Goal: Communication & Community: Answer question/provide support

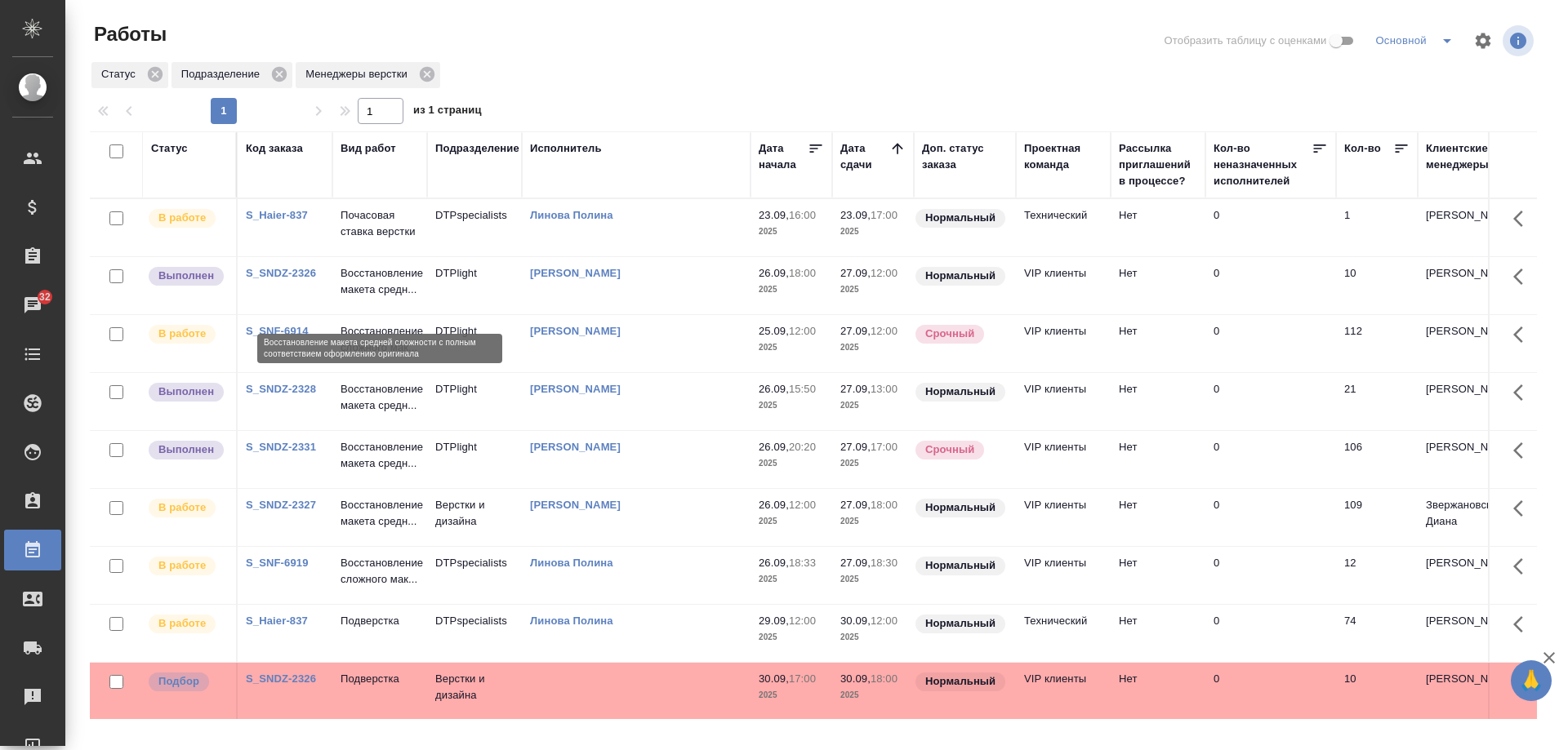
click at [369, 298] on p "Восстановление макета средн..." at bounding box center [380, 281] width 78 height 32
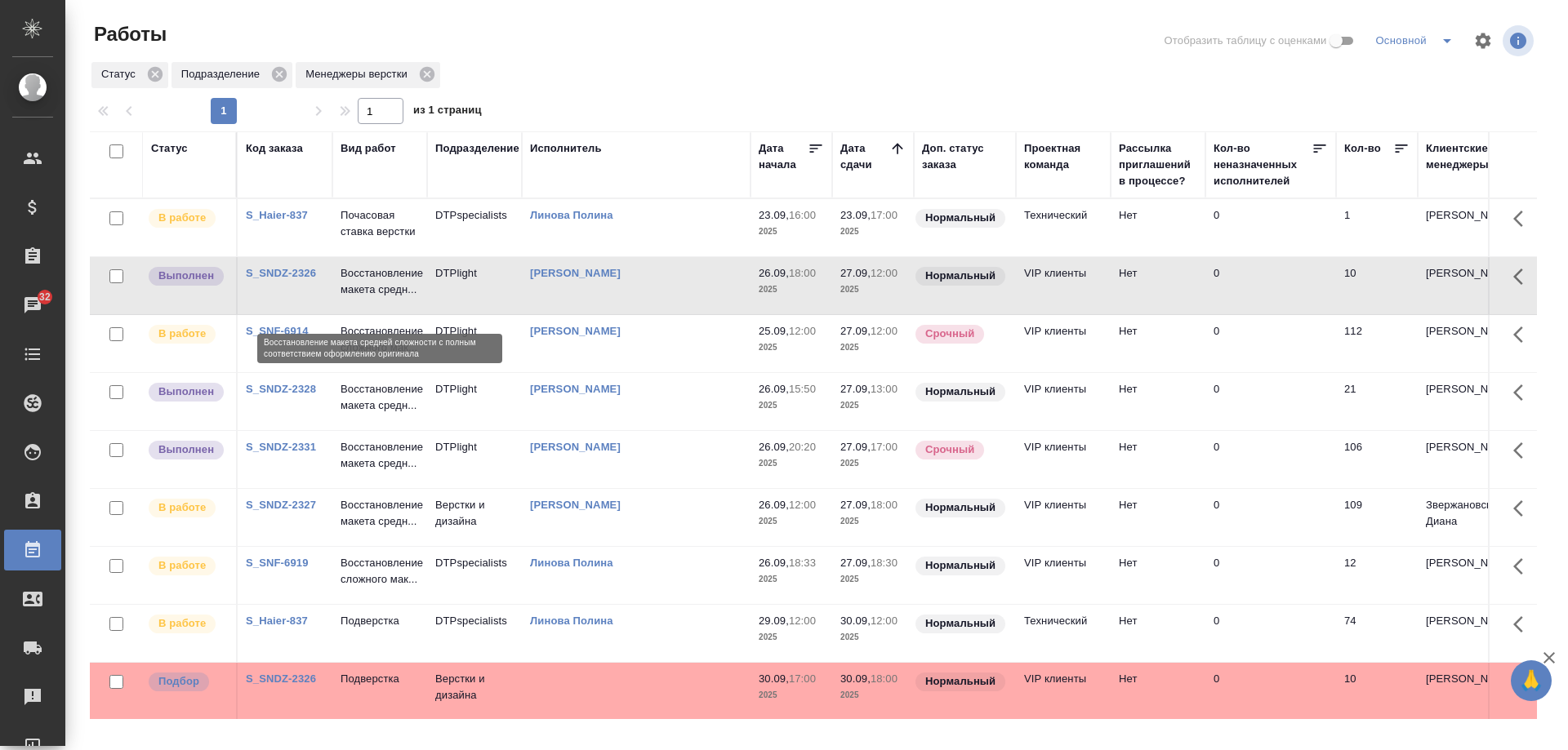
click at [369, 298] on p "Восстановление макета средн..." at bounding box center [380, 281] width 78 height 32
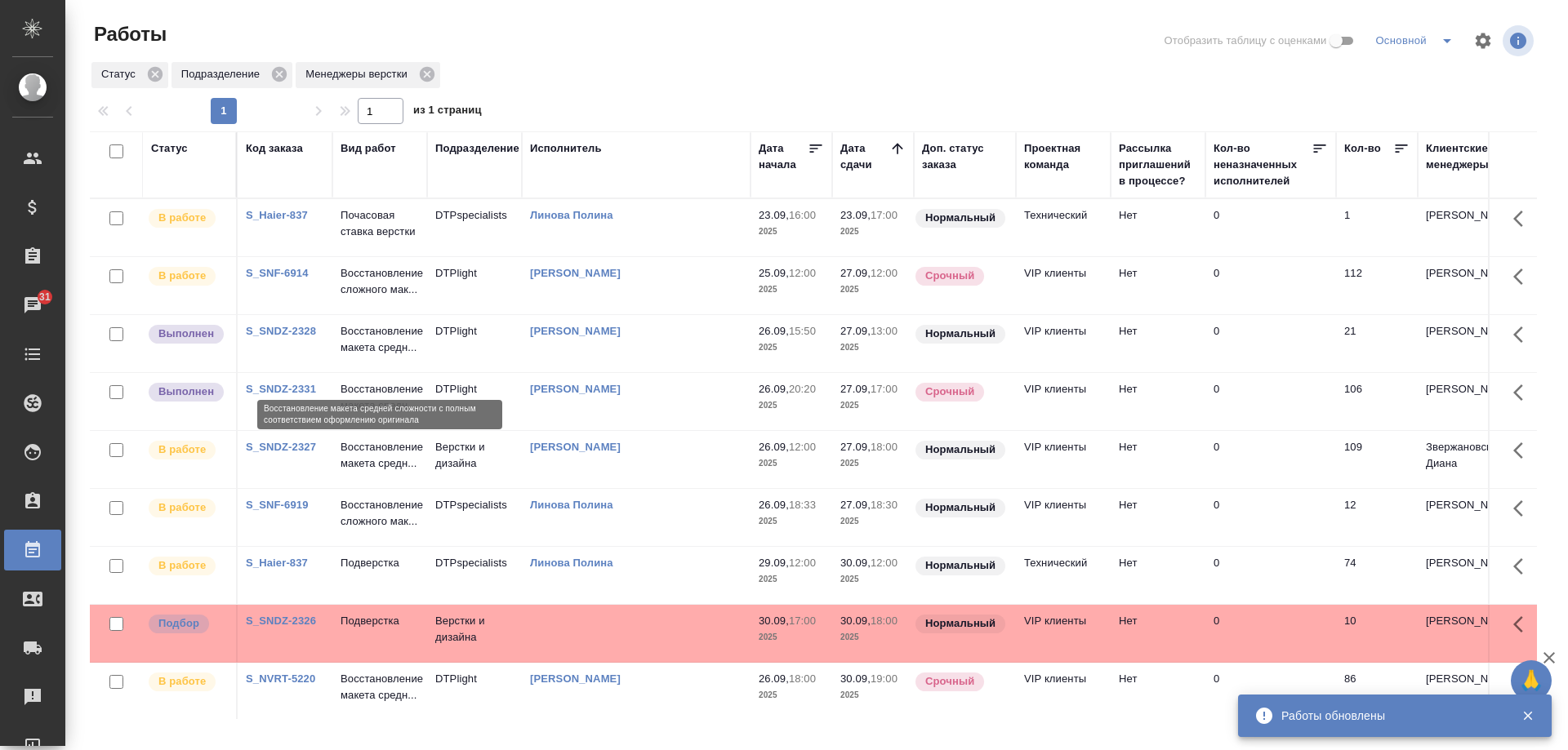
click at [368, 356] on p "Восстановление макета средн..." at bounding box center [380, 339] width 78 height 32
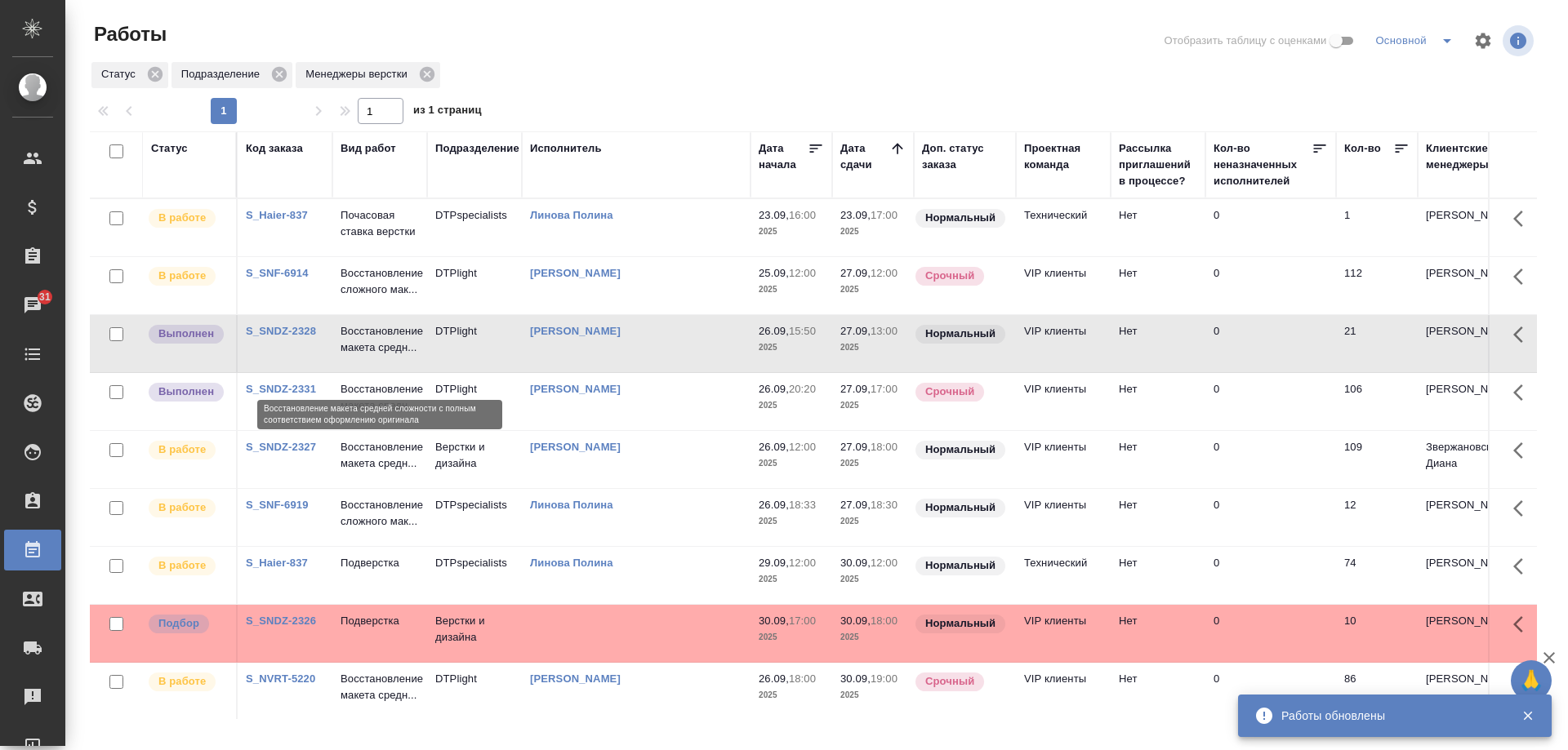
click at [368, 356] on p "Восстановление макета средн..." at bounding box center [380, 339] width 78 height 32
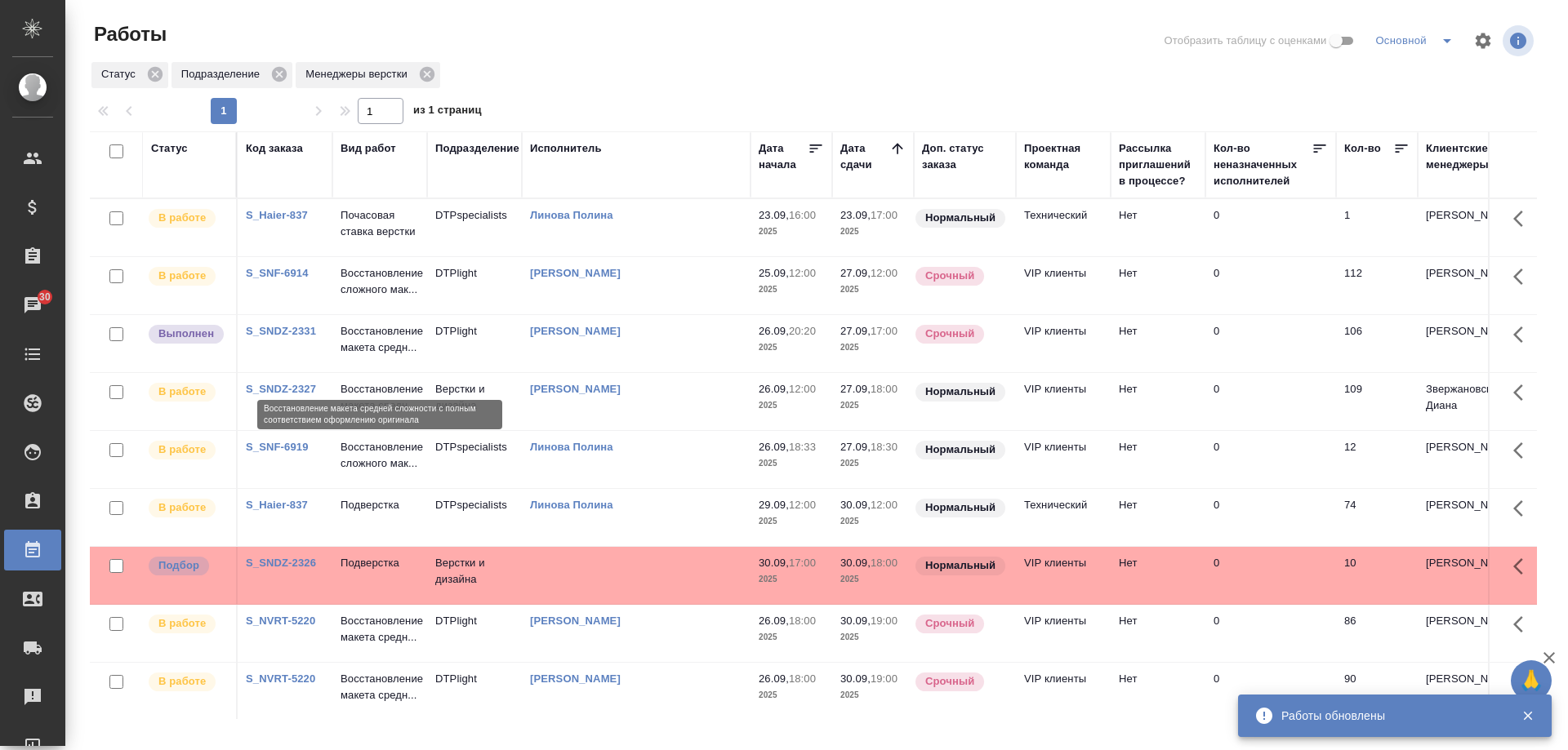
click at [360, 356] on p "Восстановление макета средн..." at bounding box center [380, 339] width 78 height 32
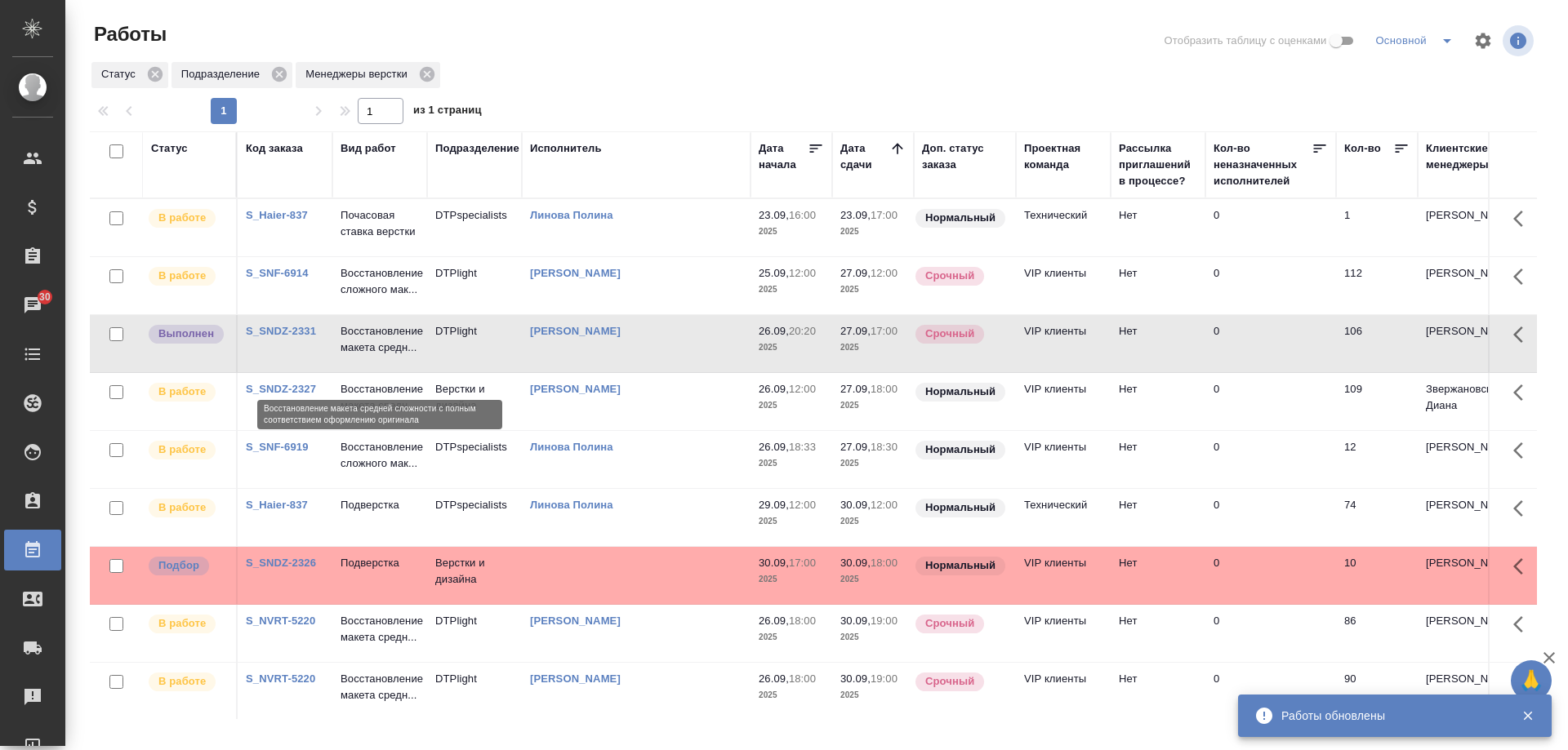
click at [360, 356] on p "Восстановление макета средн..." at bounding box center [380, 339] width 78 height 32
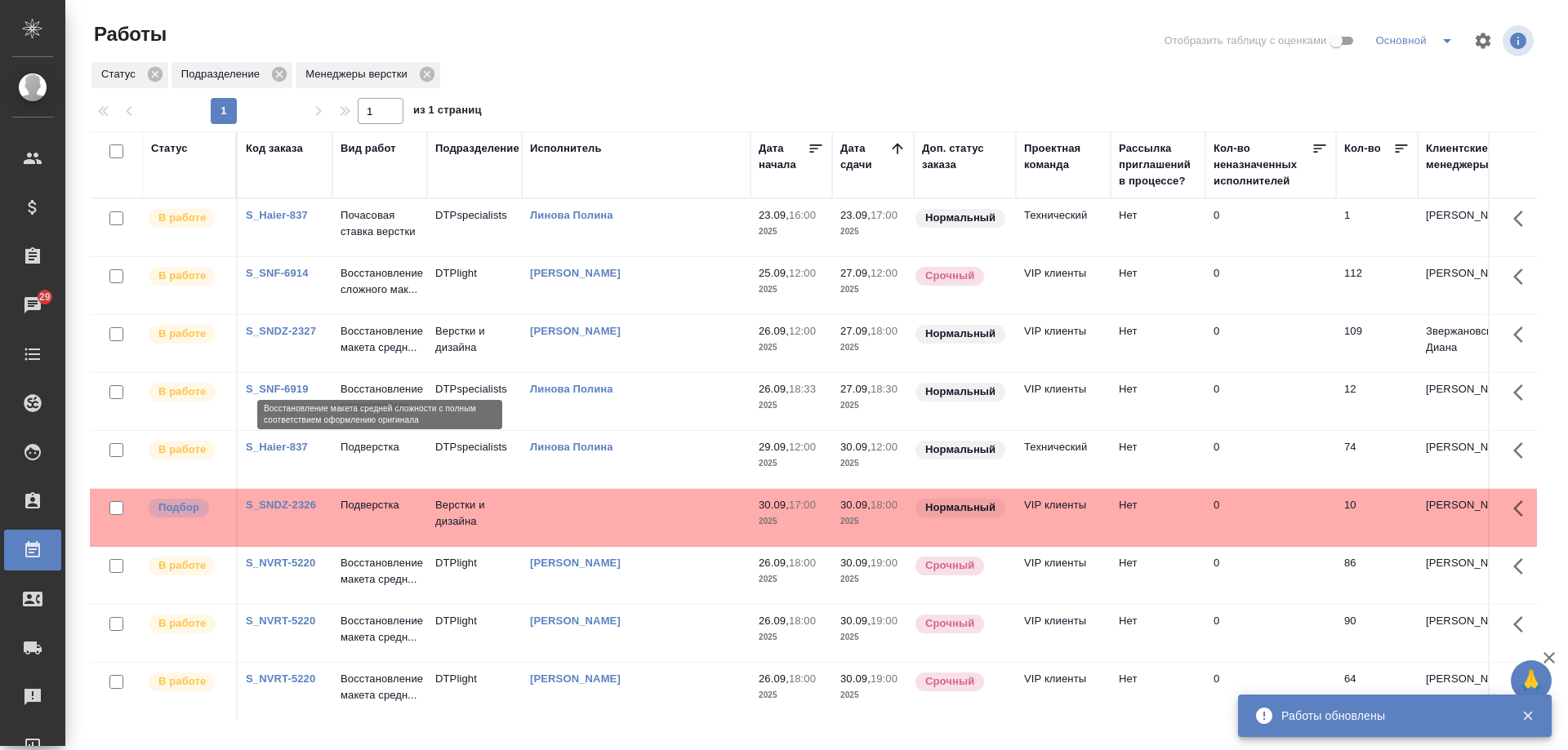
click at [369, 356] on p "Восстановление макета средн..." at bounding box center [380, 339] width 78 height 32
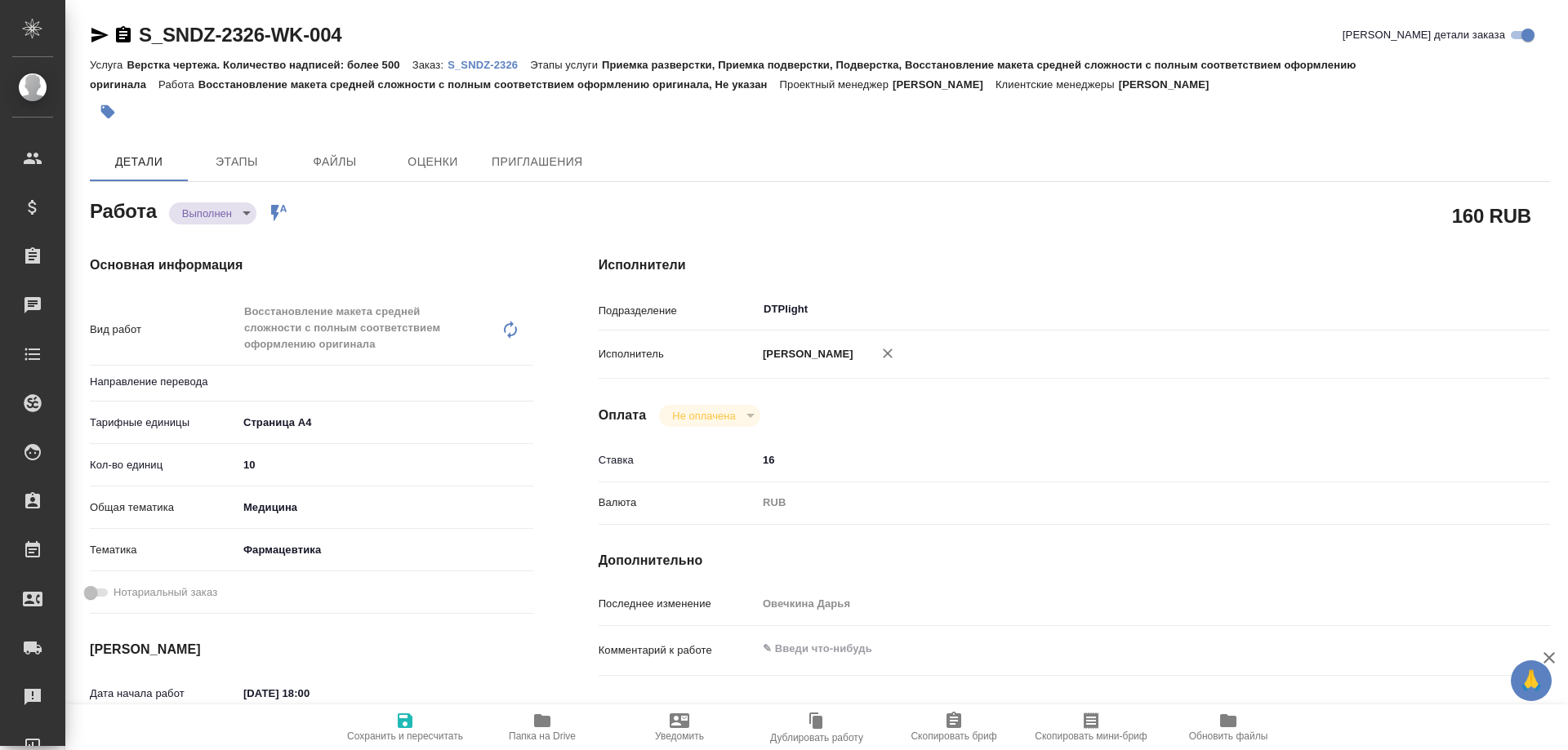
type textarea "x"
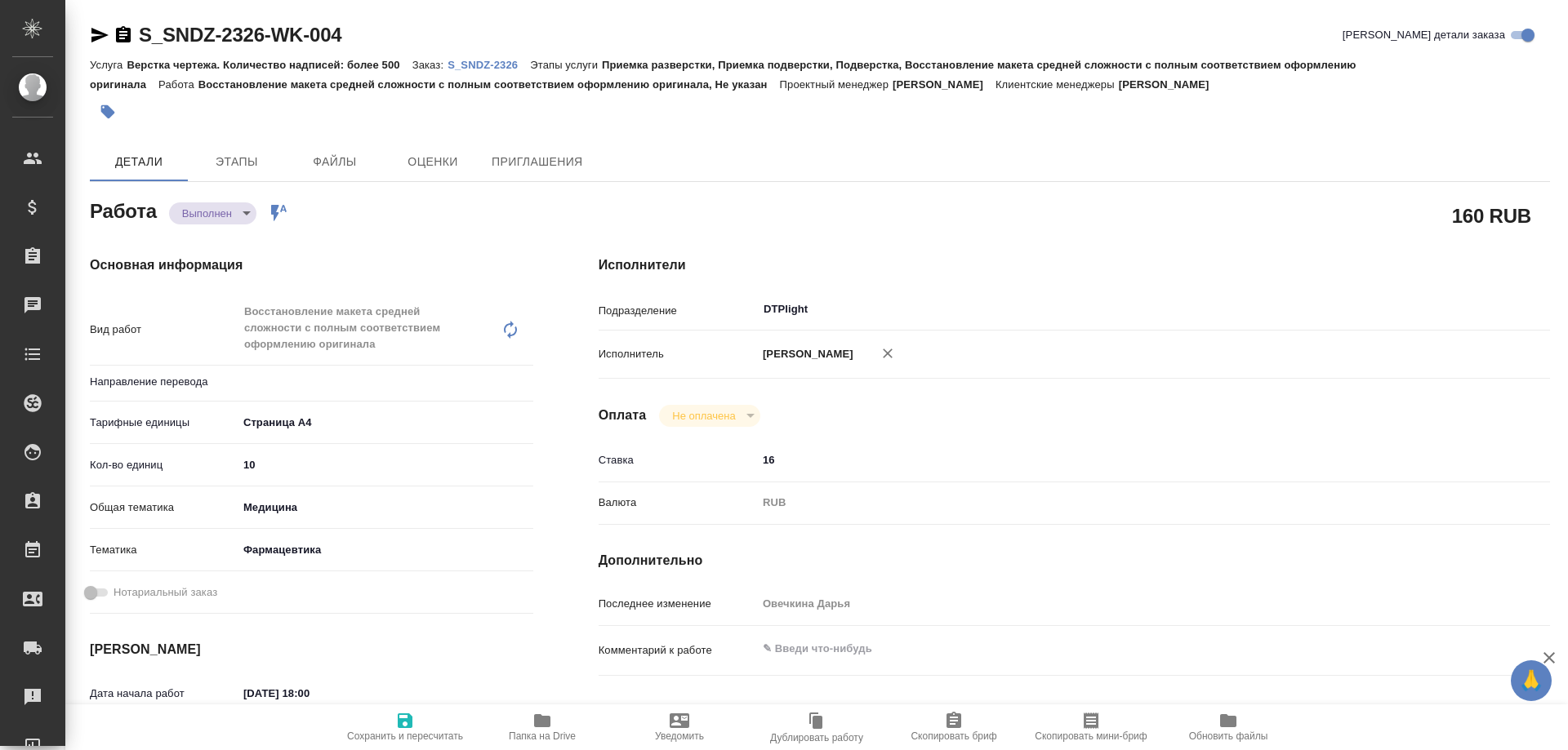
type textarea "x"
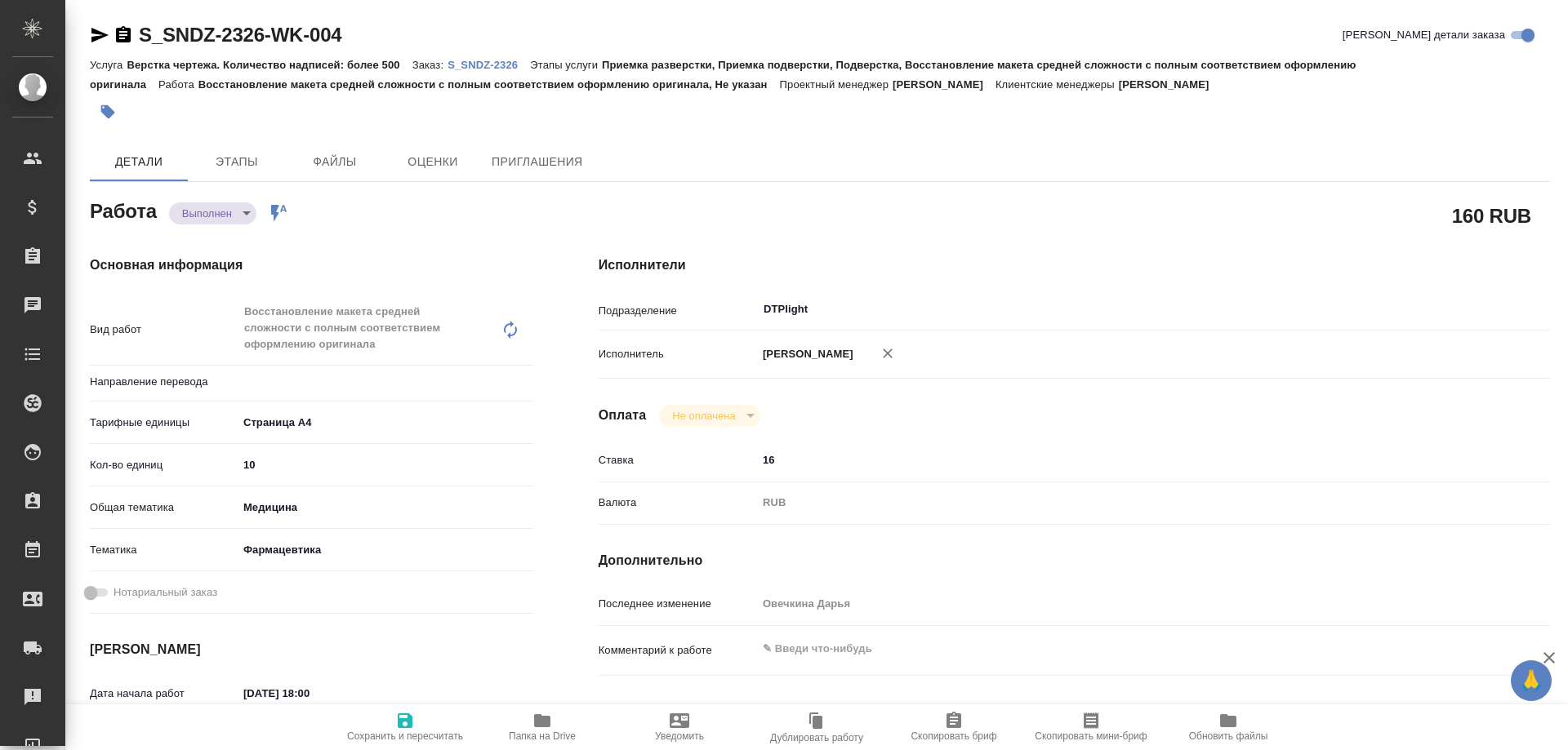
type textarea "x"
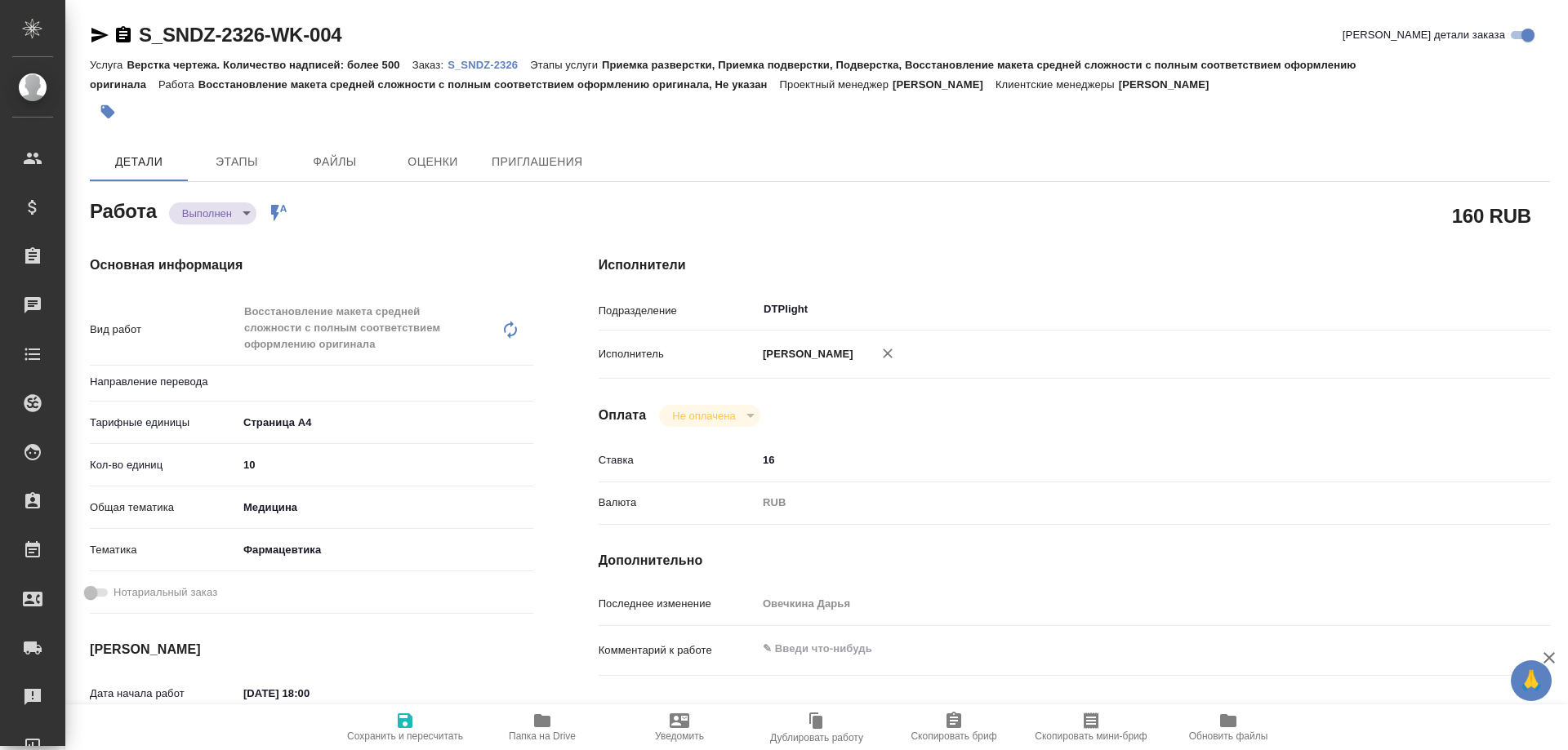
type input "Не указан"
type textarea "x"
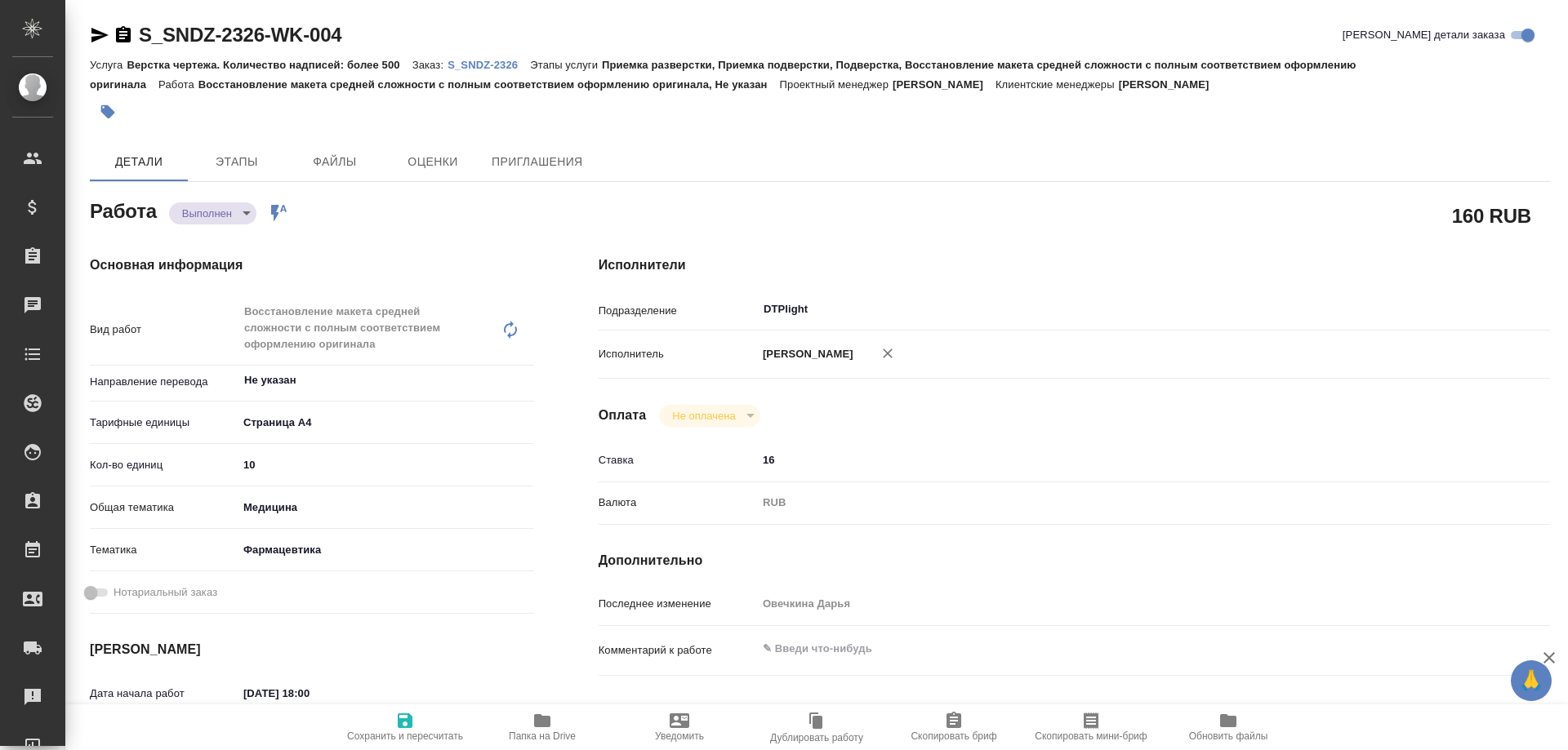
type textarea "x"
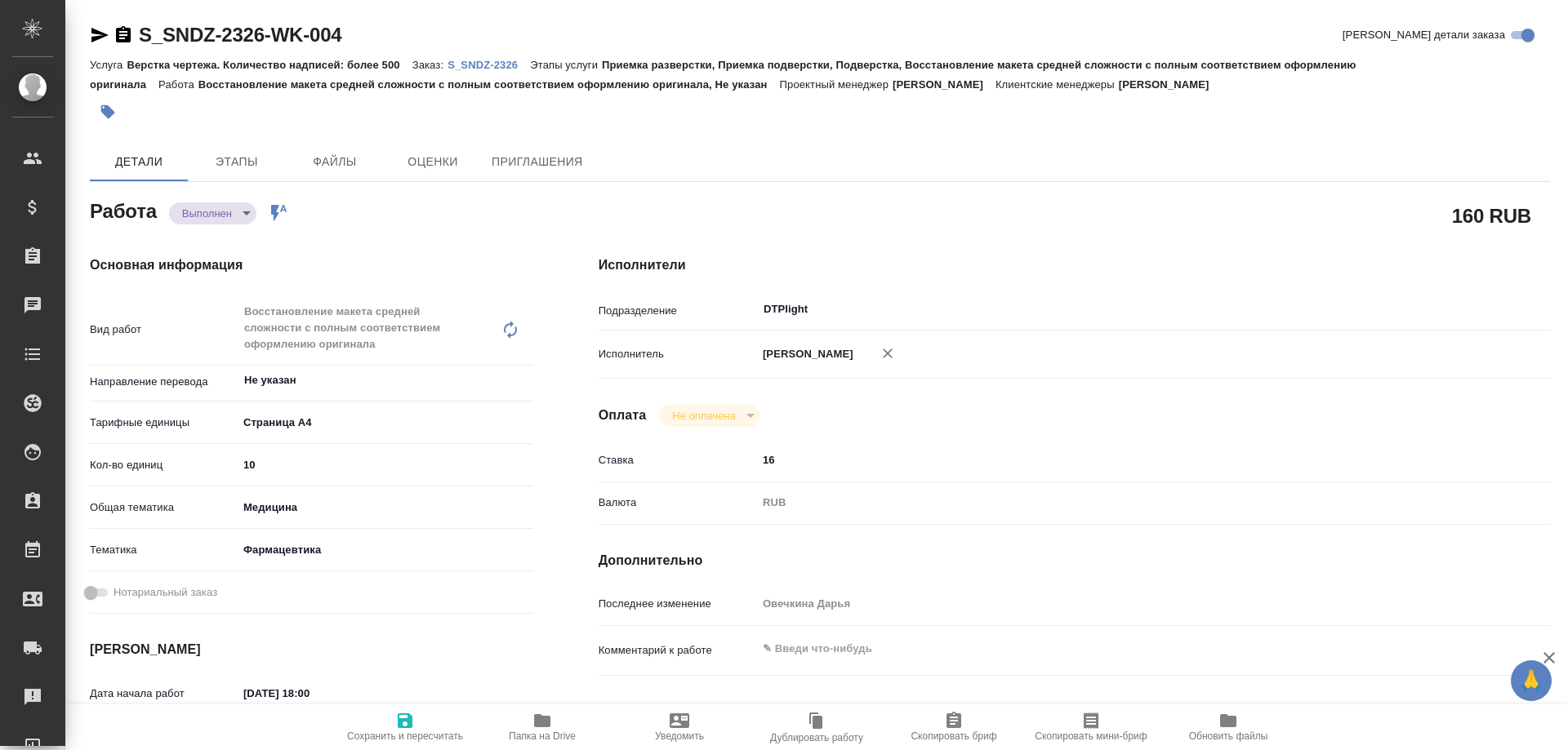
type textarea "x"
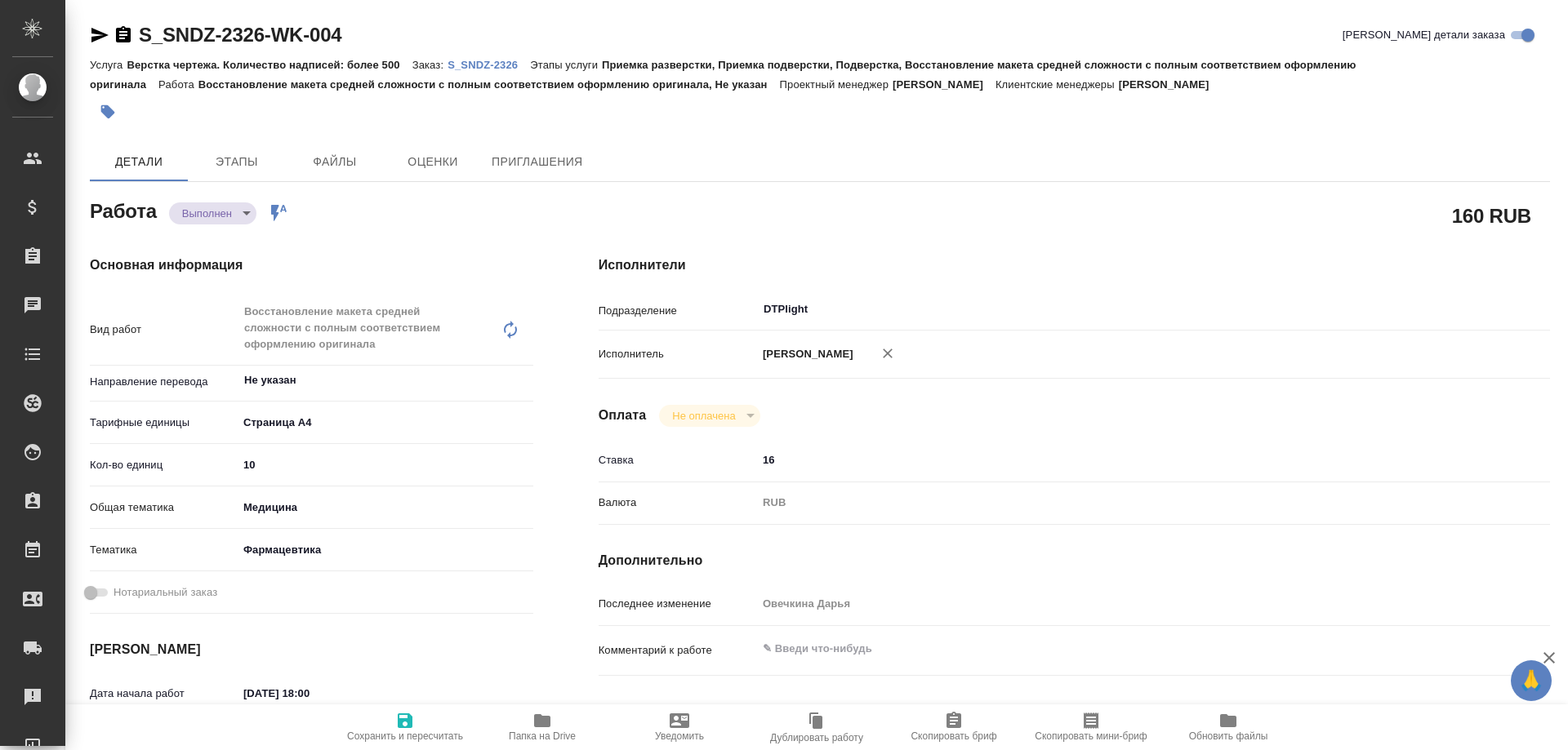
type textarea "x"
click at [537, 726] on icon "button" at bounding box center [542, 721] width 17 height 13
type textarea "x"
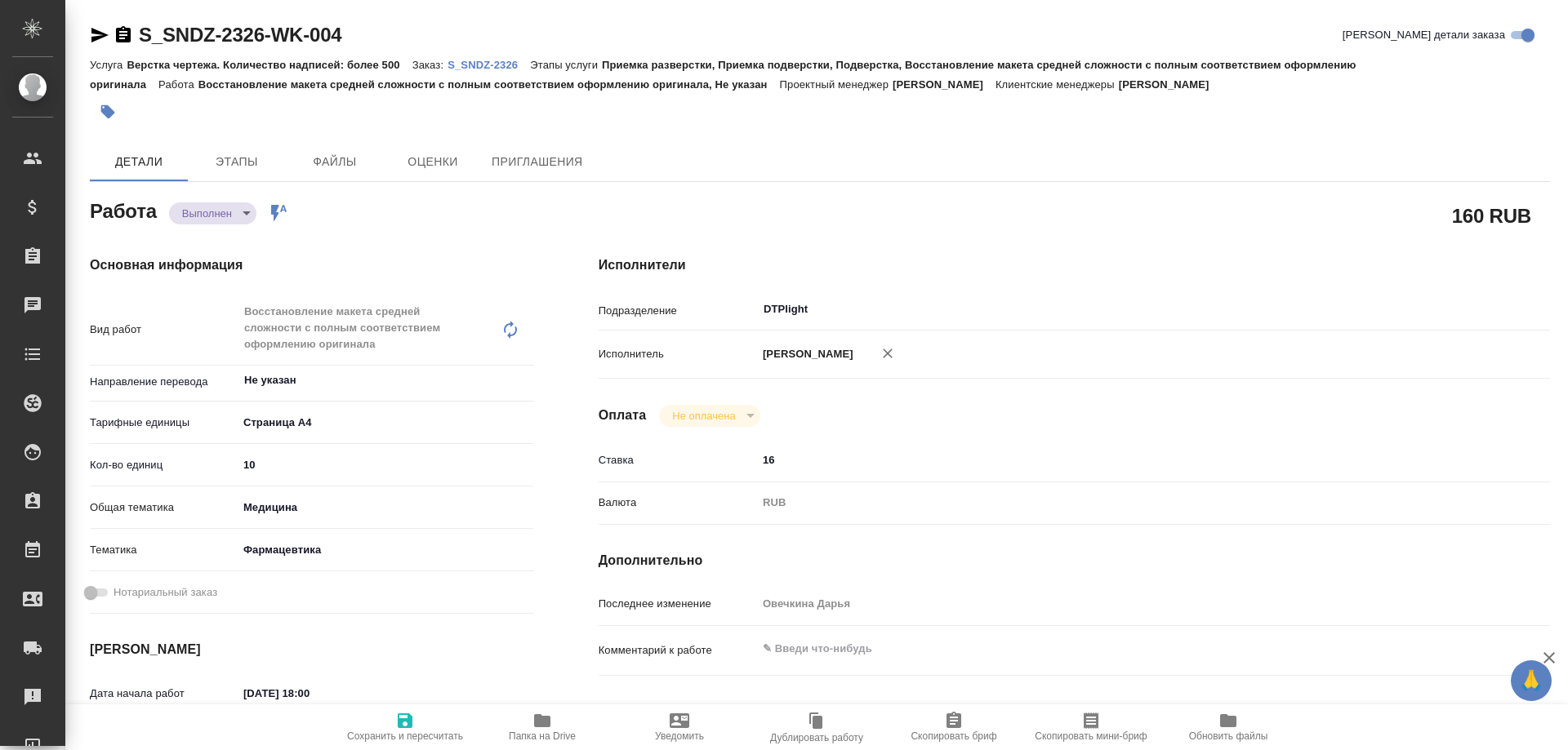
type textarea "x"
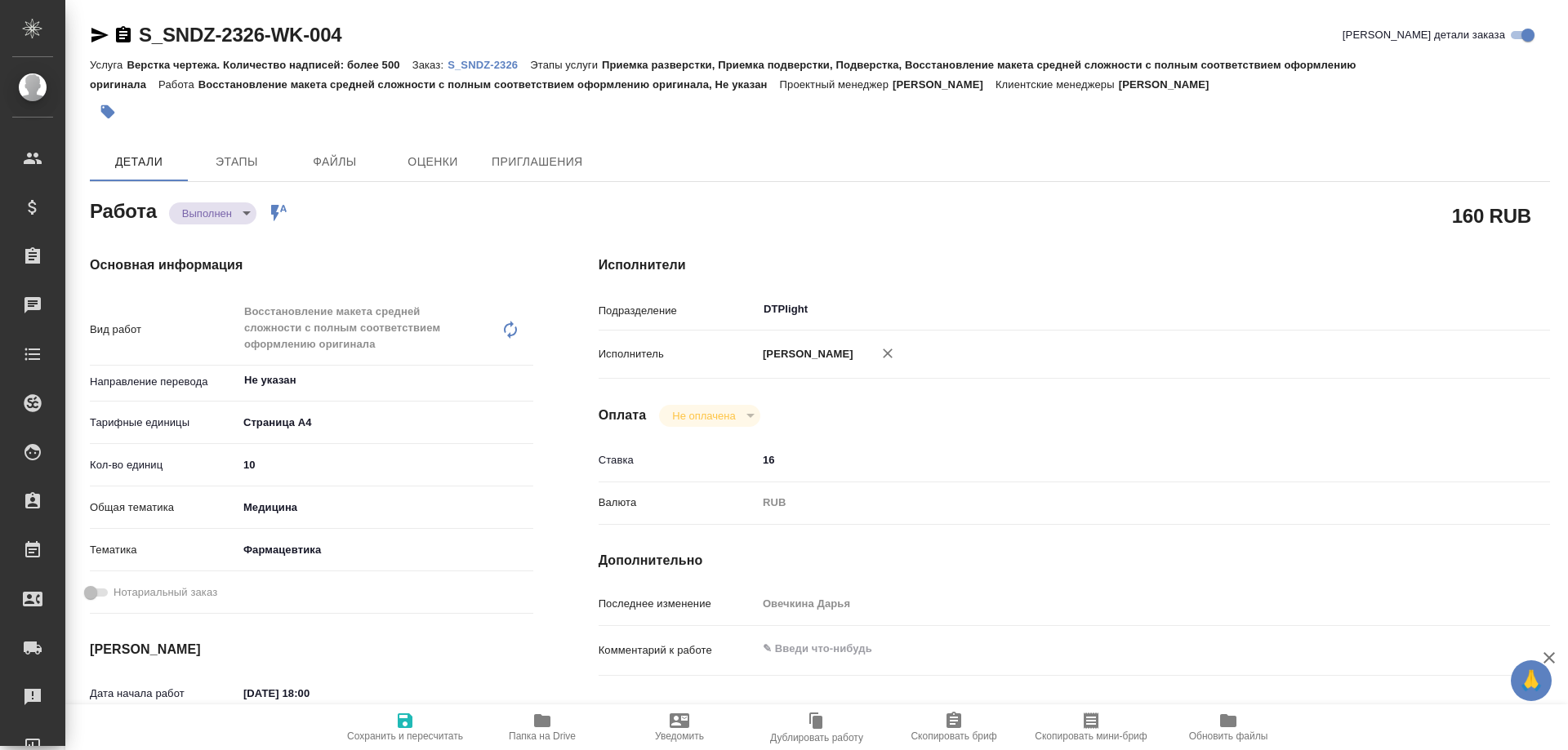
type textarea "x"
click at [219, 213] on body "🙏 .cls-1 fill:#fff; AWATERA Arsenyeva Vera Клиенты Спецификации Заказы 32 Чаты …" at bounding box center [784, 375] width 1568 height 750
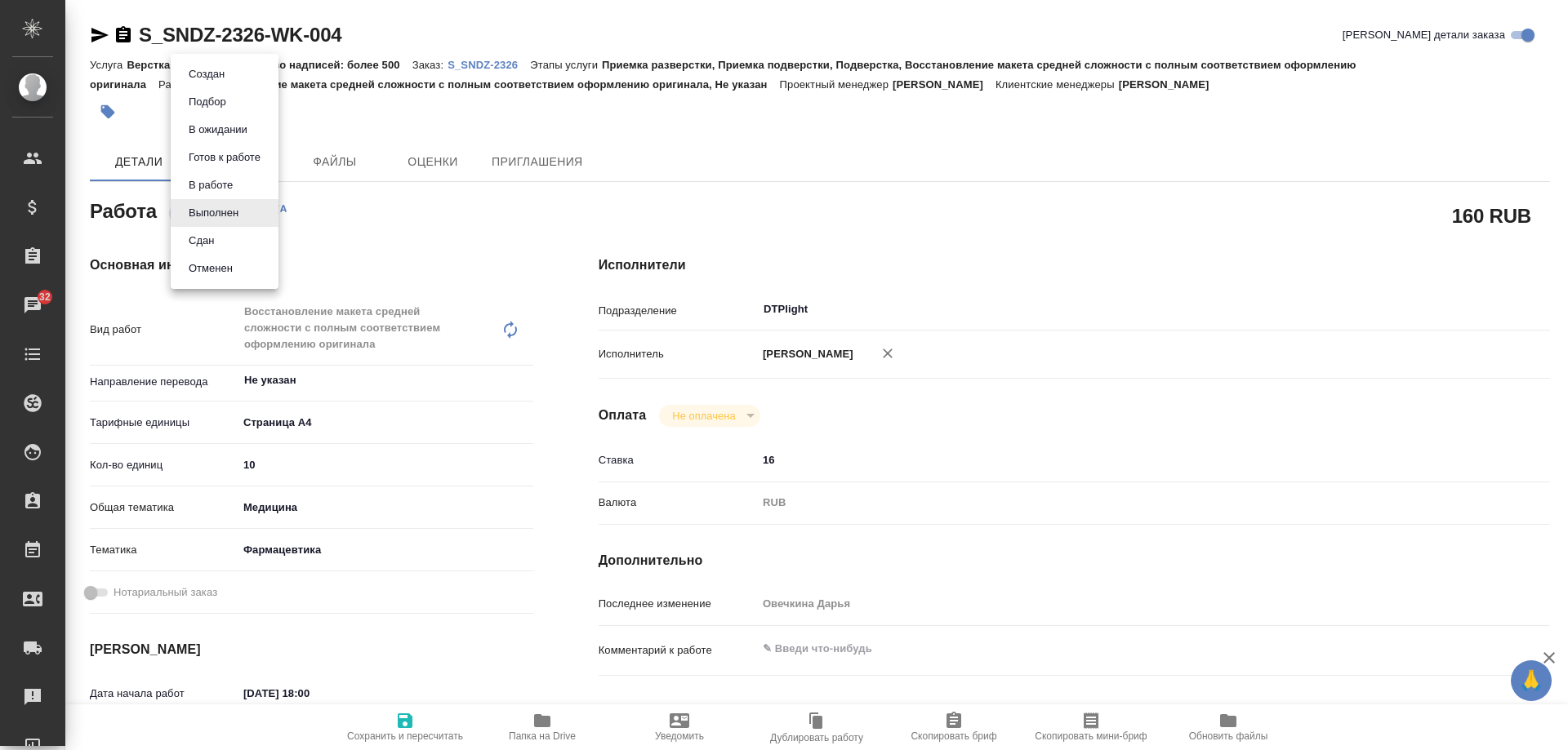
click at [226, 233] on li "Сдан" at bounding box center [224, 241] width 108 height 27
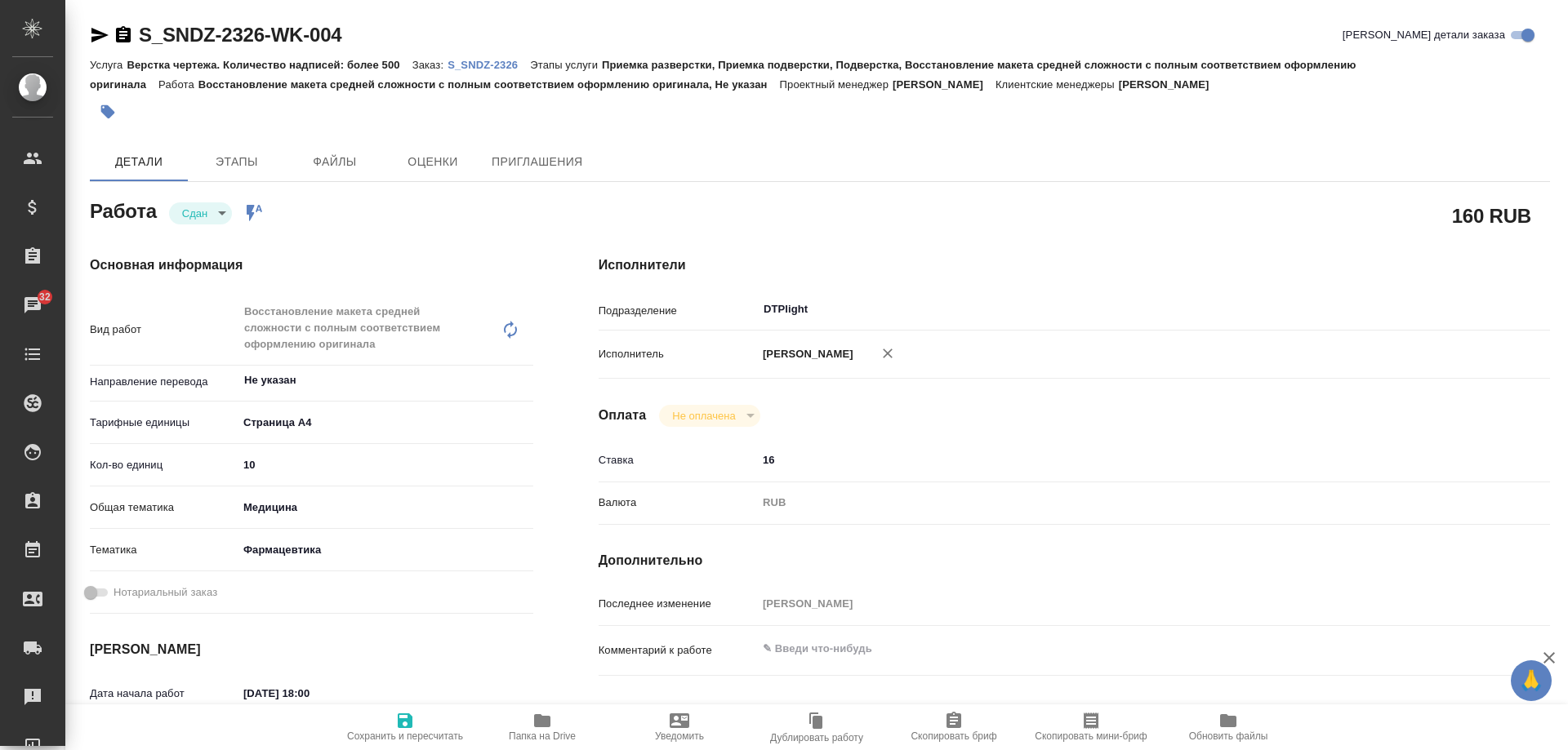
type textarea "x"
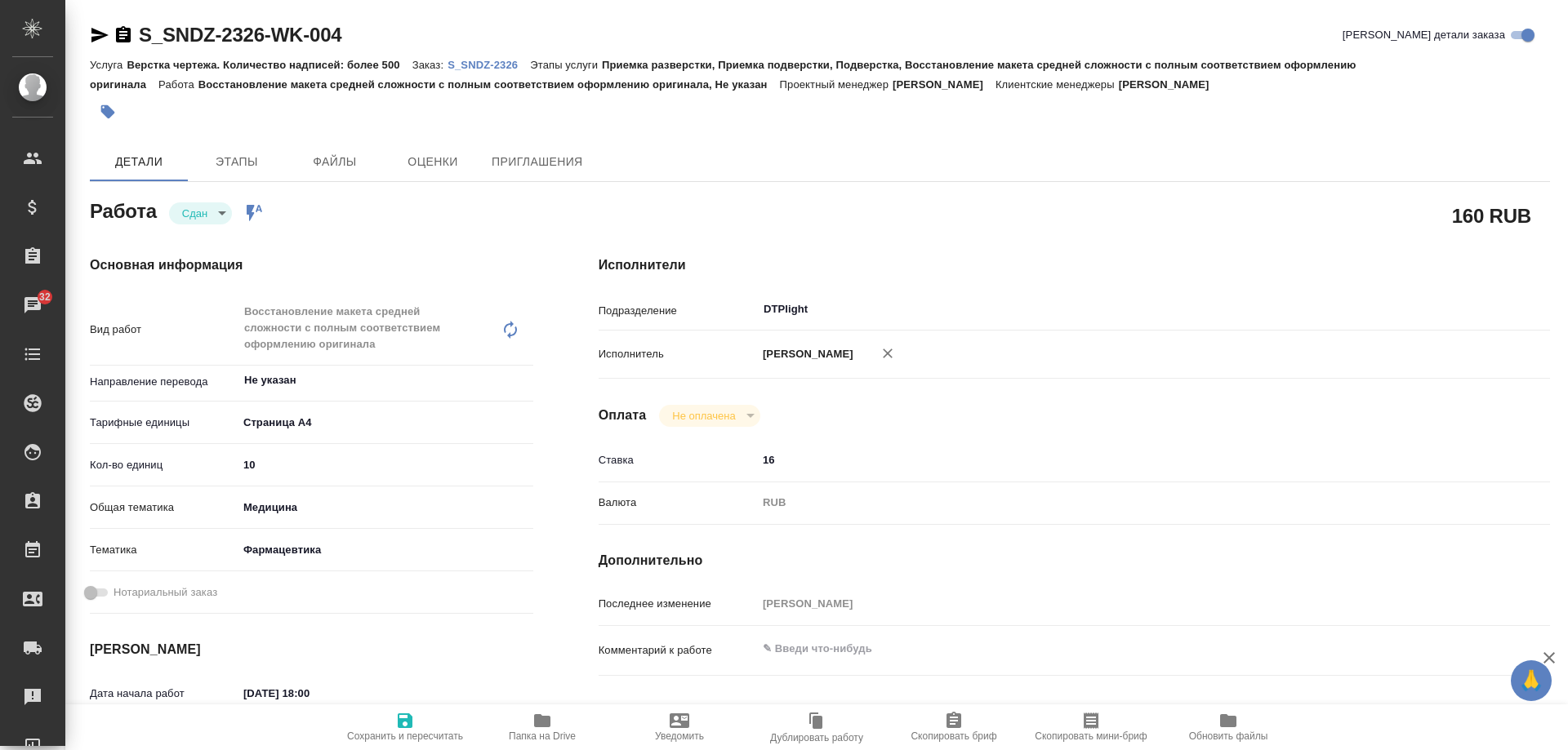
type textarea "x"
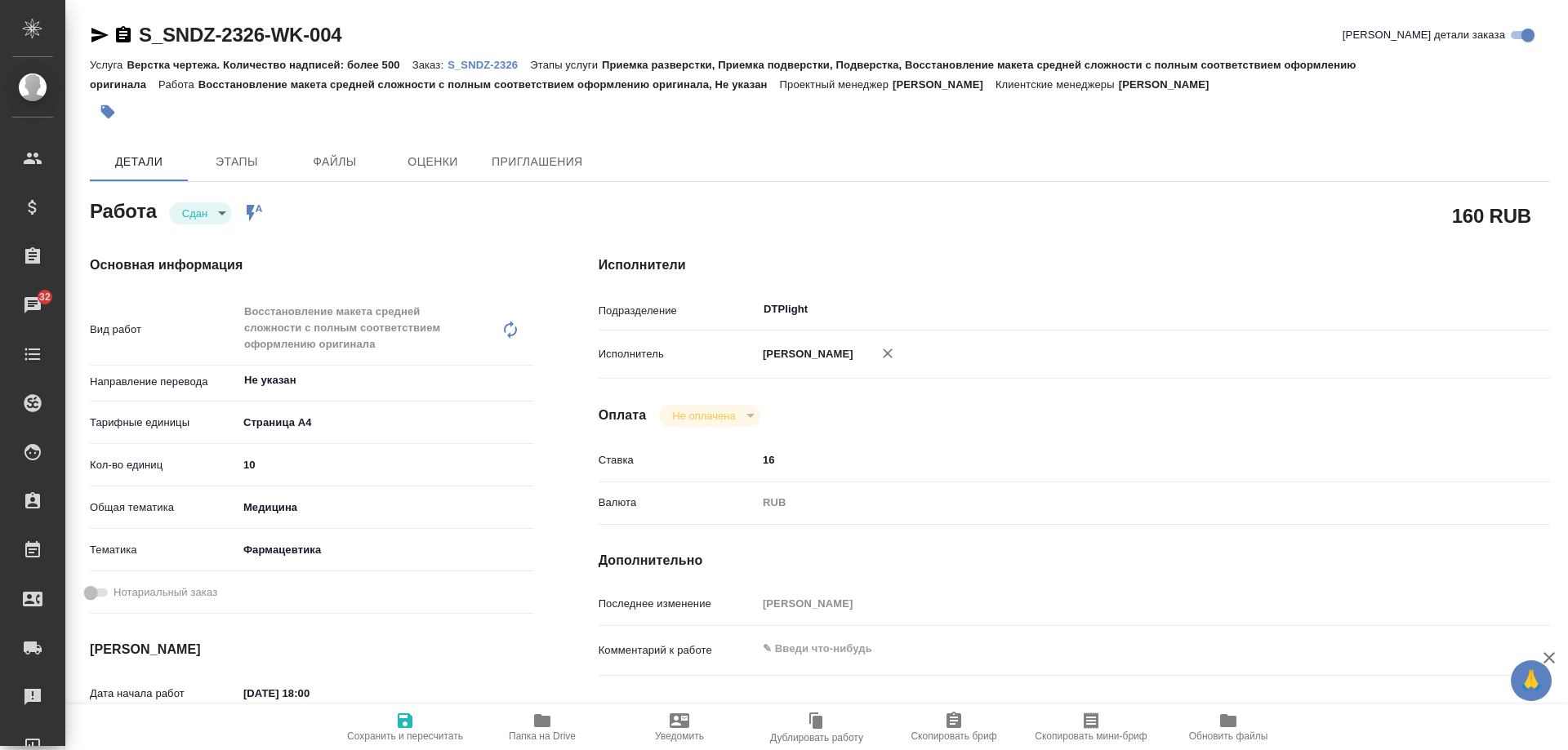
click at [492, 64] on p "S_SNDZ-2326" at bounding box center [489, 65] width 82 height 13
type textarea "x"
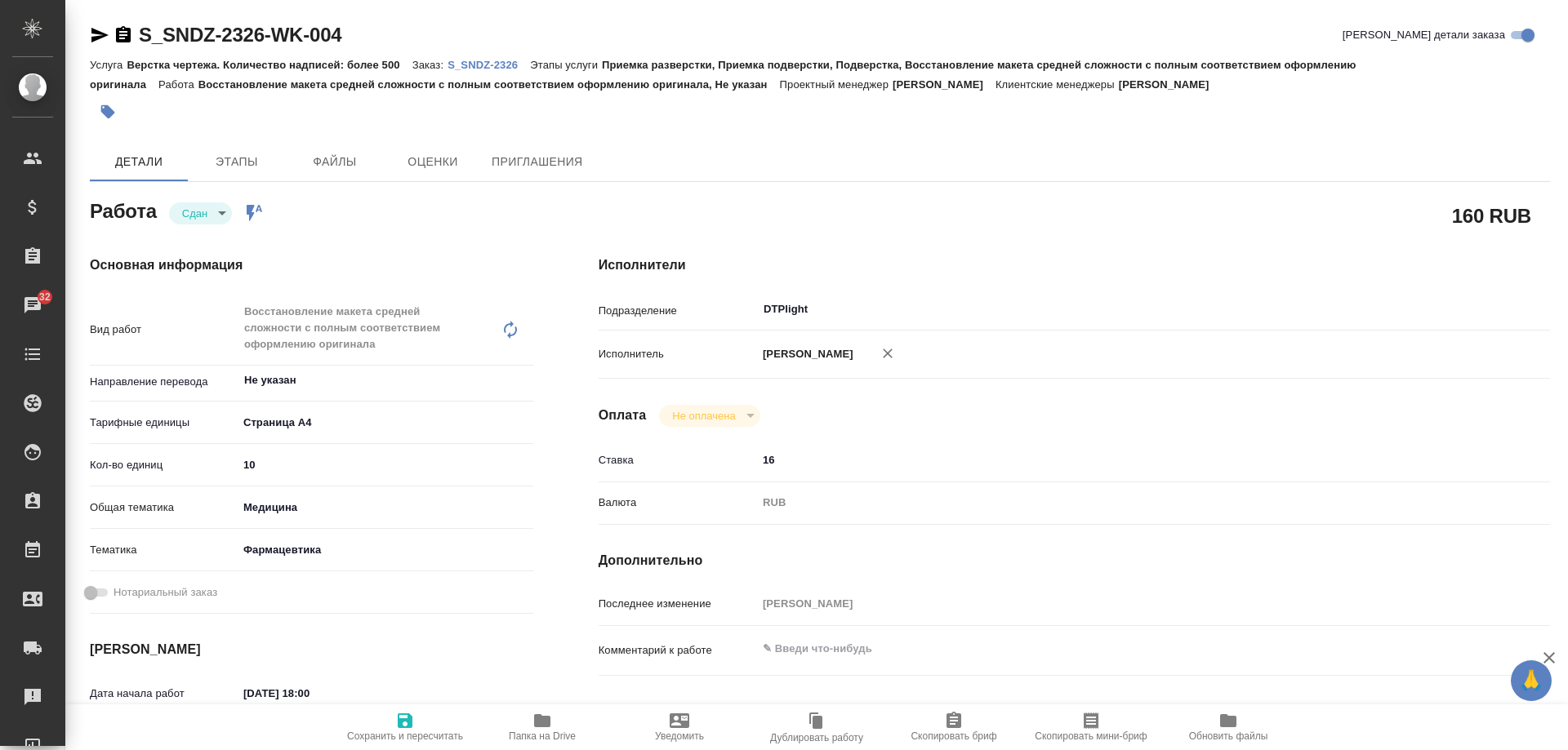
type textarea "x"
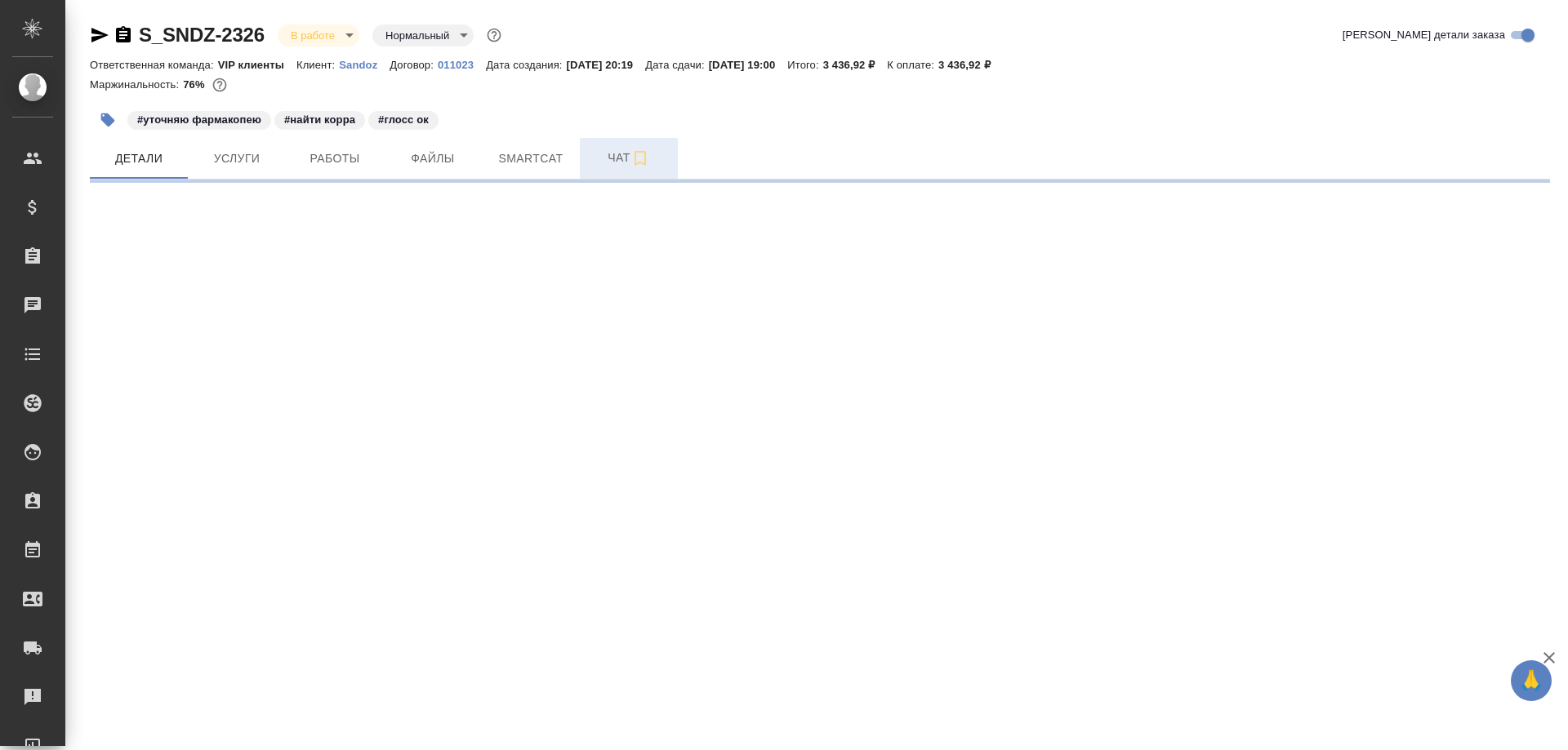
select select "RU"
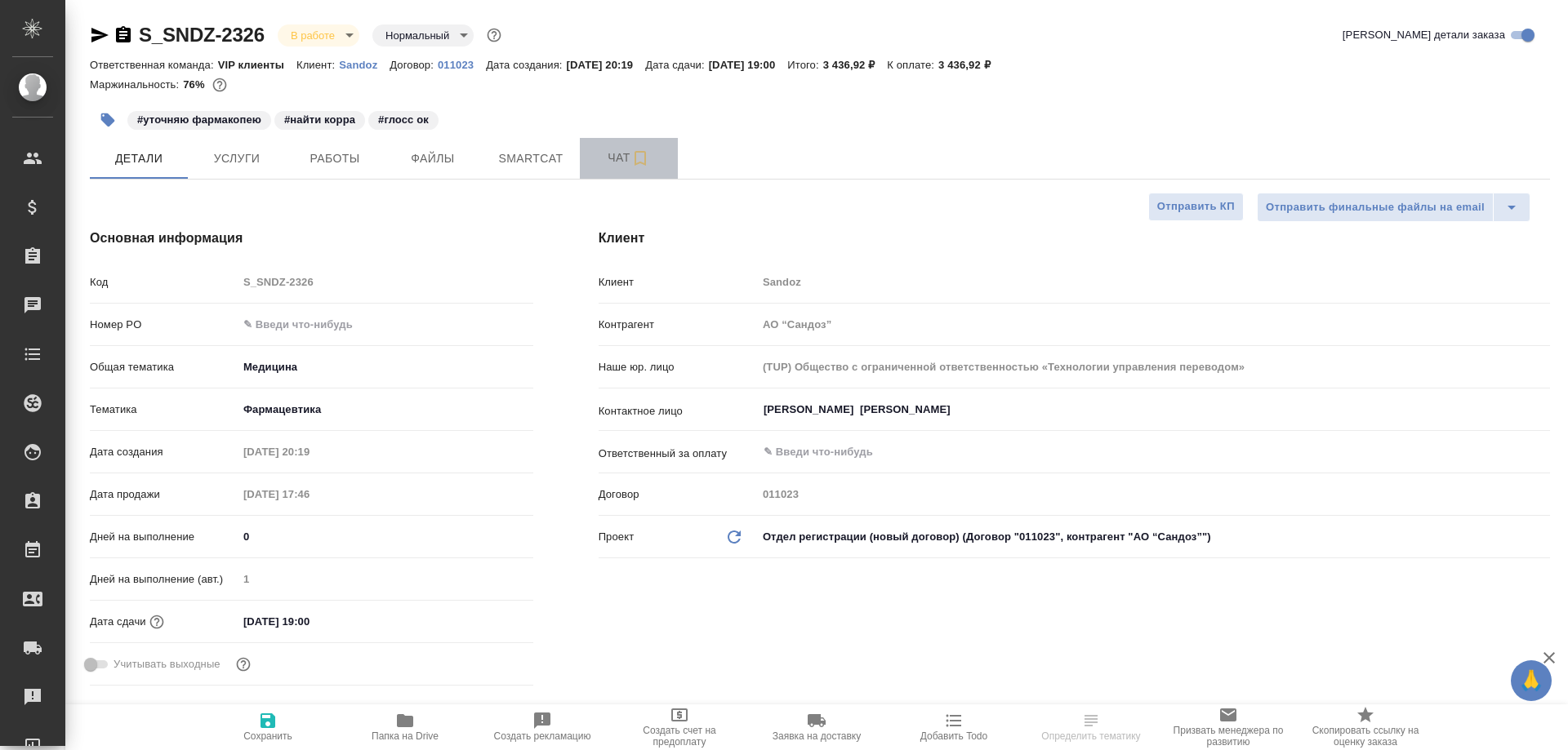
click at [616, 152] on span "Чат" at bounding box center [629, 158] width 78 height 21
type textarea "x"
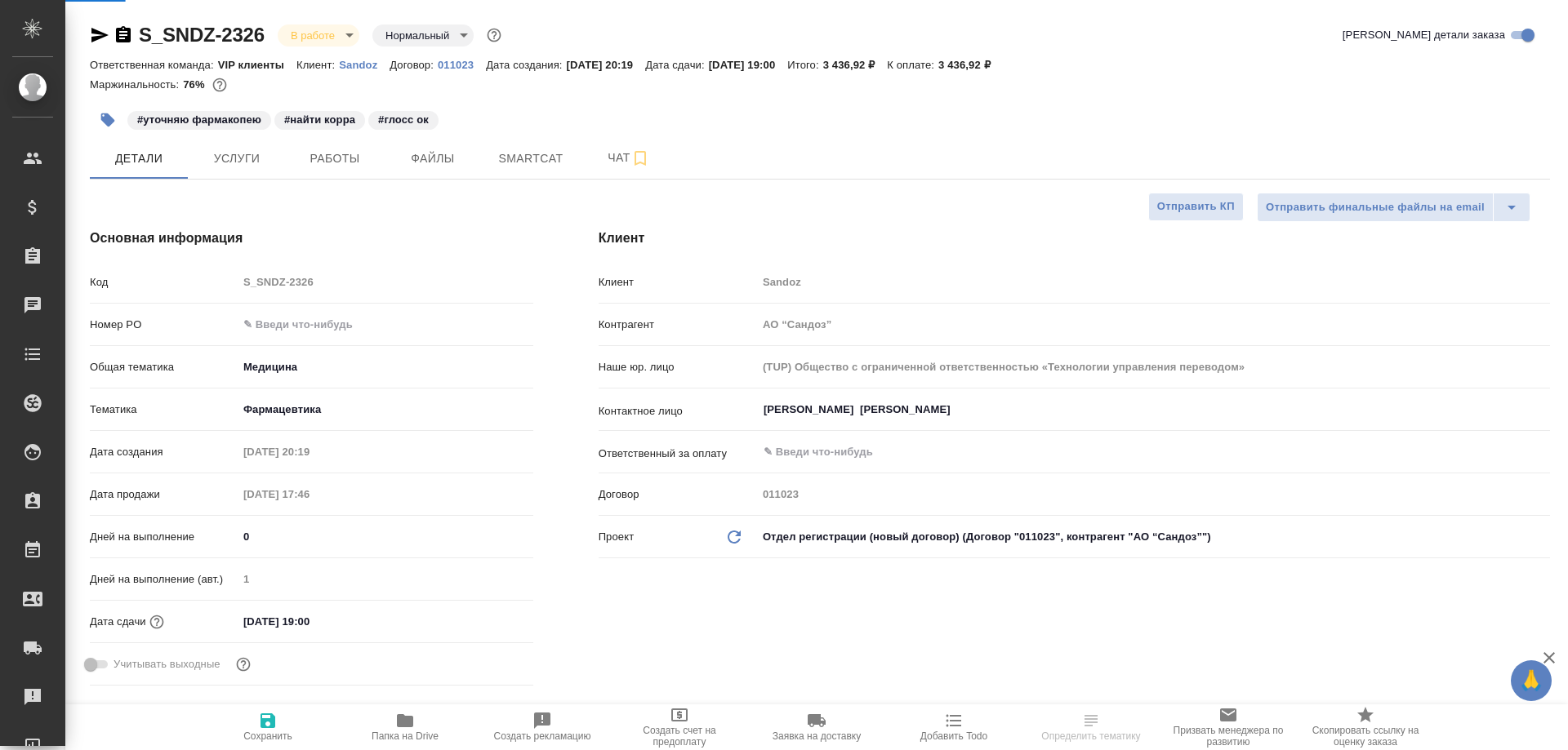
type textarea "x"
type input "[PERSON_NAME]"
type input "Комаров Роман"
type textarea "x"
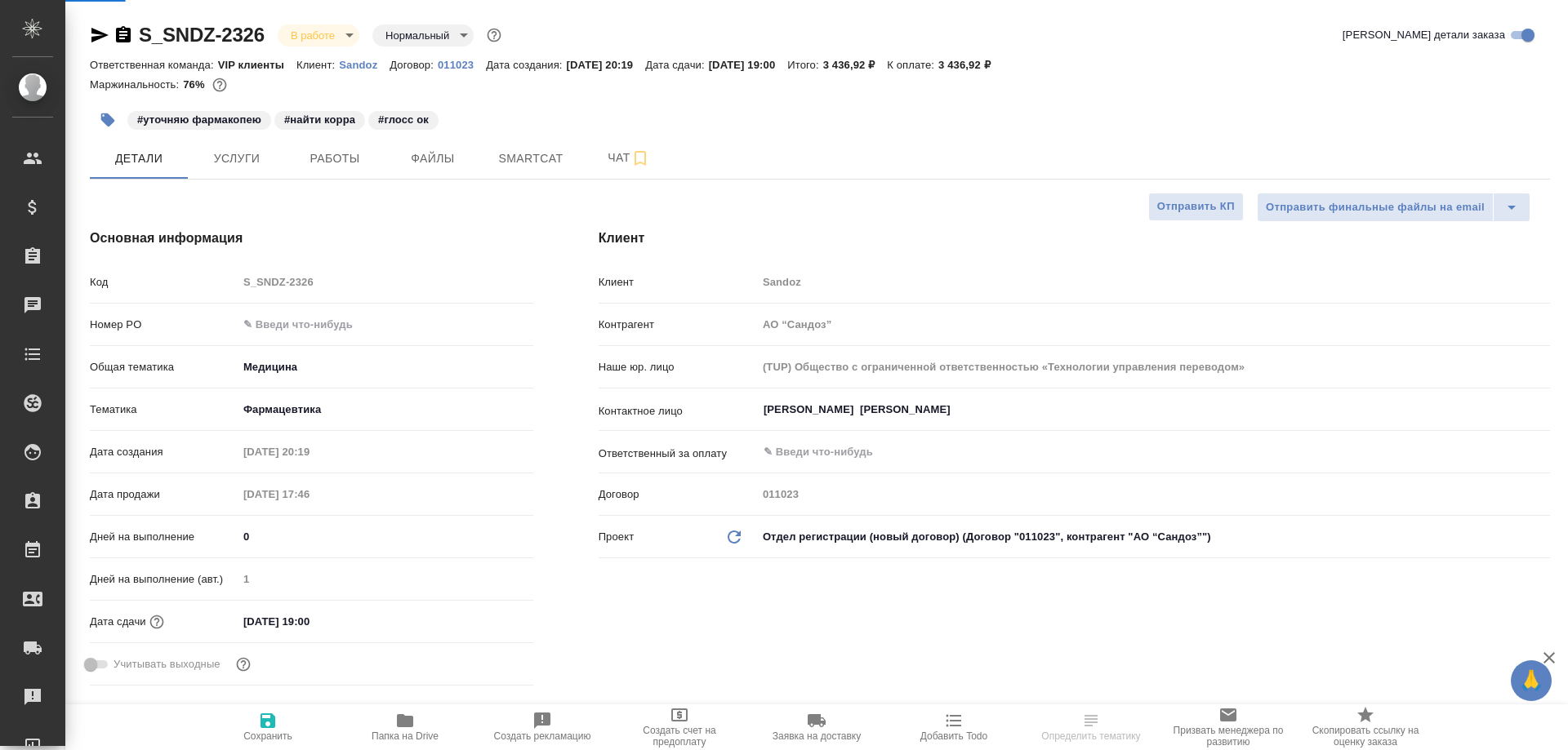
type textarea "x"
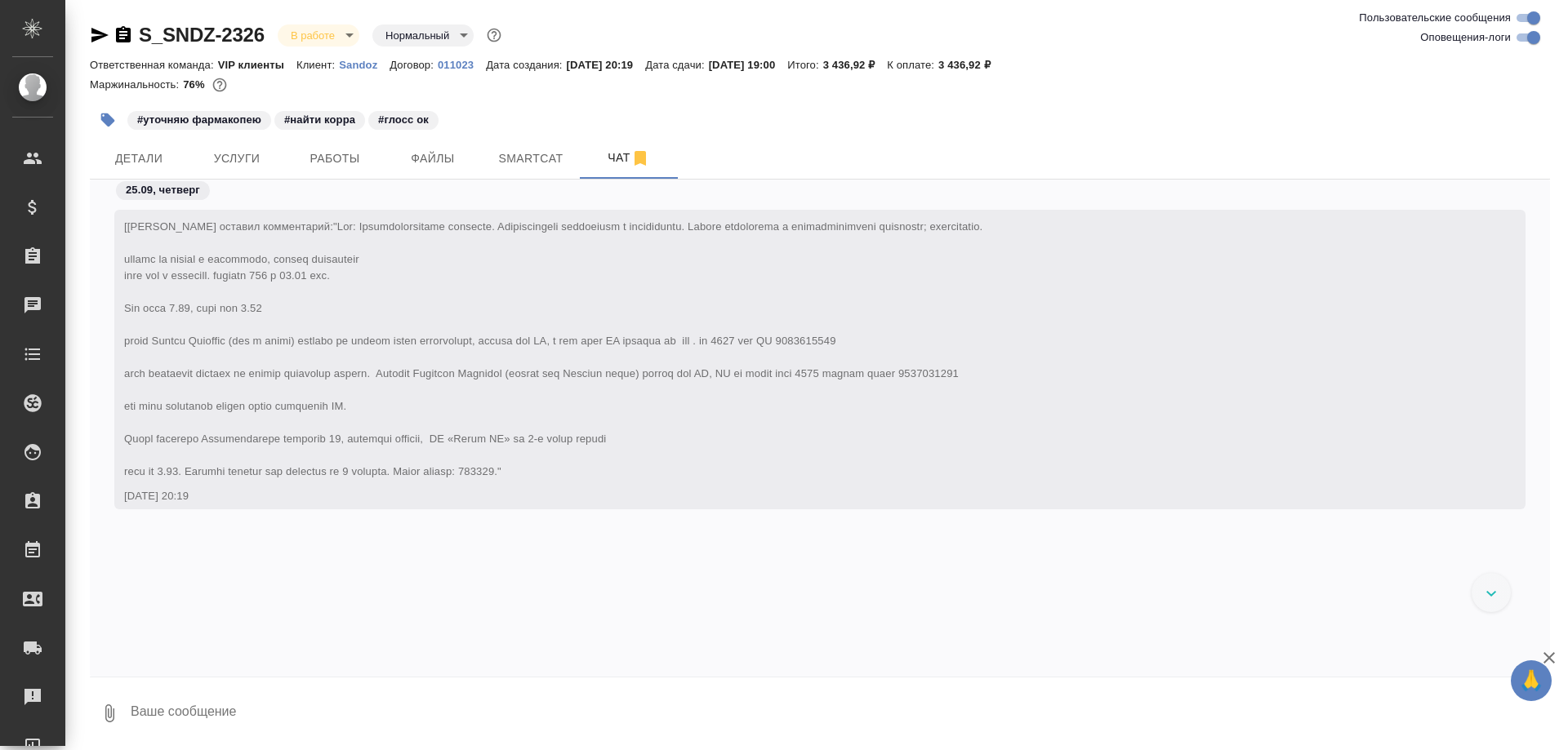
scroll to position [15977, 0]
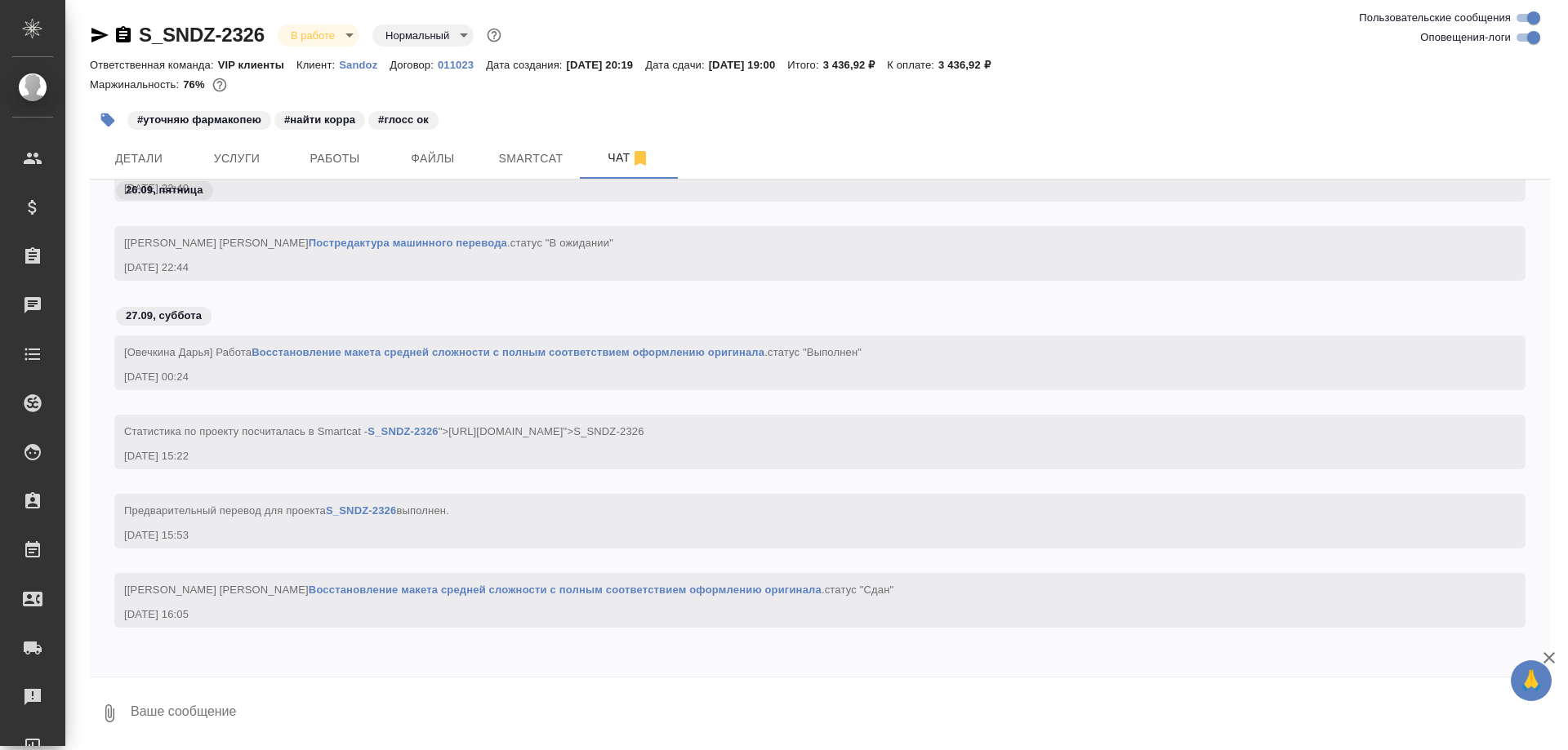
click at [320, 715] on textarea at bounding box center [839, 714] width 1421 height 56
paste textarea "https://drive.awatera.com/apps/files/files/10509912?dir=/Shares/Sandoz/Orders/S…"
type textarea "https://drive.awatera.com/apps/files/files/10509912?dir=/Shares/Sandoz/Orders/S…"
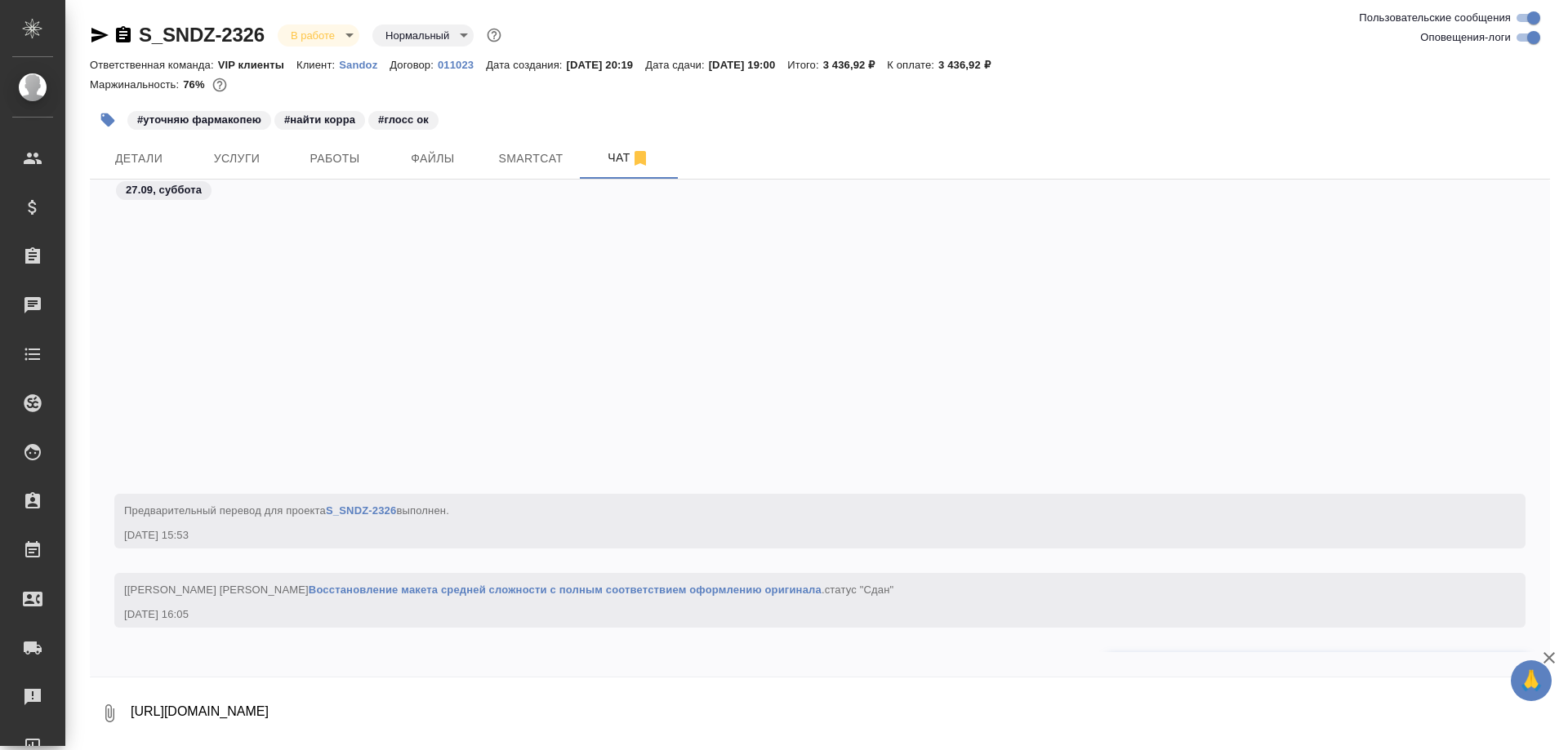
scroll to position [16056, 0]
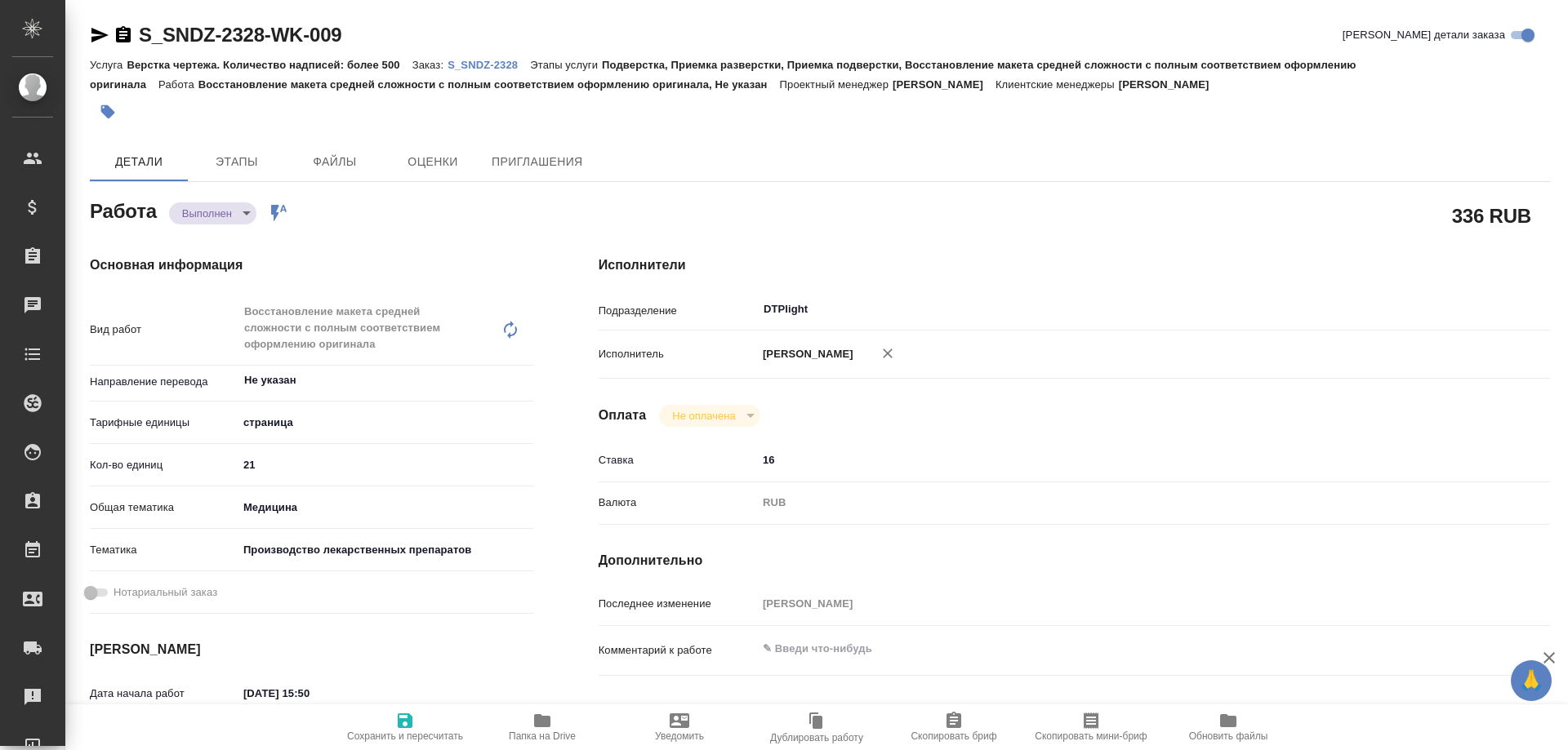
type textarea "x"
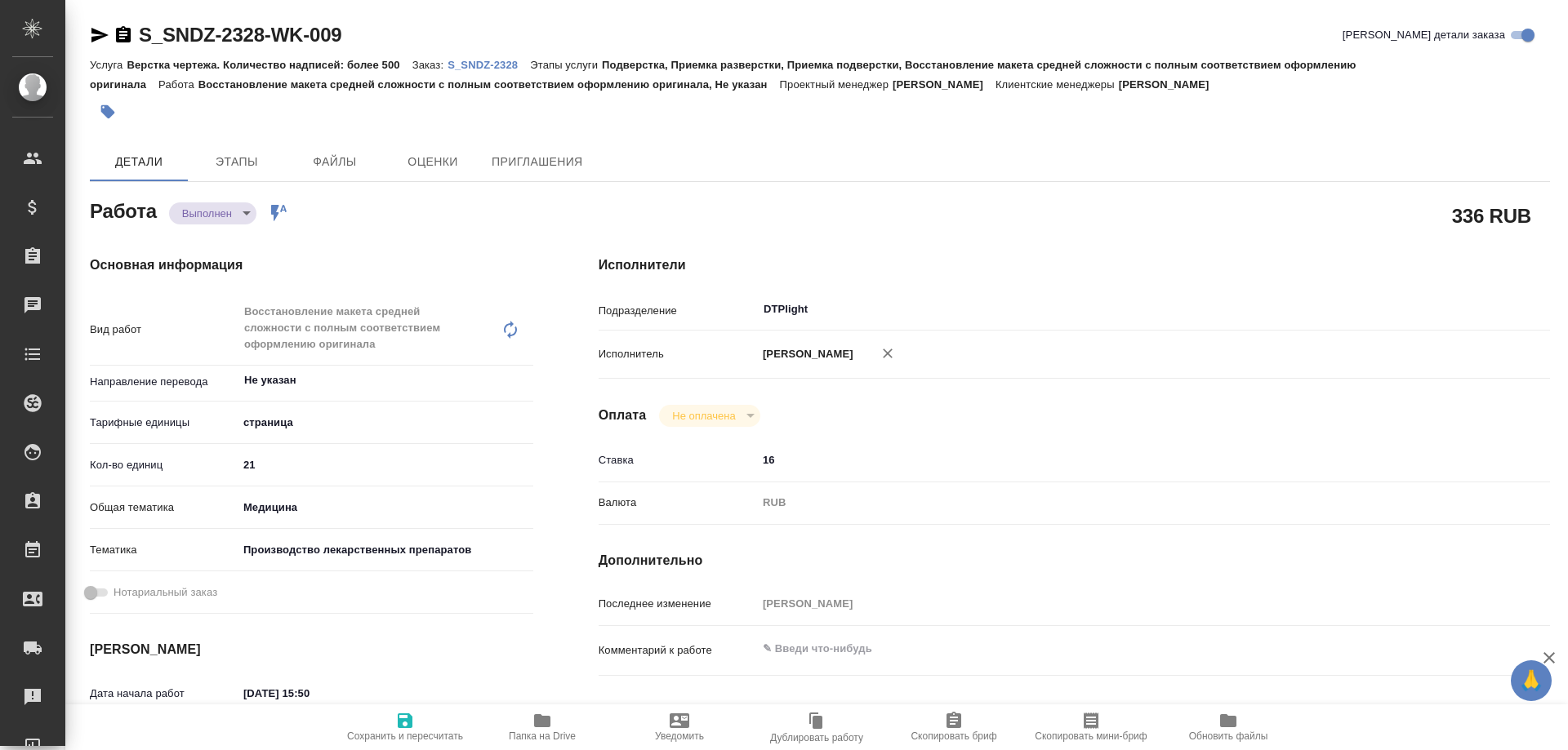
type textarea "x"
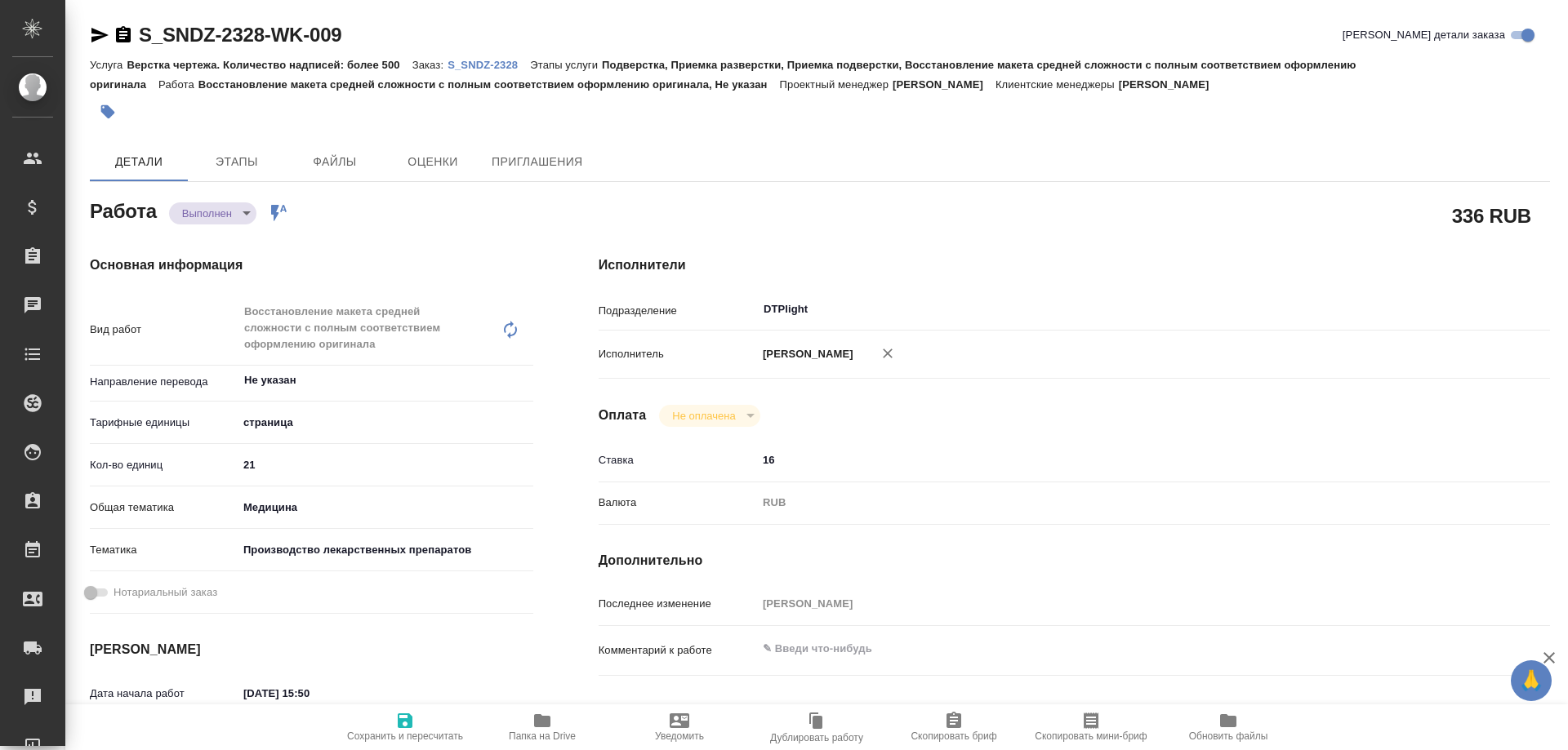
type textarea "x"
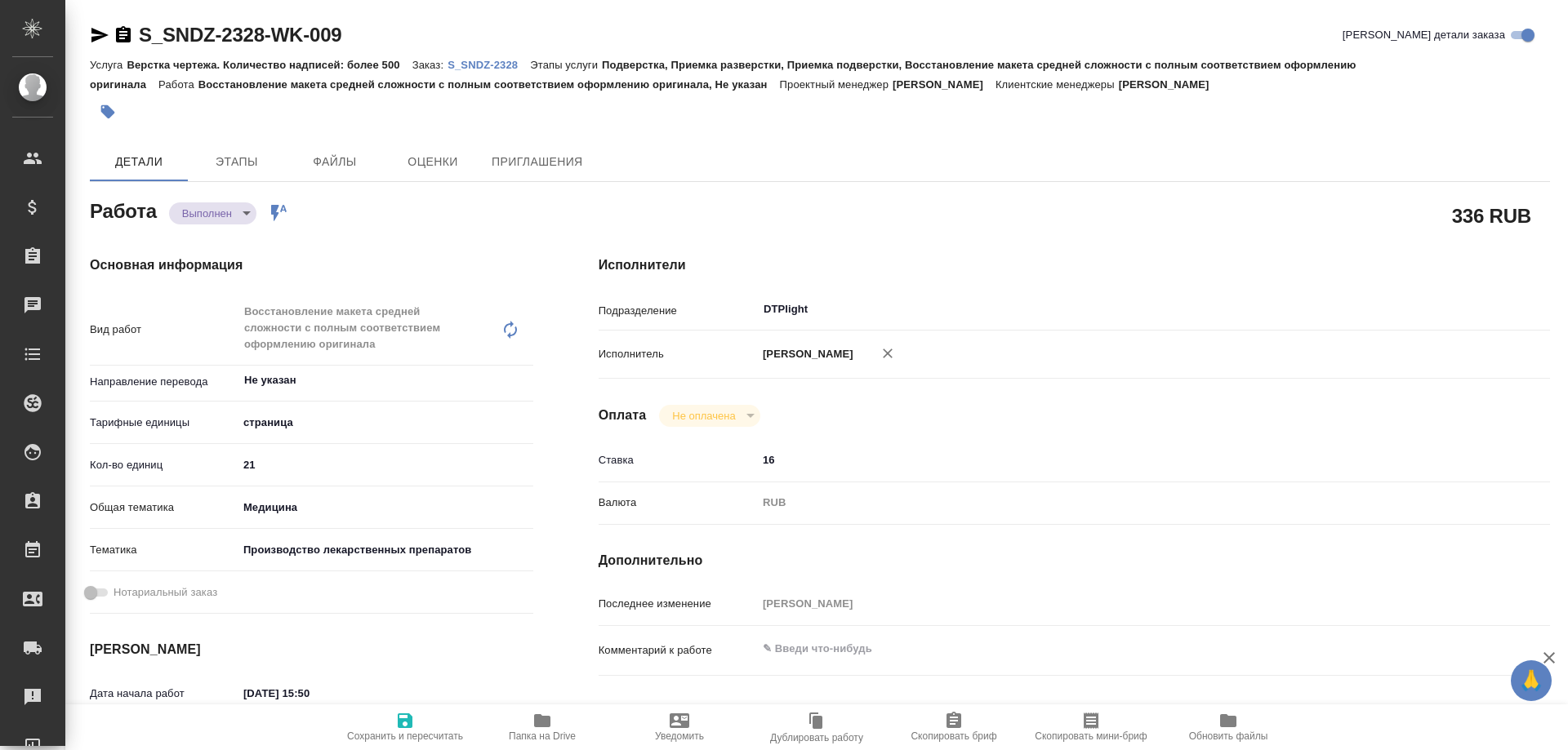
type textarea "x"
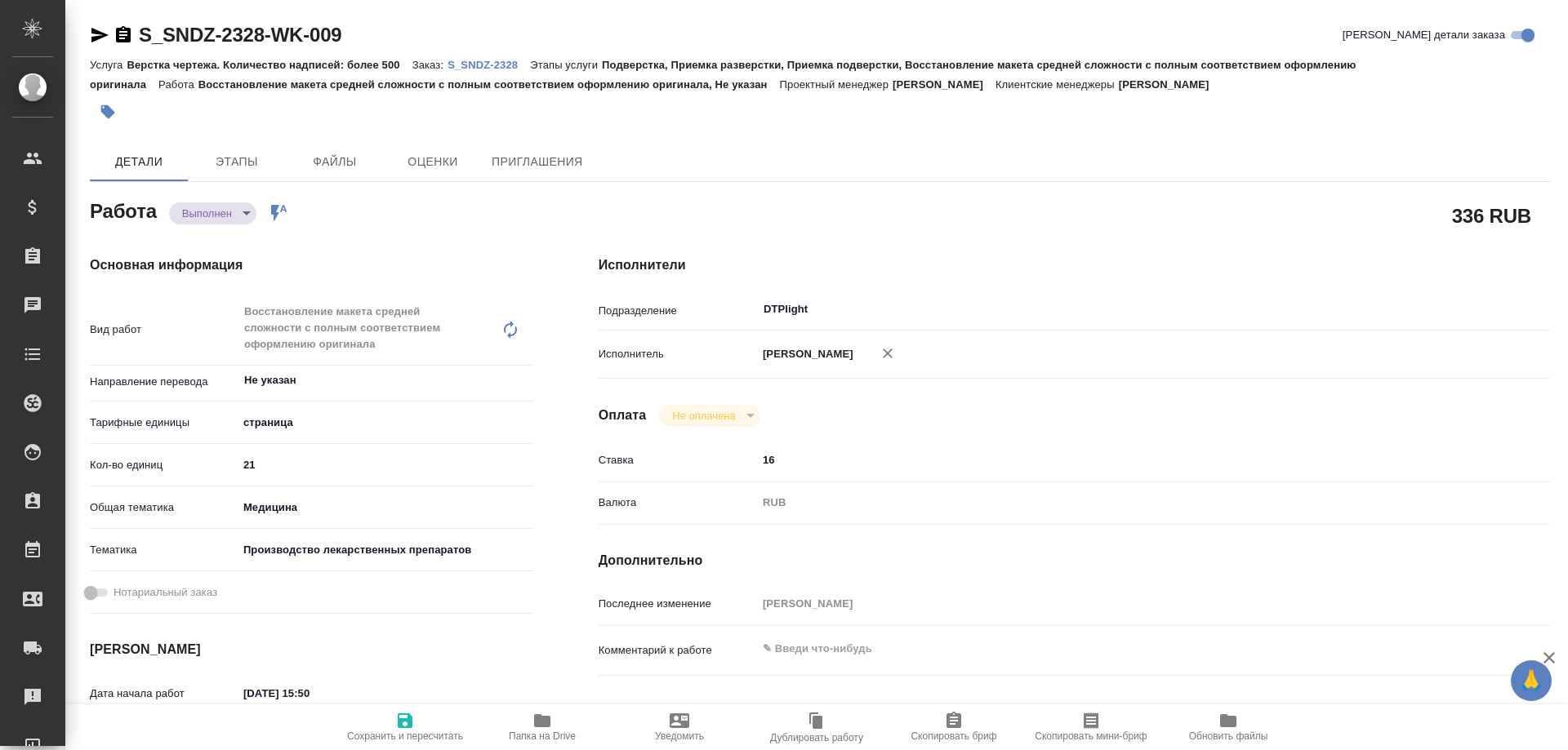
type textarea "x"
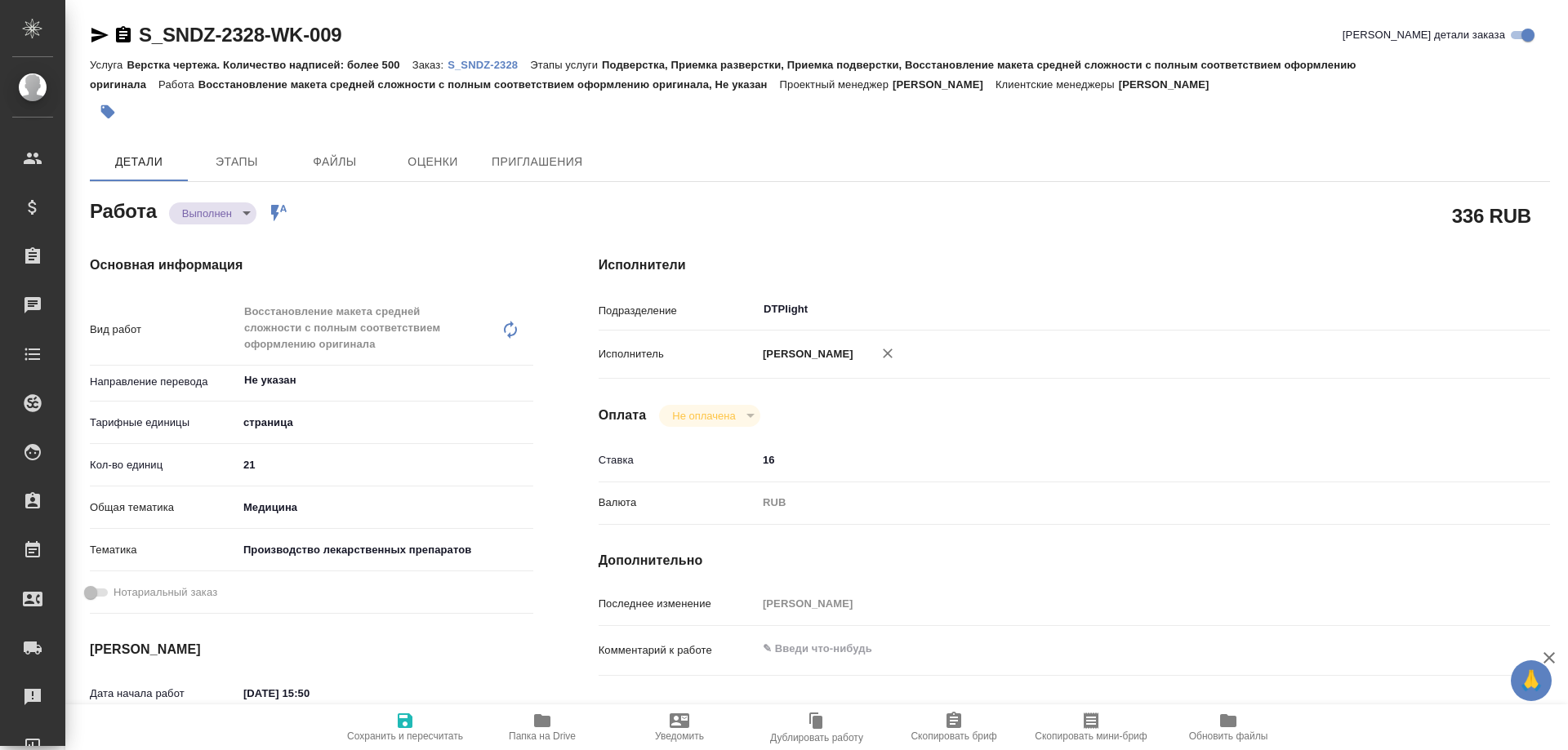
click at [535, 723] on icon "button" at bounding box center [542, 721] width 17 height 13
type textarea "x"
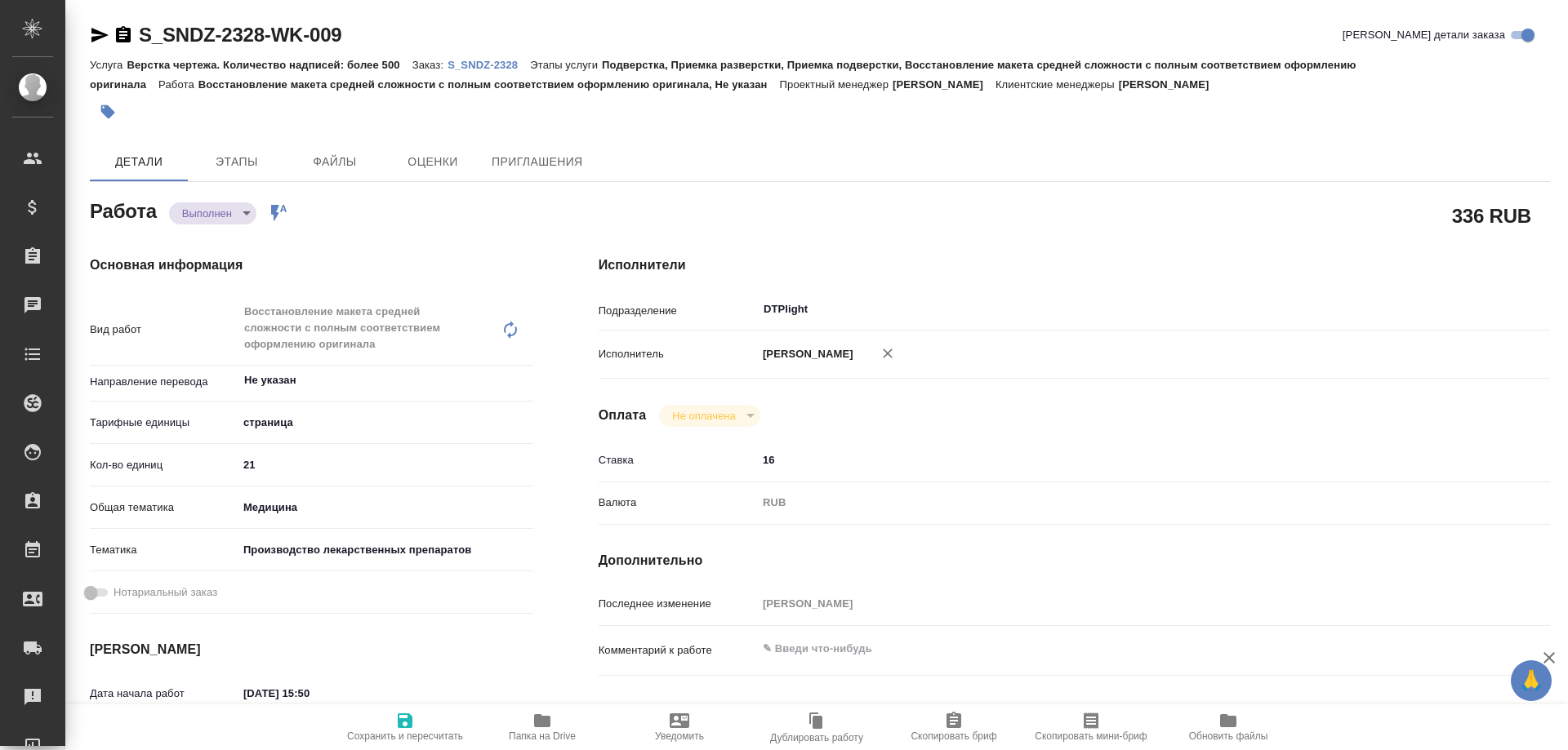
type textarea "x"
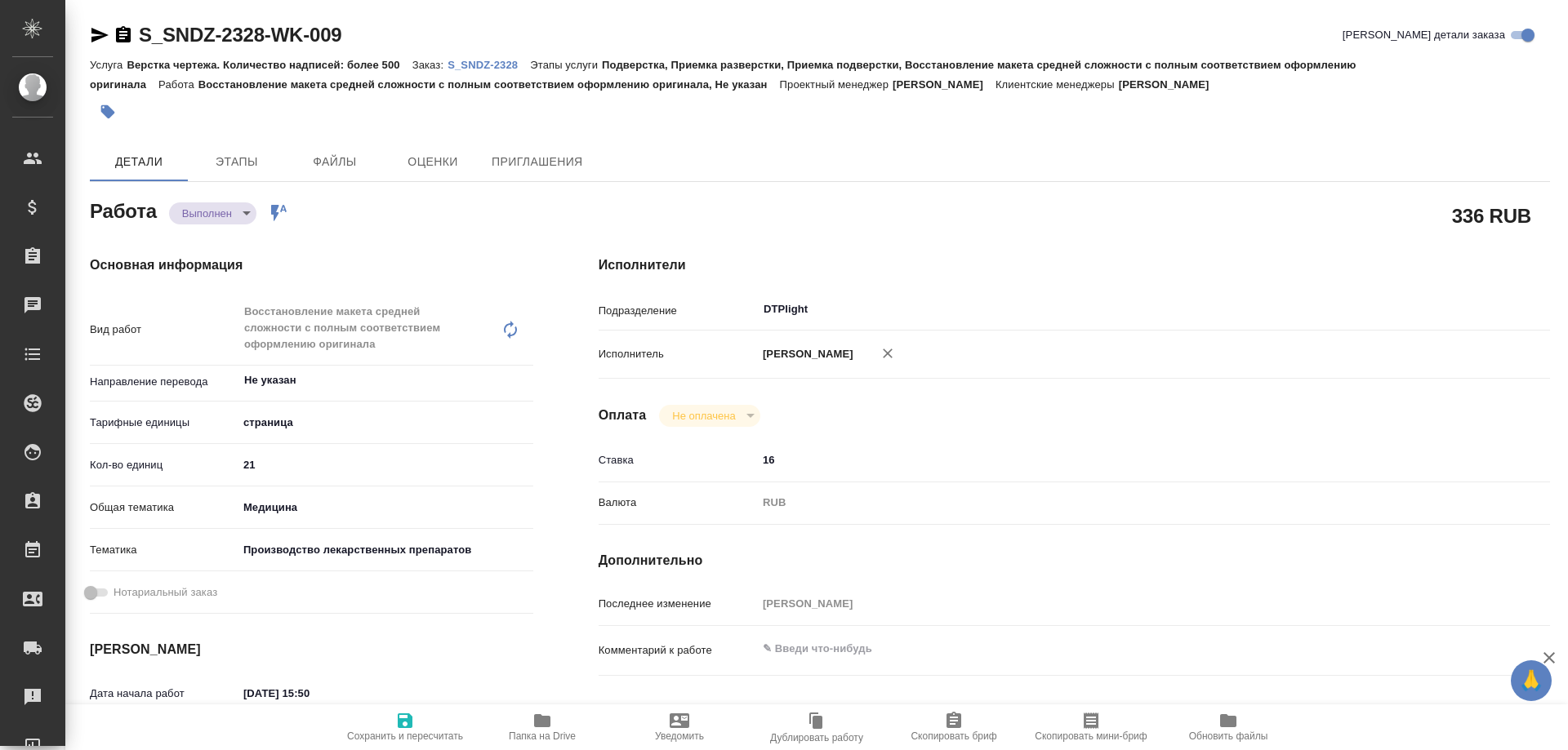
type textarea "x"
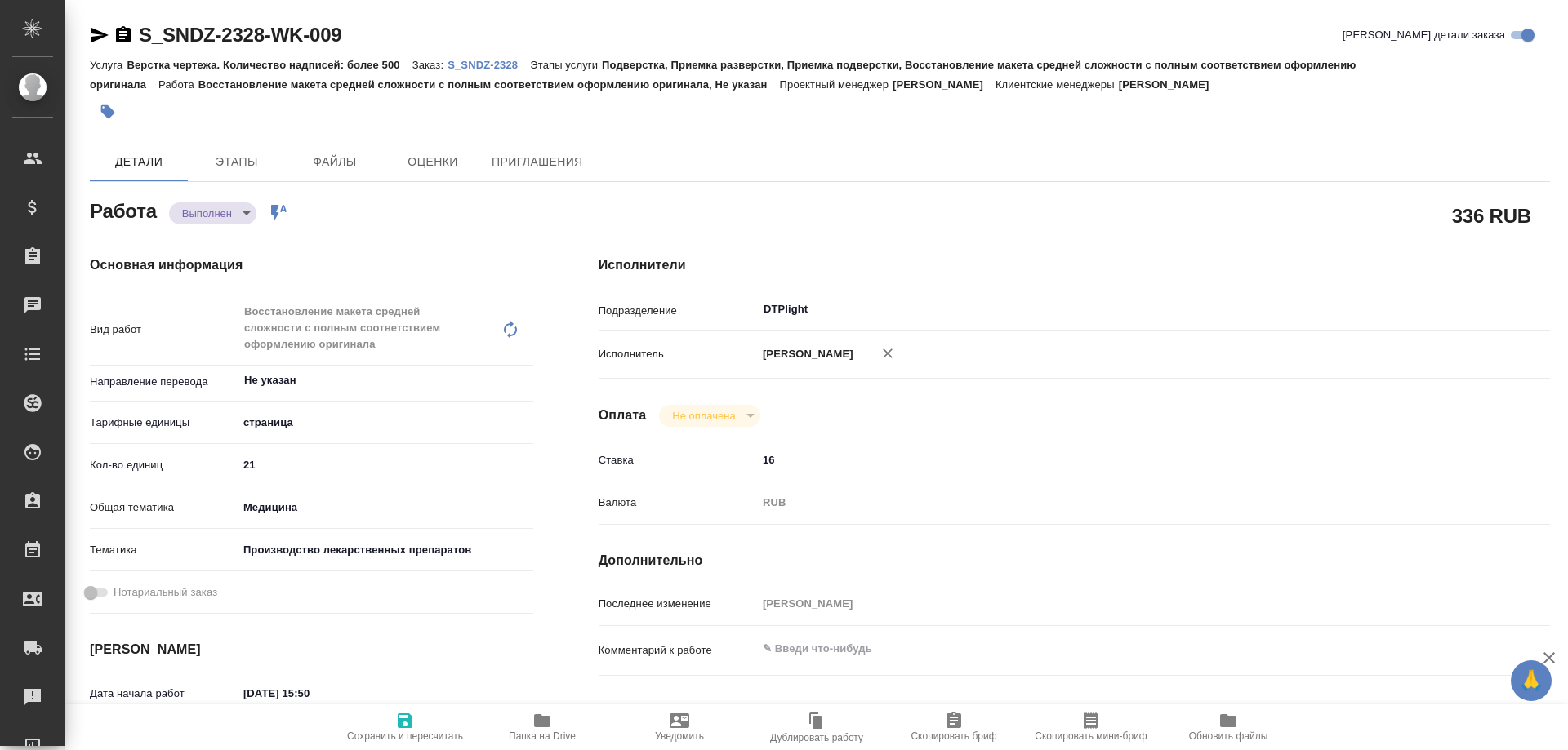
type textarea "x"
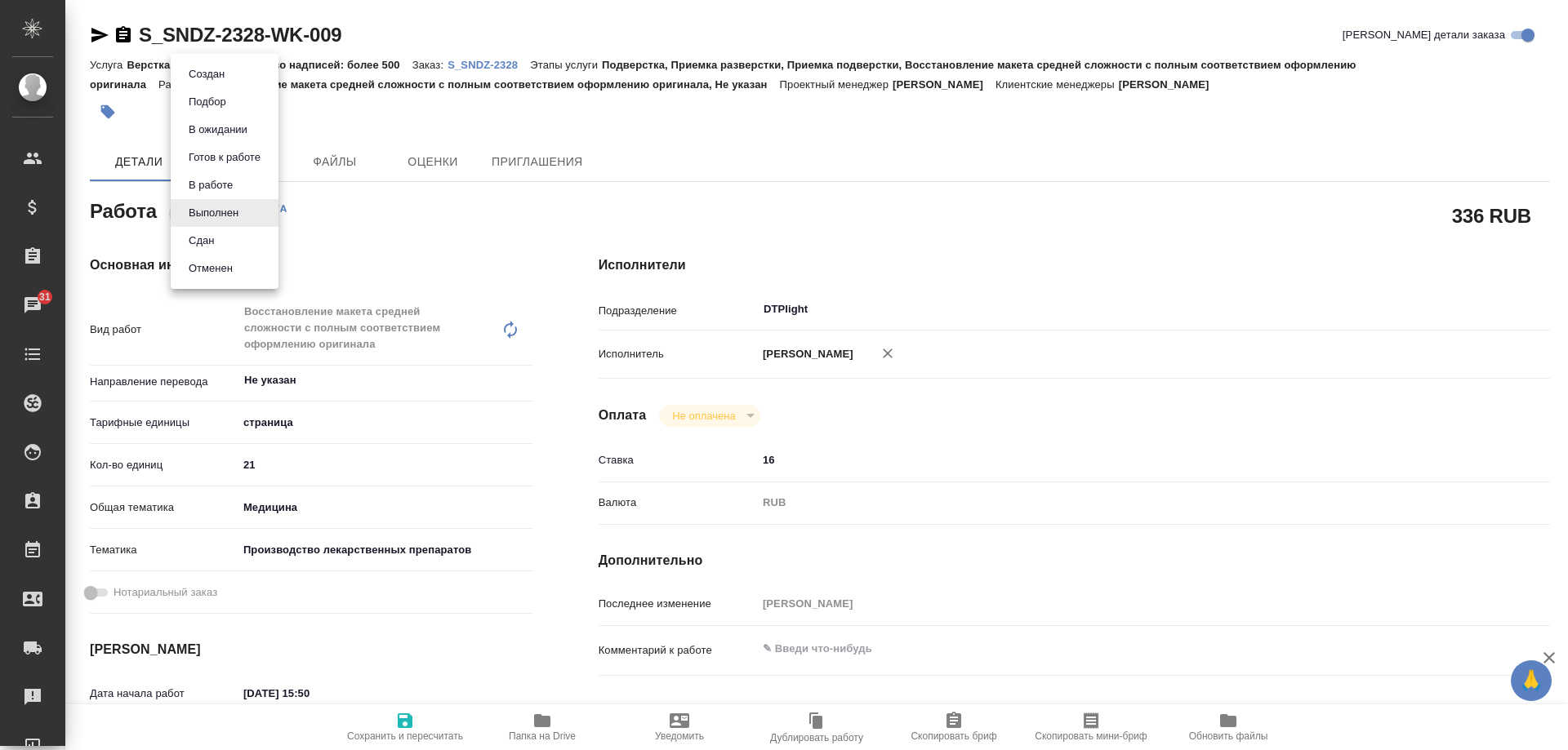
click at [234, 213] on body "🙏 .cls-1 fill:#fff; AWATERA Arsenyeva Vera Клиенты Спецификации Заказы 31 Чаты …" at bounding box center [784, 375] width 1568 height 750
click at [226, 243] on li "Сдан" at bounding box center [224, 241] width 108 height 27
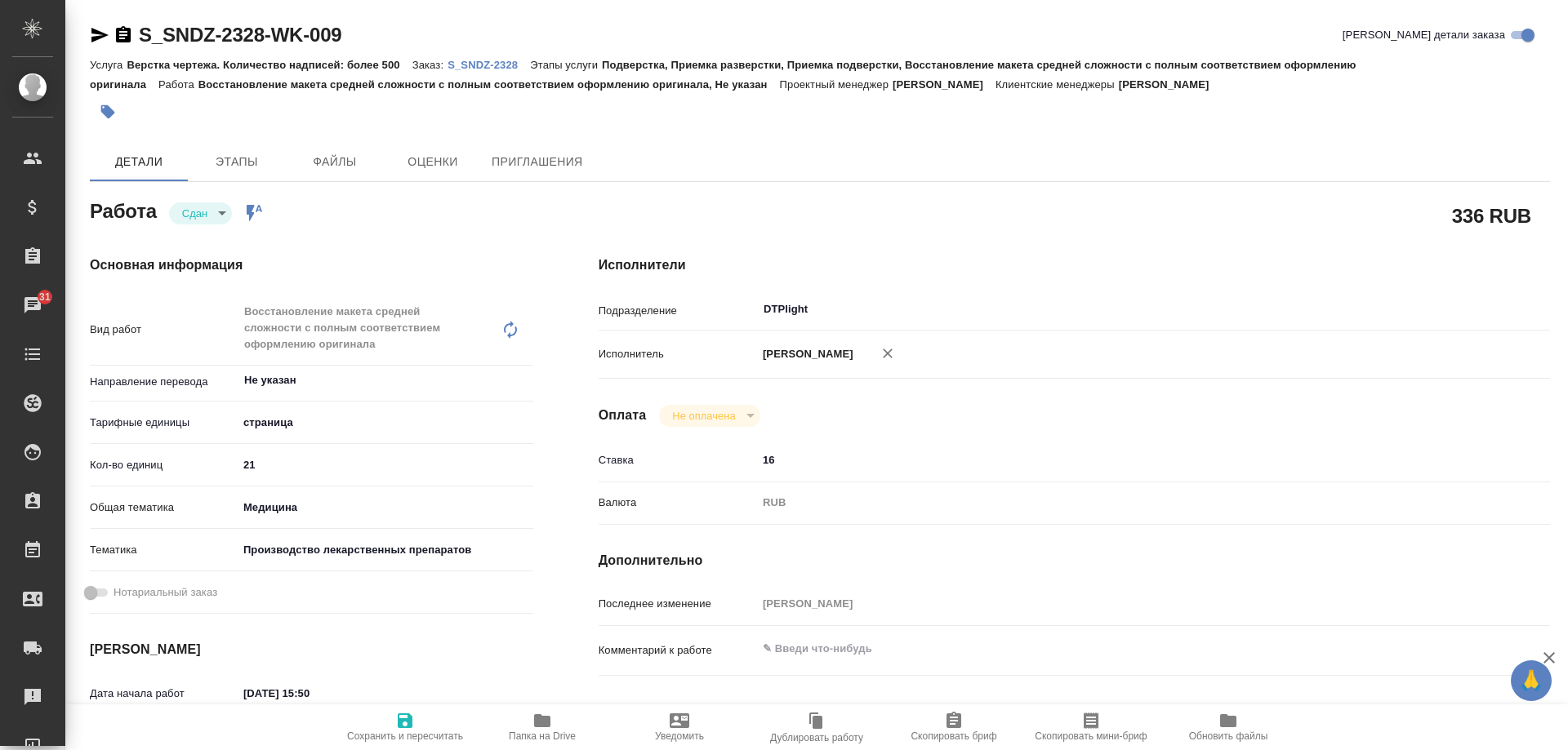
type textarea "x"
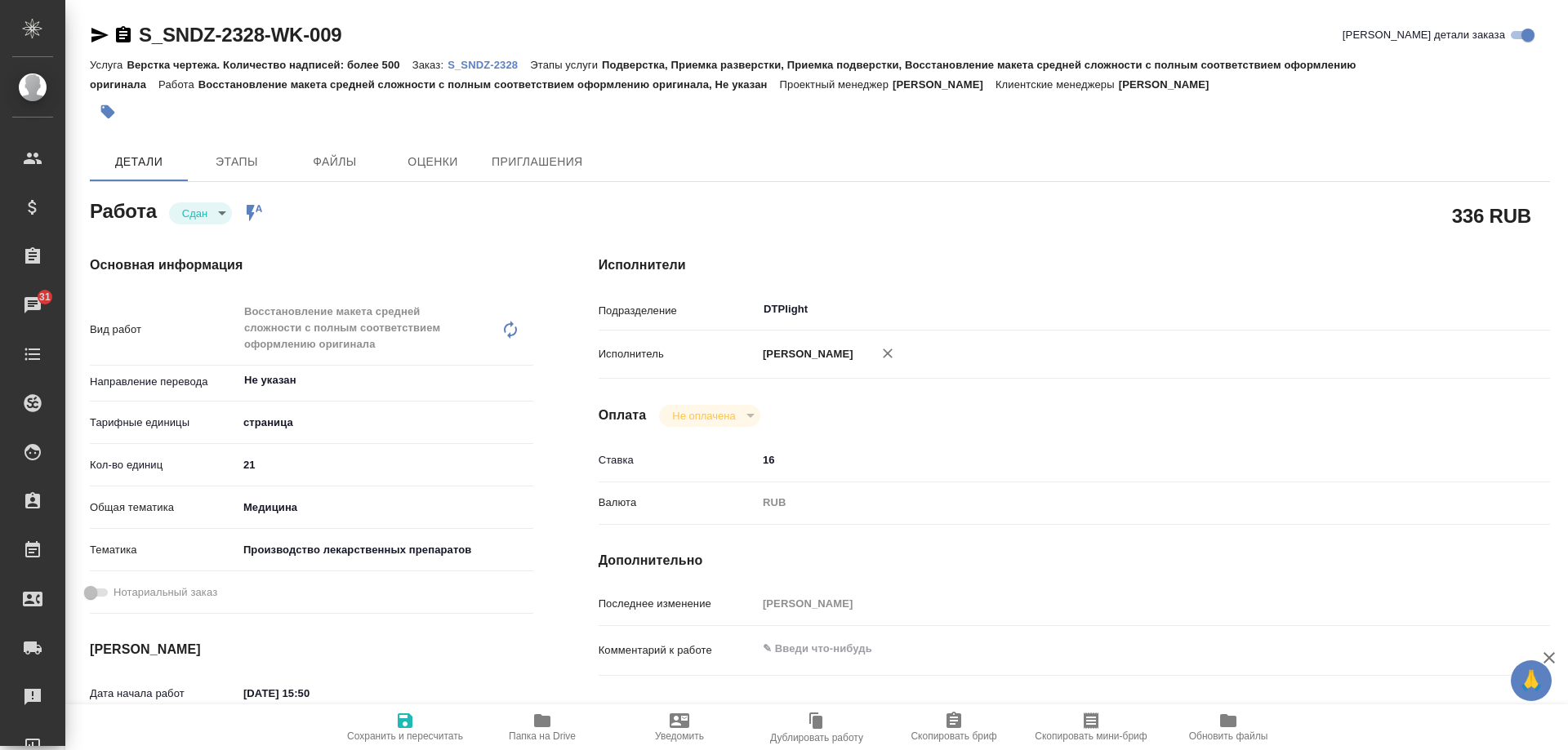
click at [528, 68] on p "S_SNDZ-2328" at bounding box center [489, 65] width 82 height 13
type textarea "x"
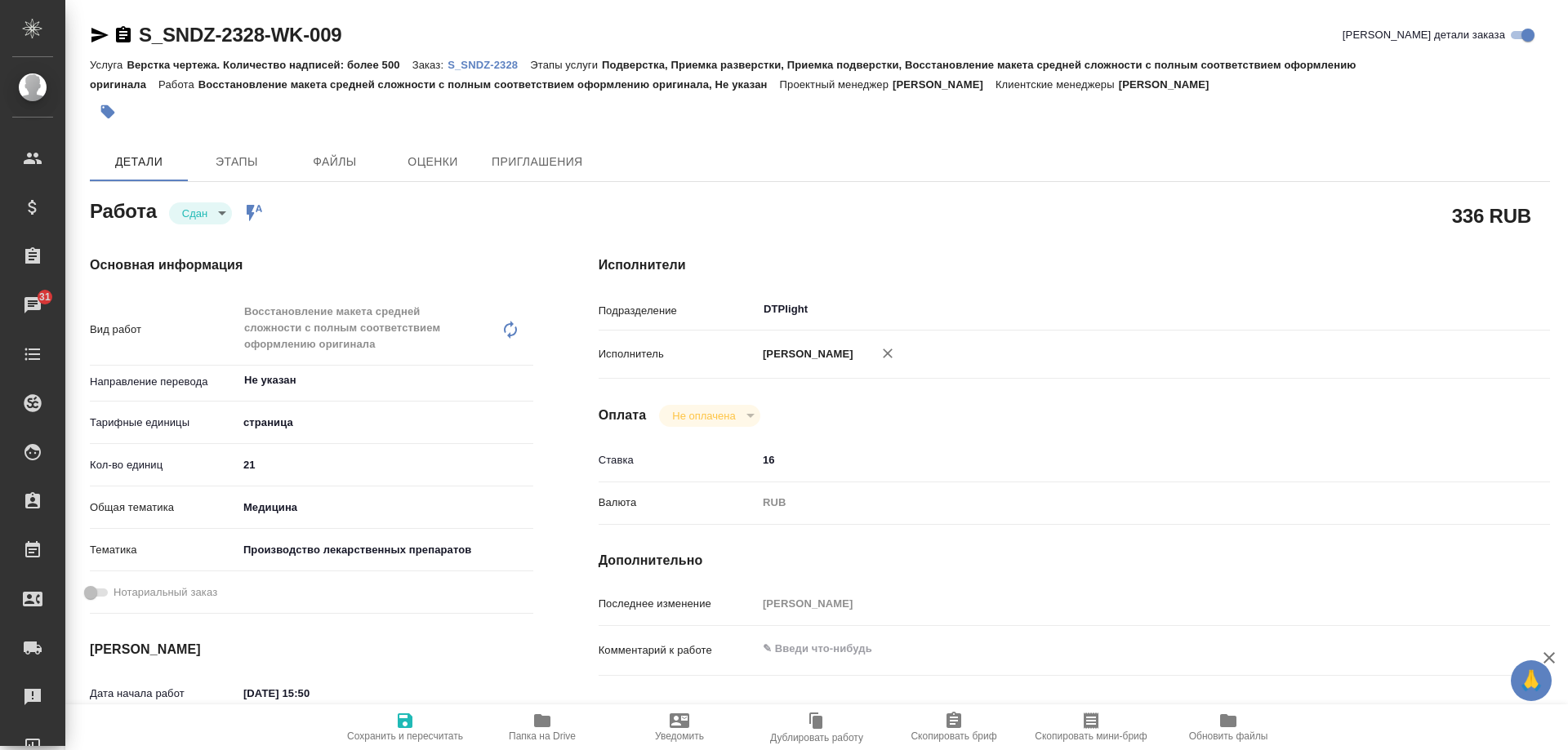
type textarea "x"
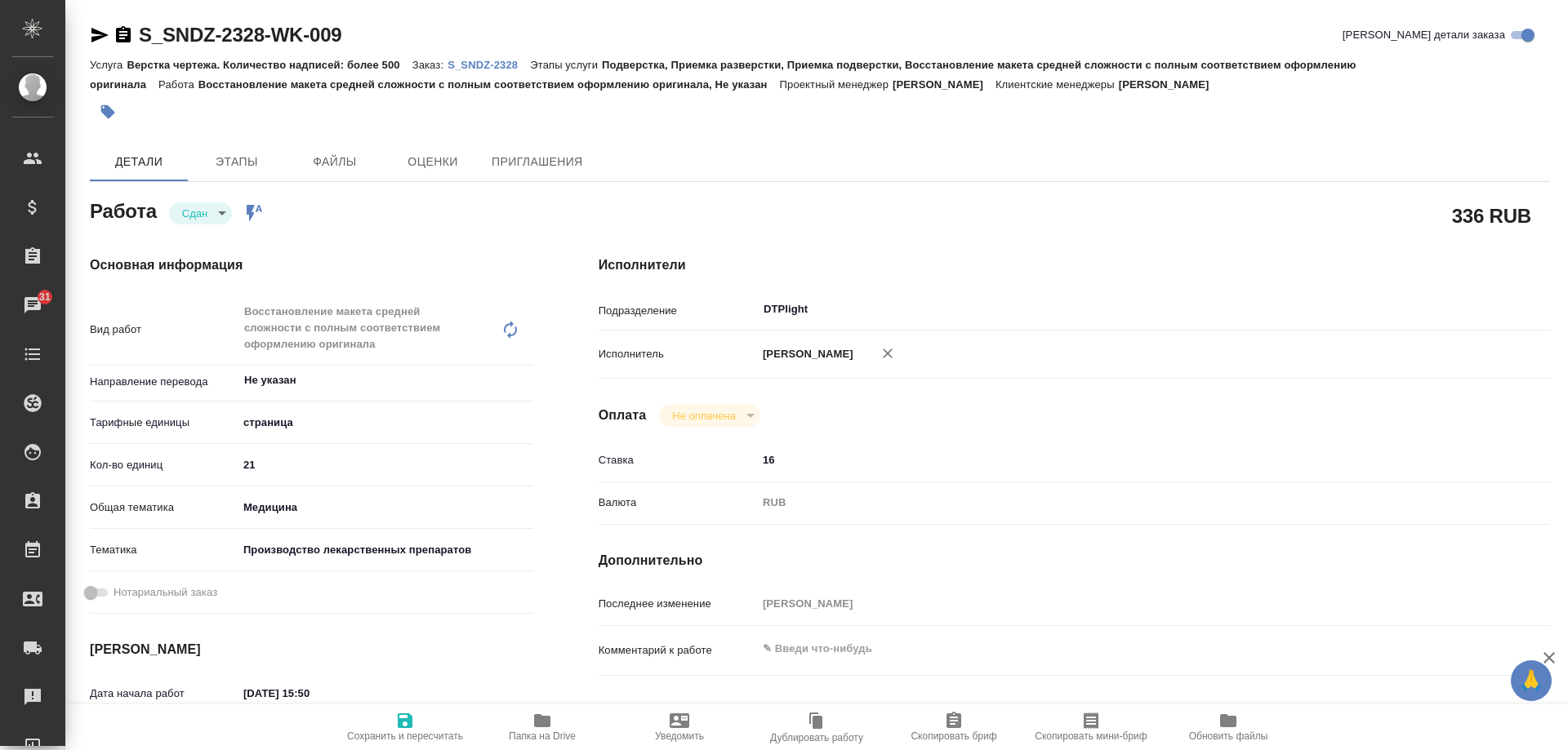
type textarea "x"
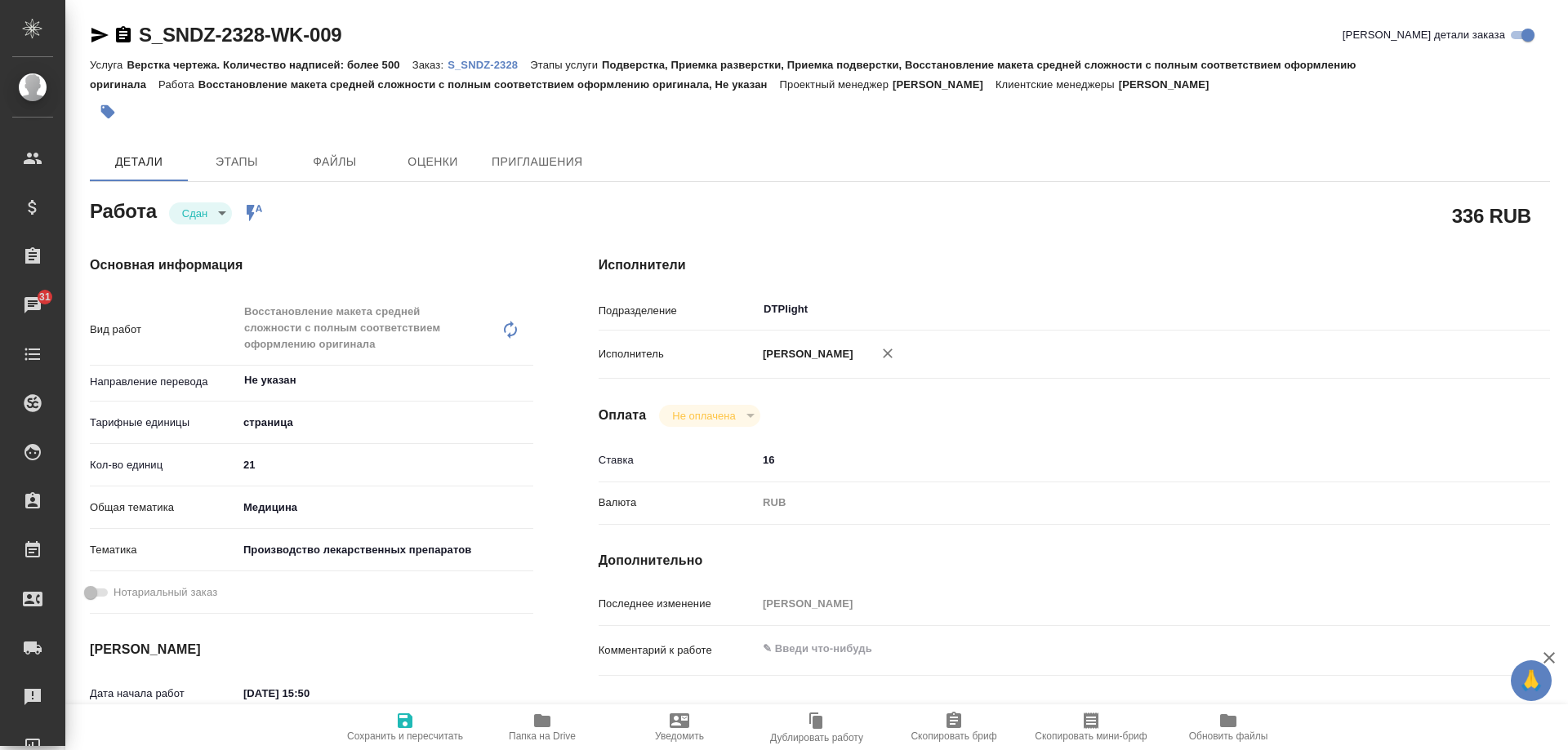
type textarea "x"
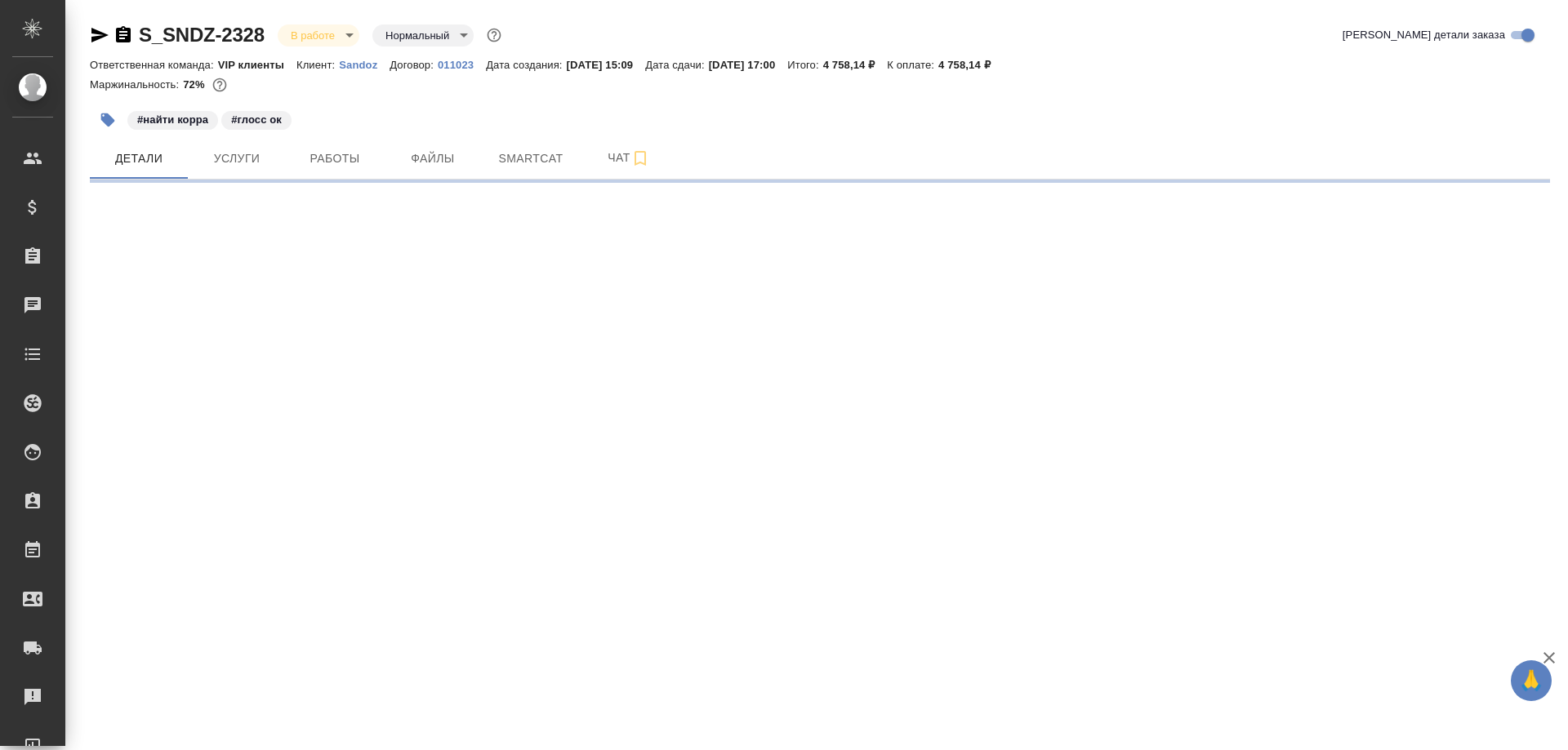
select select "RU"
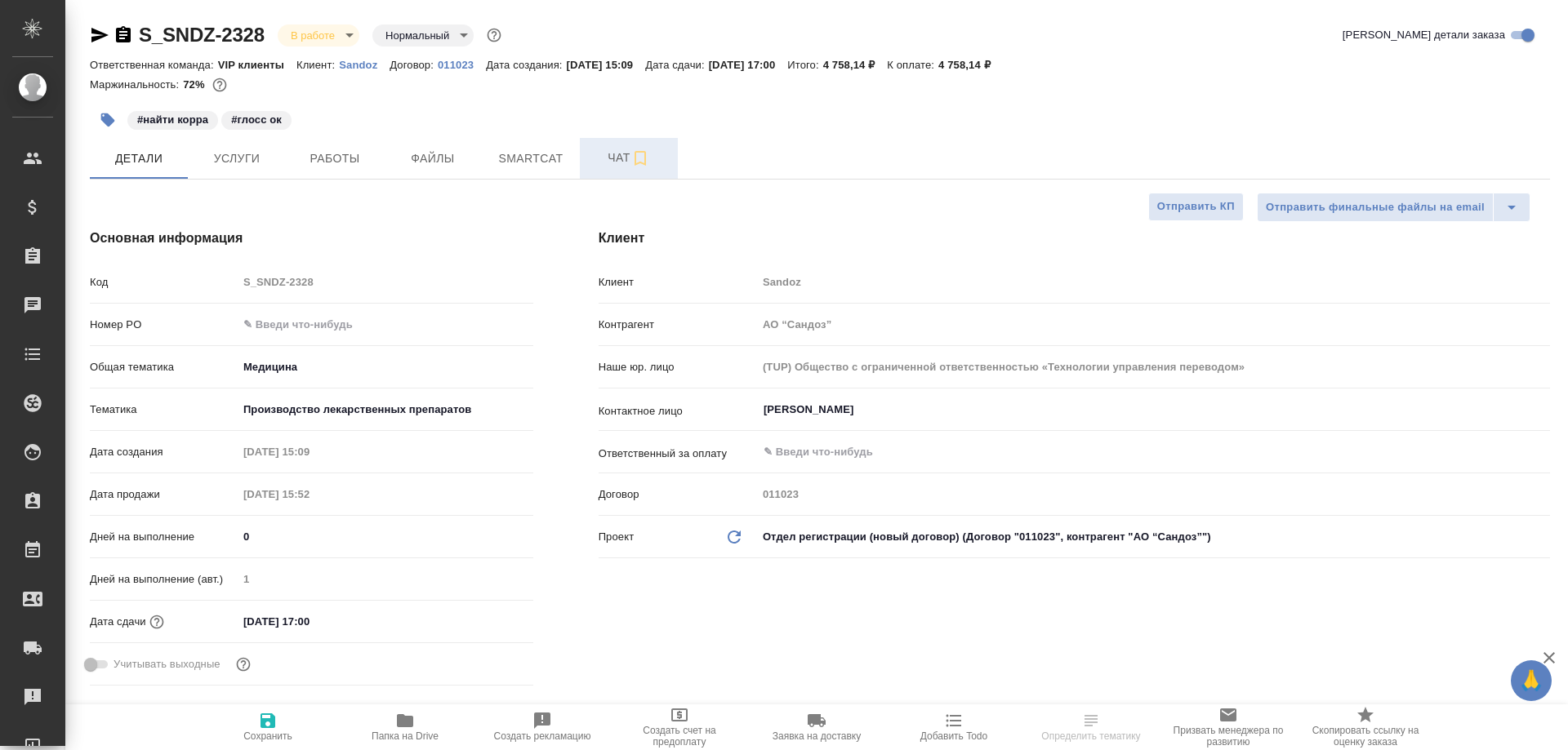
type textarea "x"
click at [641, 160] on icon "button" at bounding box center [641, 159] width 20 height 20
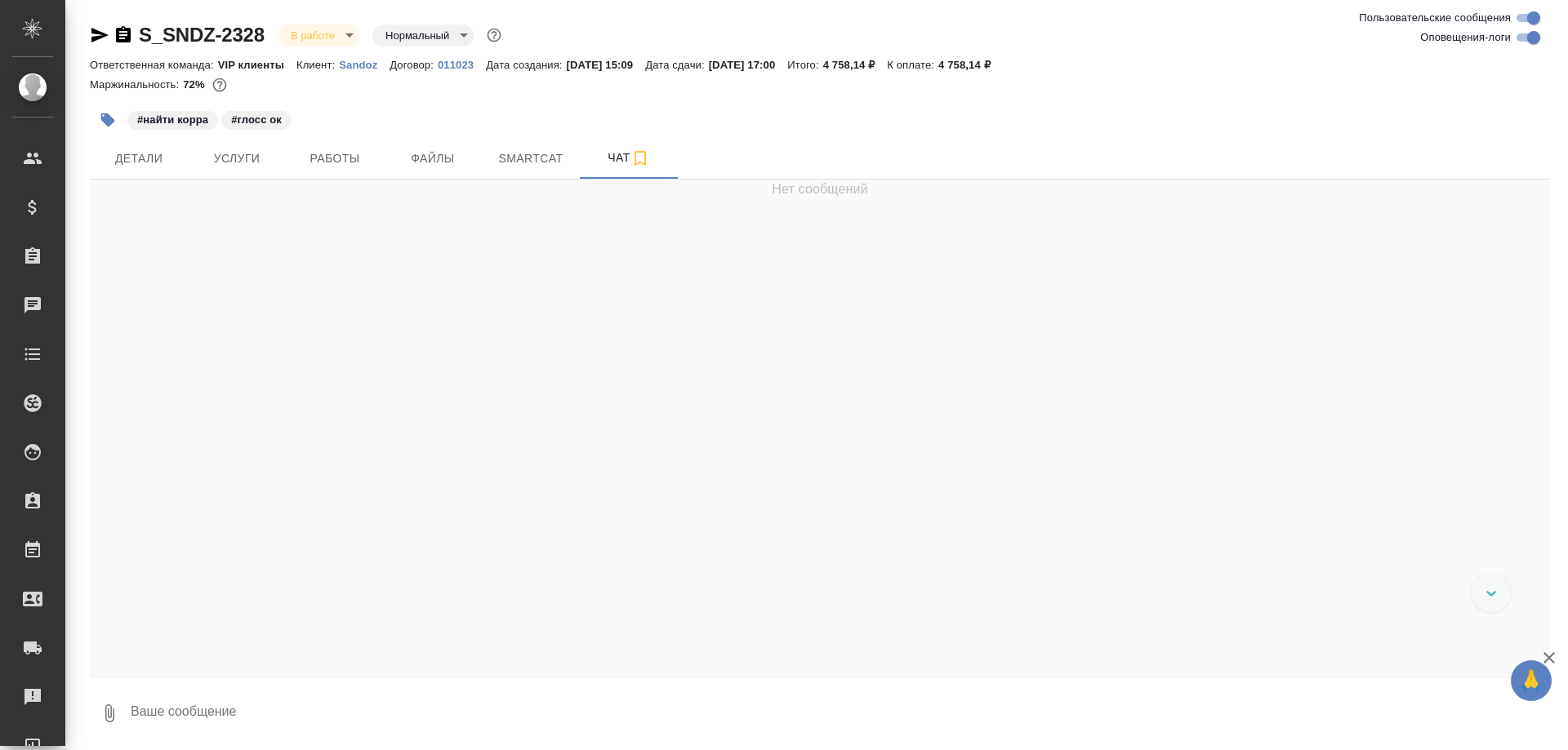
click at [452, 704] on textarea at bounding box center [839, 714] width 1421 height 56
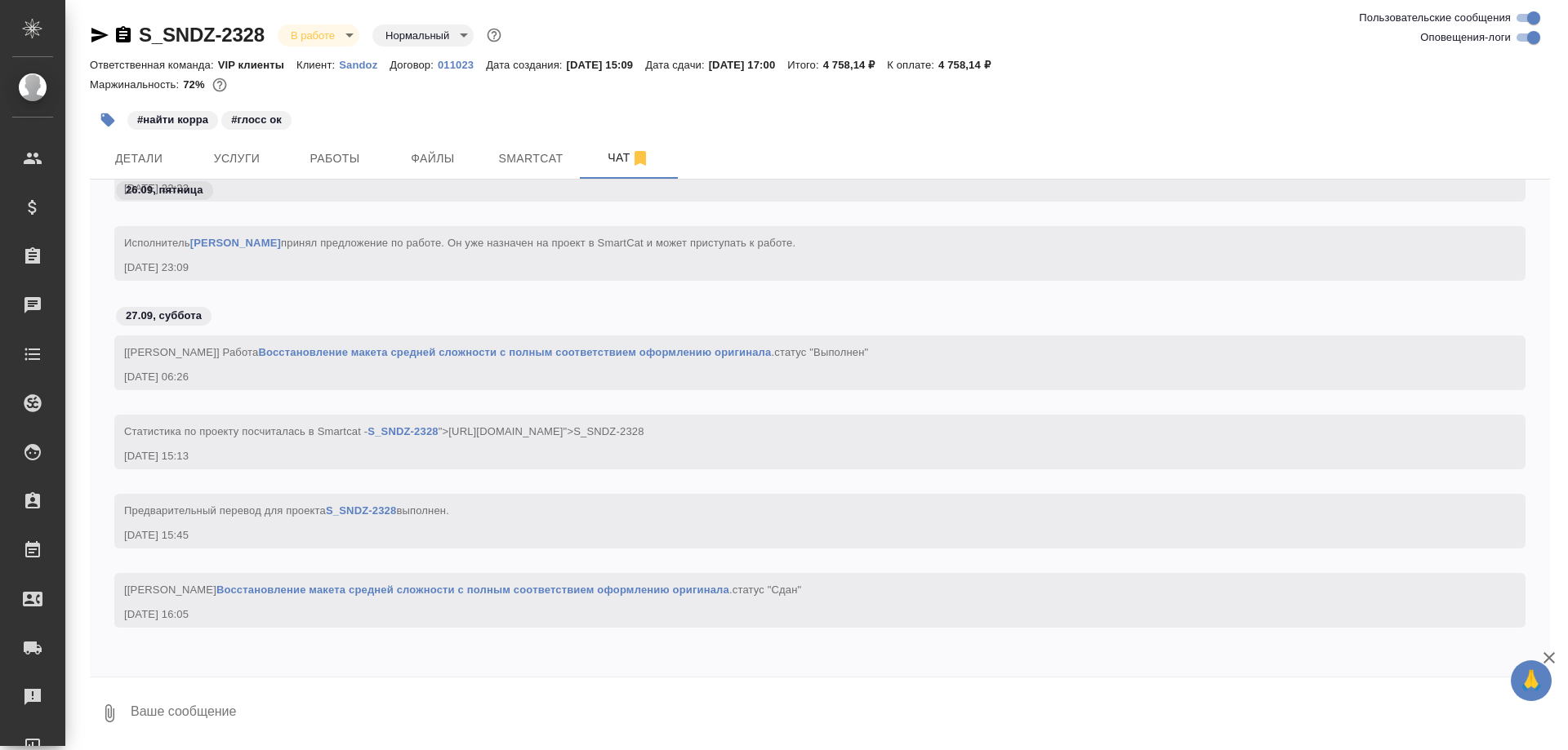
paste textarea "[URL][DOMAIN_NAME]"
type textarea "[URL][DOMAIN_NAME]"
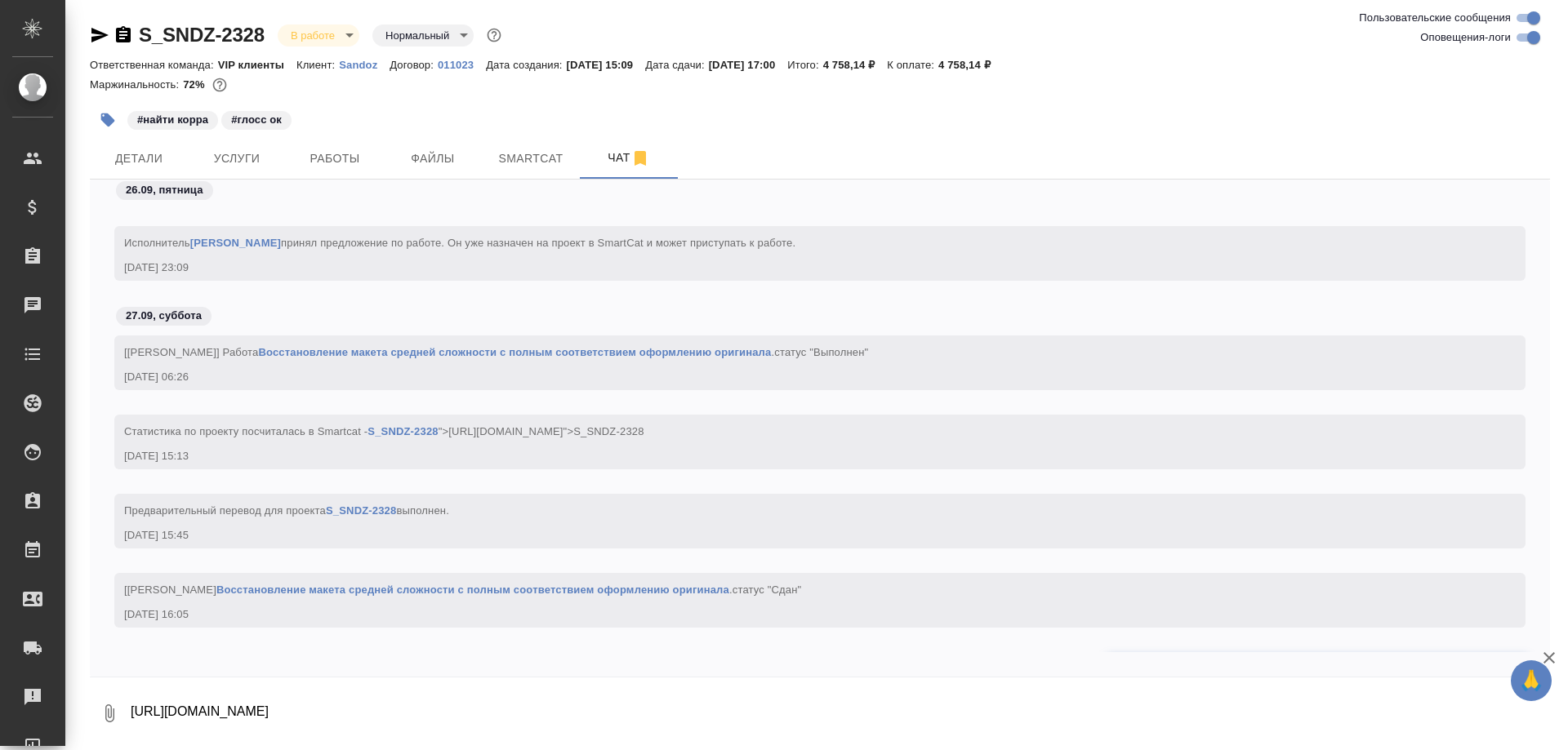
scroll to position [11164, 0]
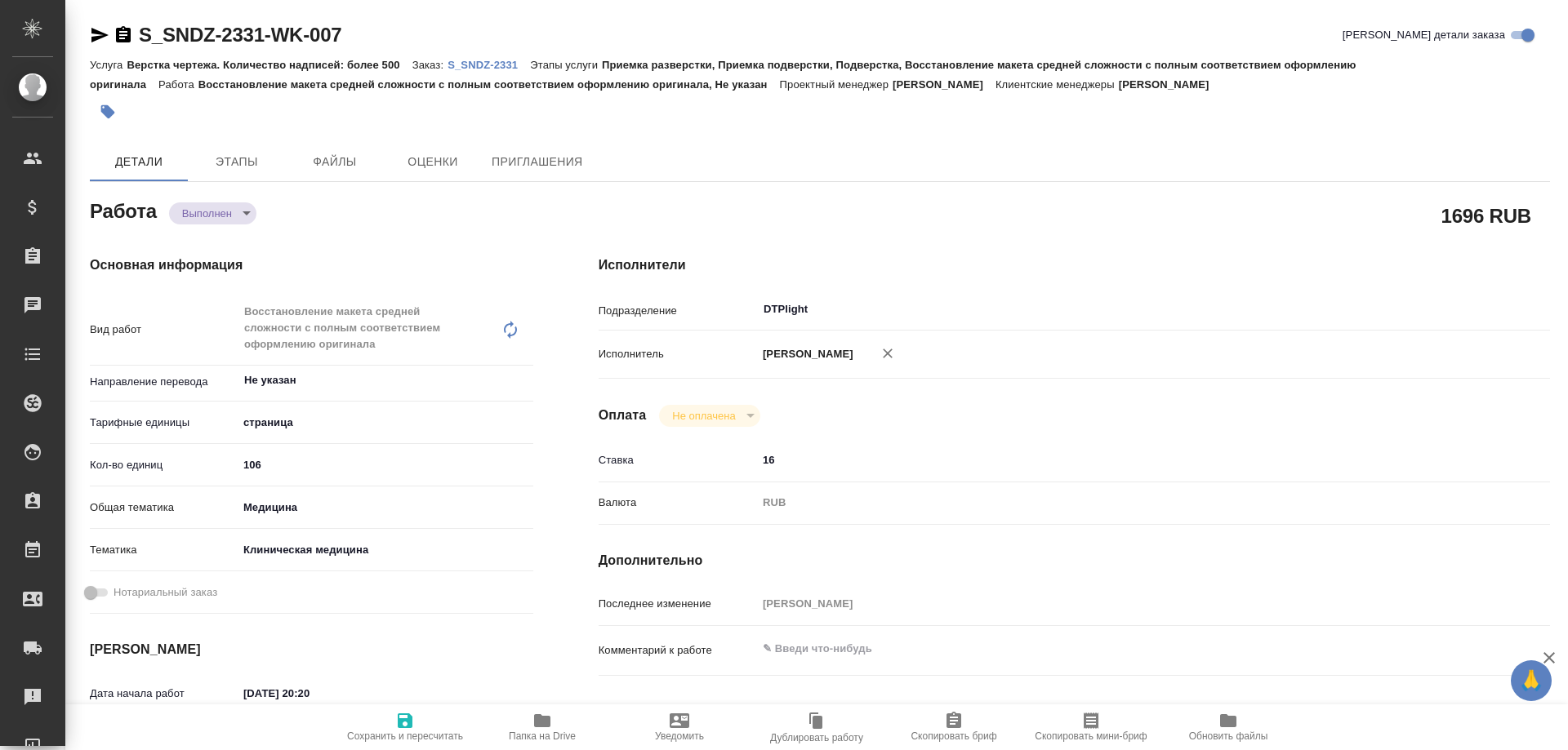
type textarea "x"
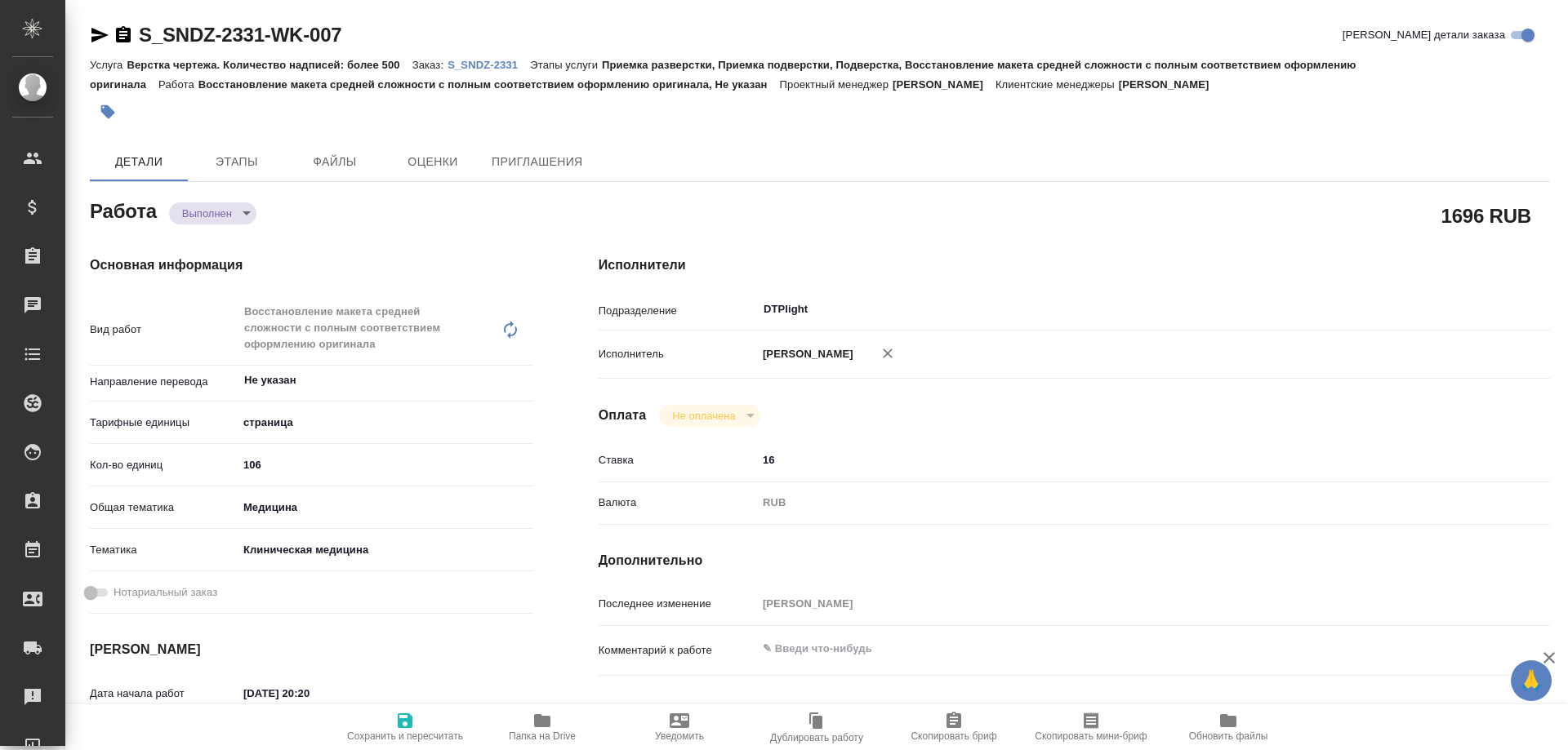
type textarea "x"
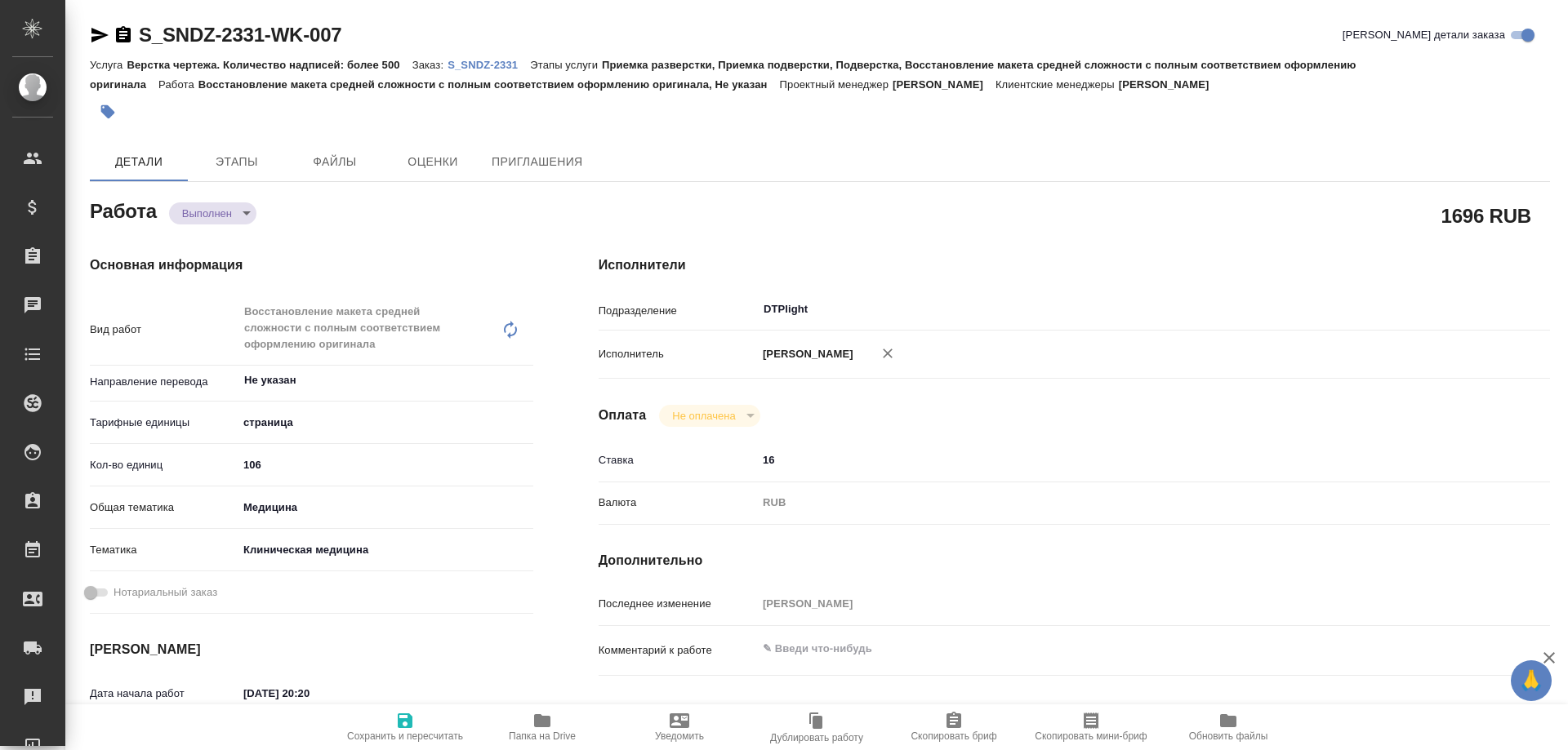
type textarea "x"
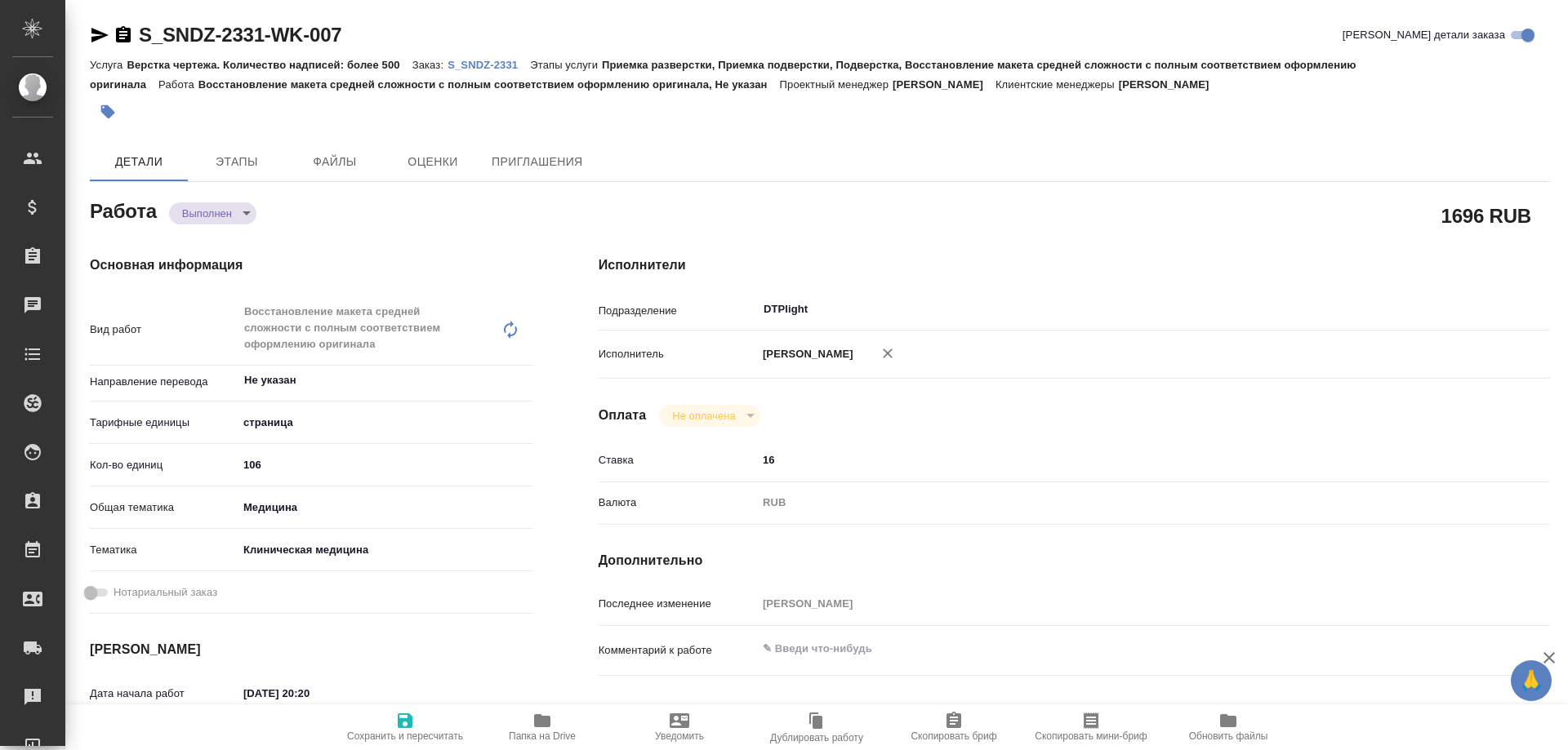
type textarea "x"
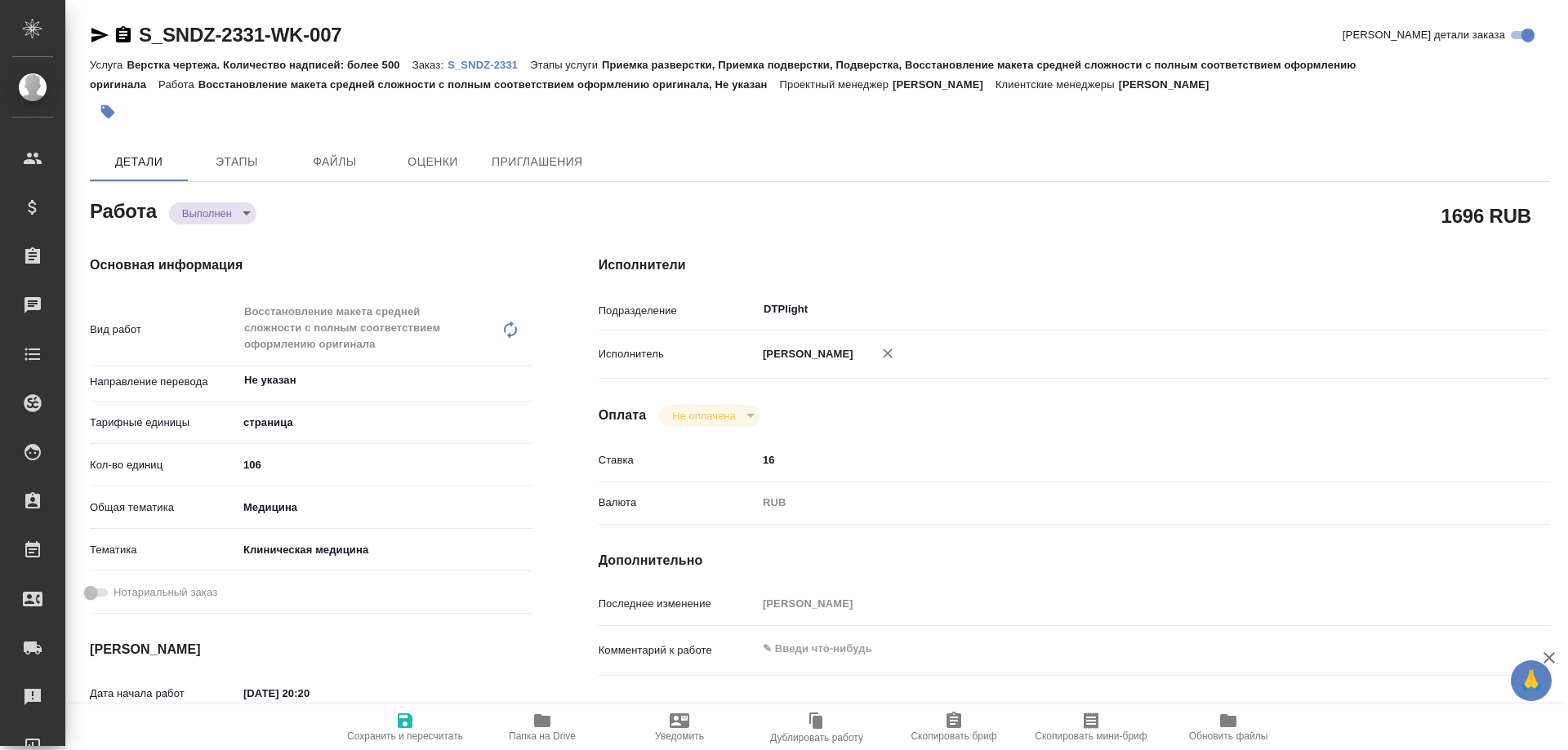
type textarea "x"
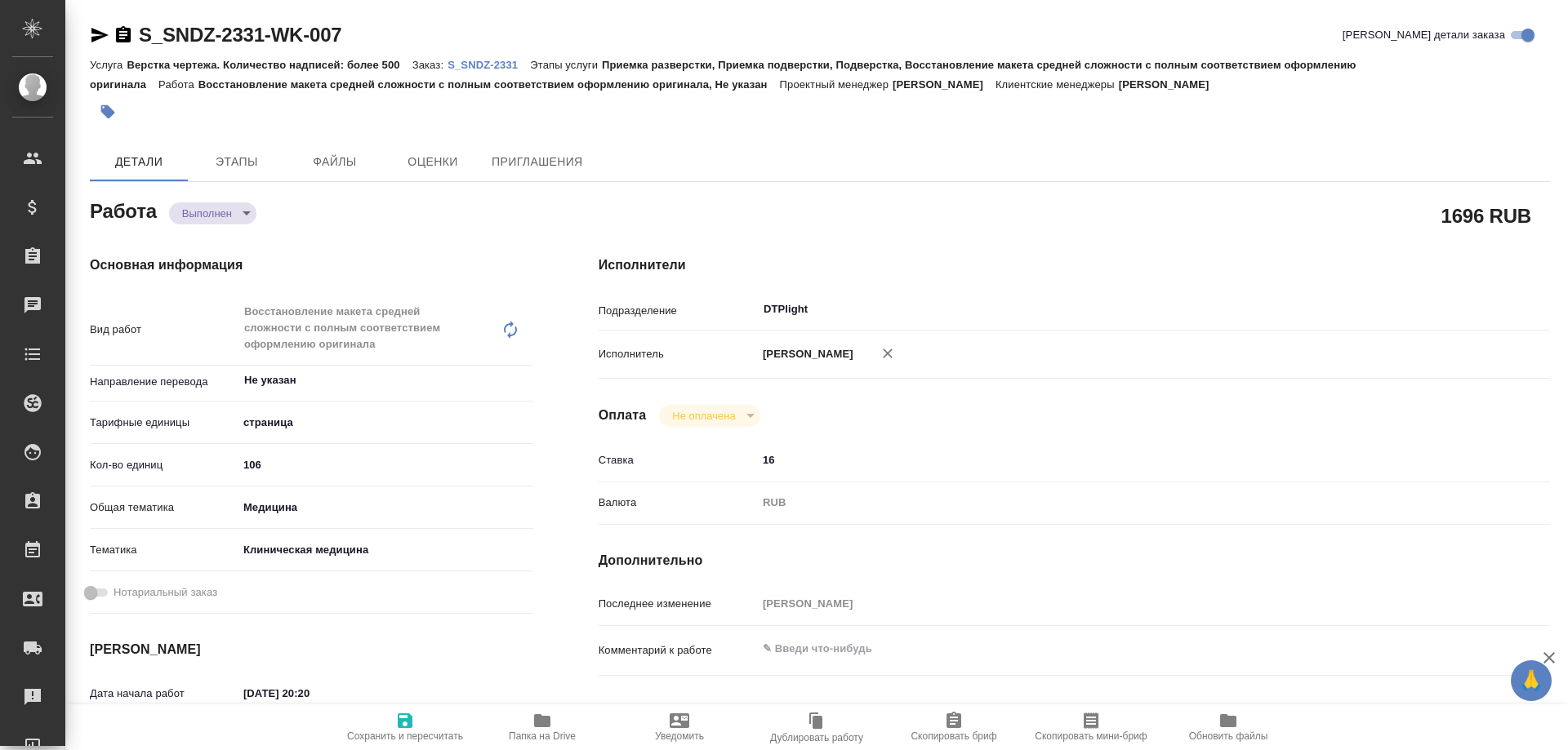
type textarea "x"
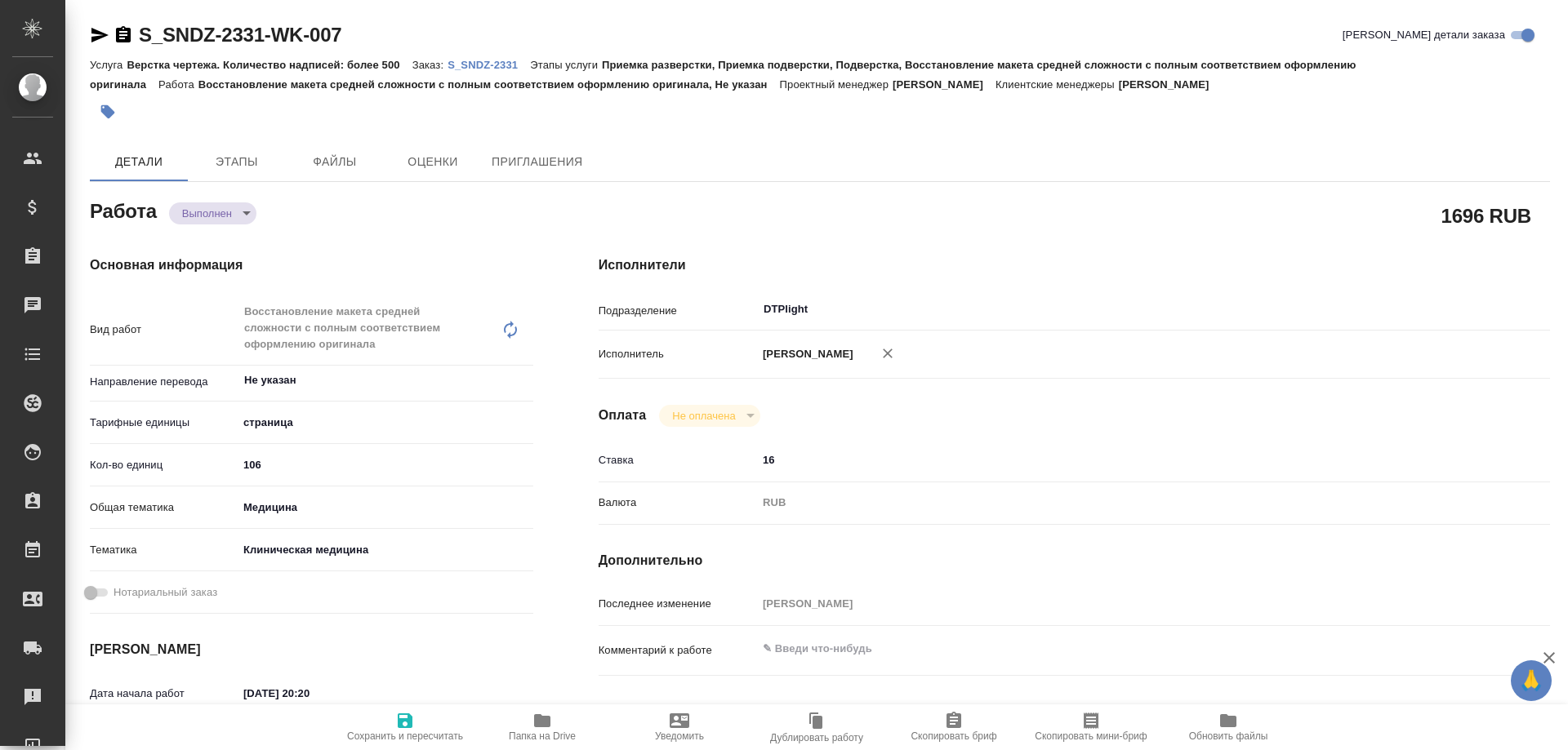
type textarea "x"
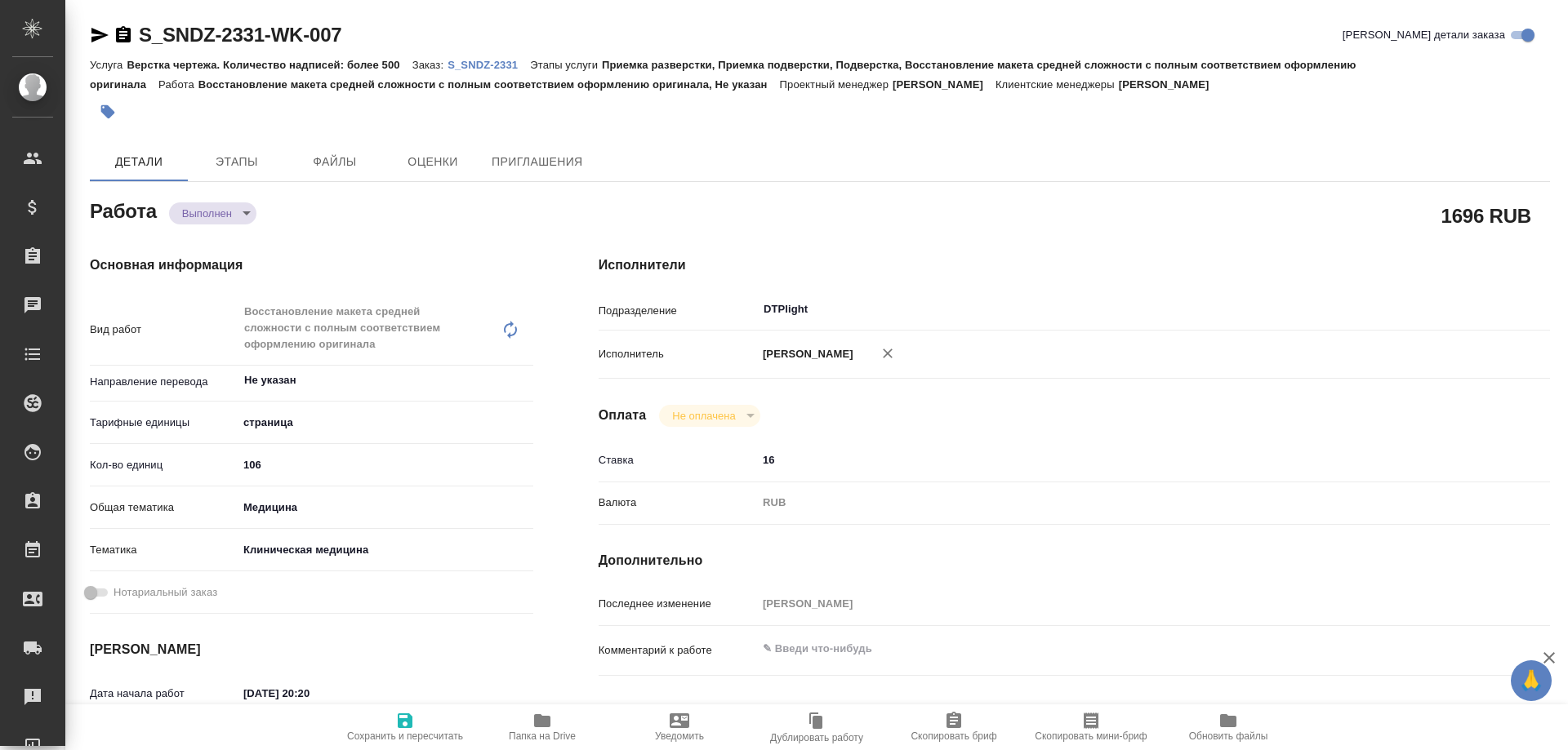
type textarea "x"
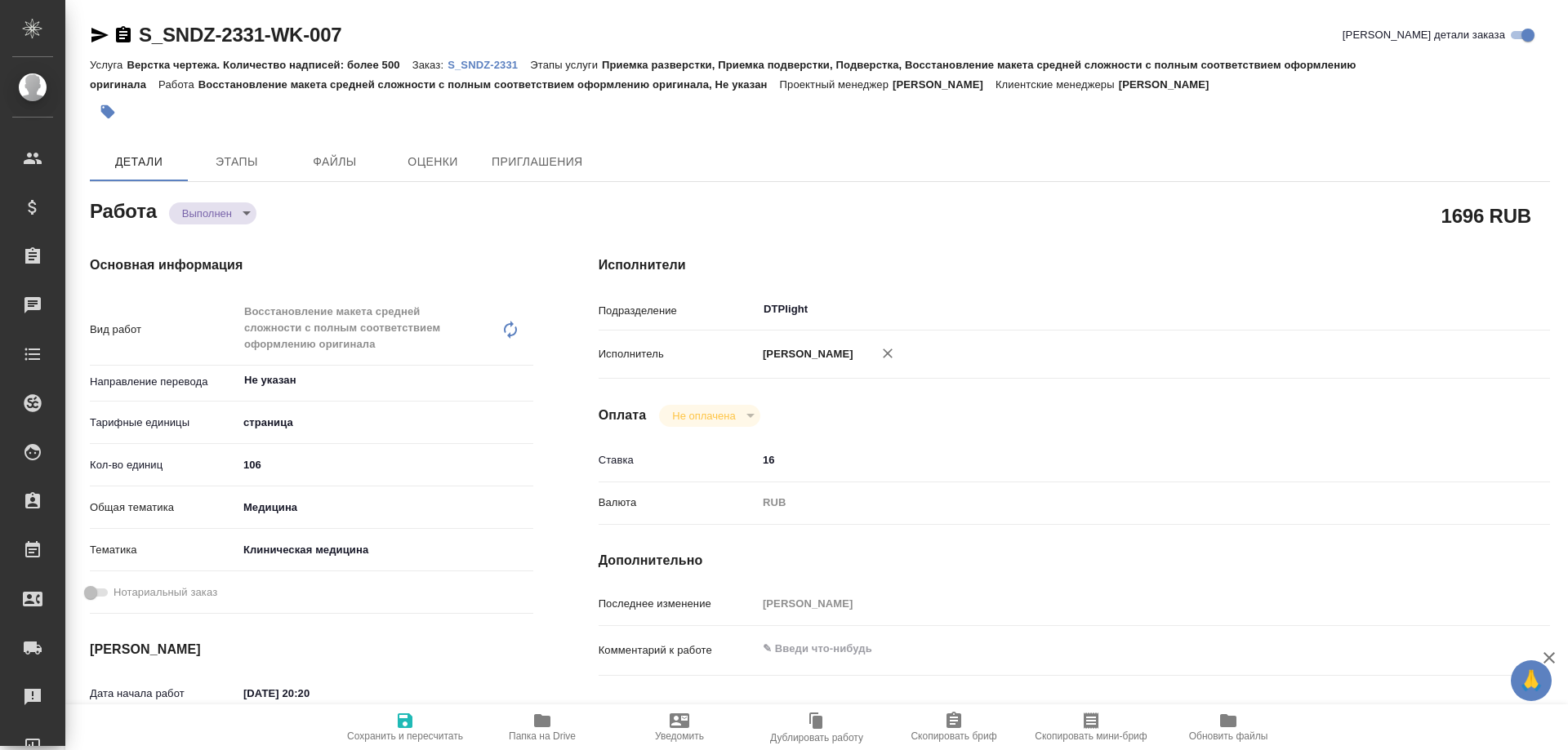
click at [528, 721] on span "Папка на Drive" at bounding box center [543, 727] width 118 height 31
type textarea "x"
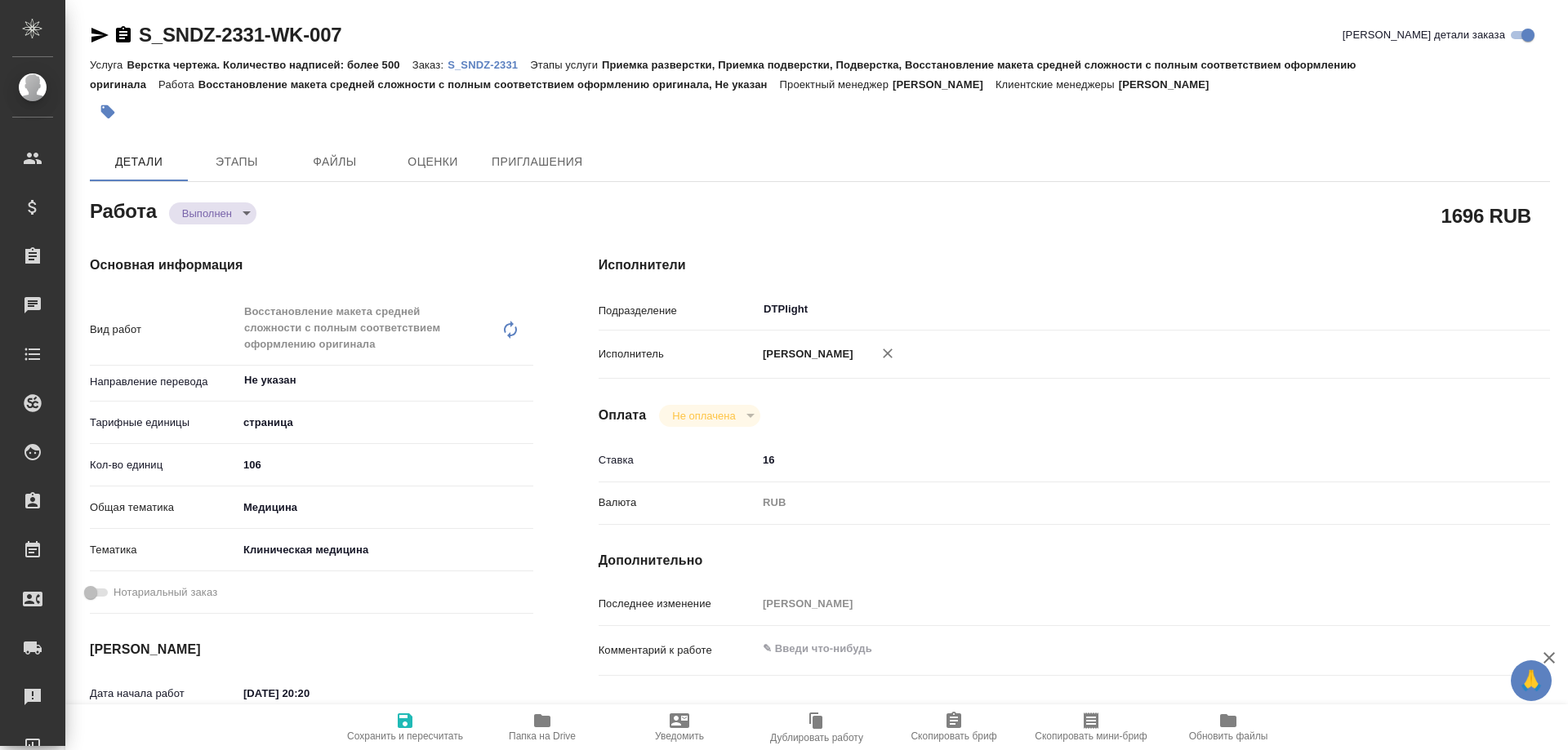
type textarea "x"
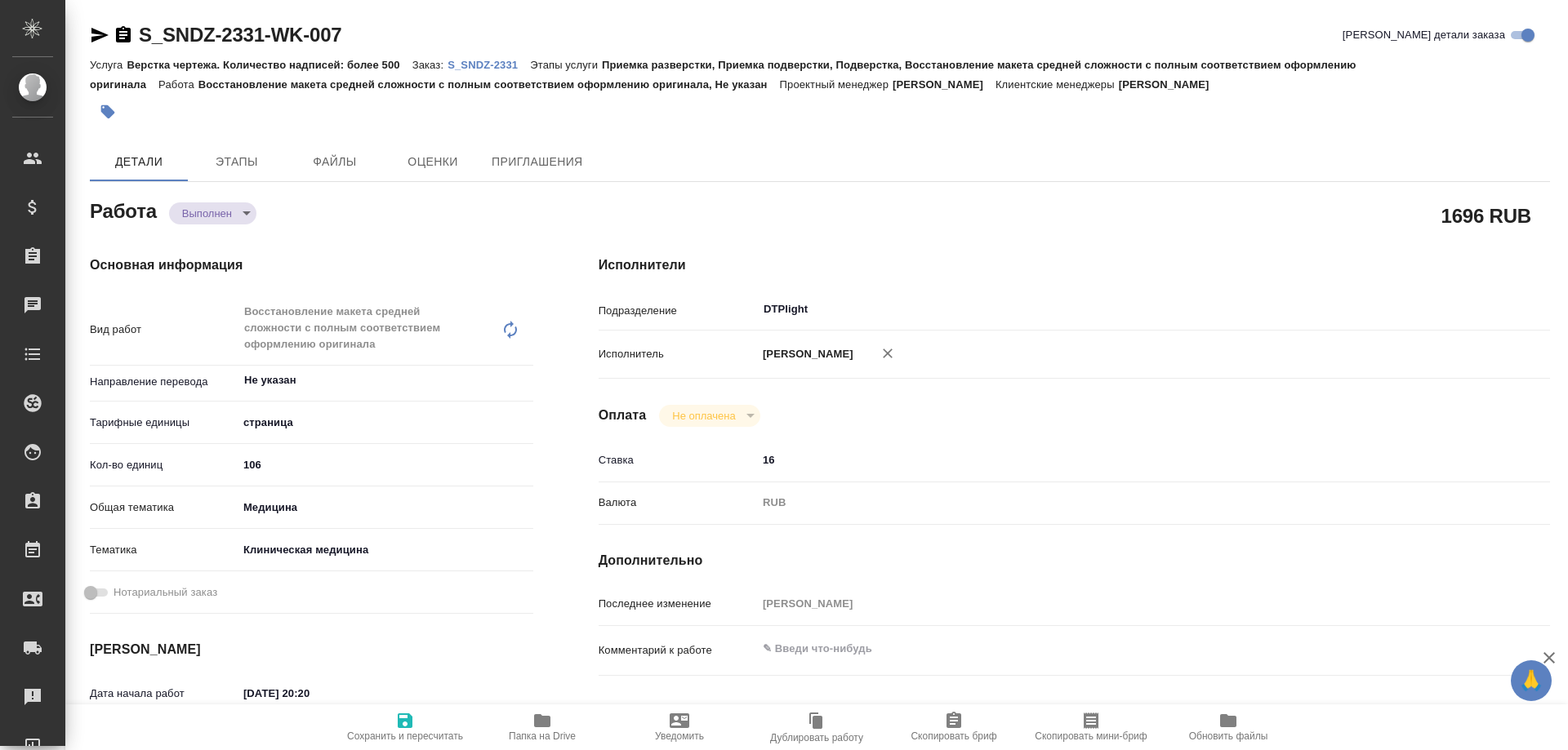
type textarea "x"
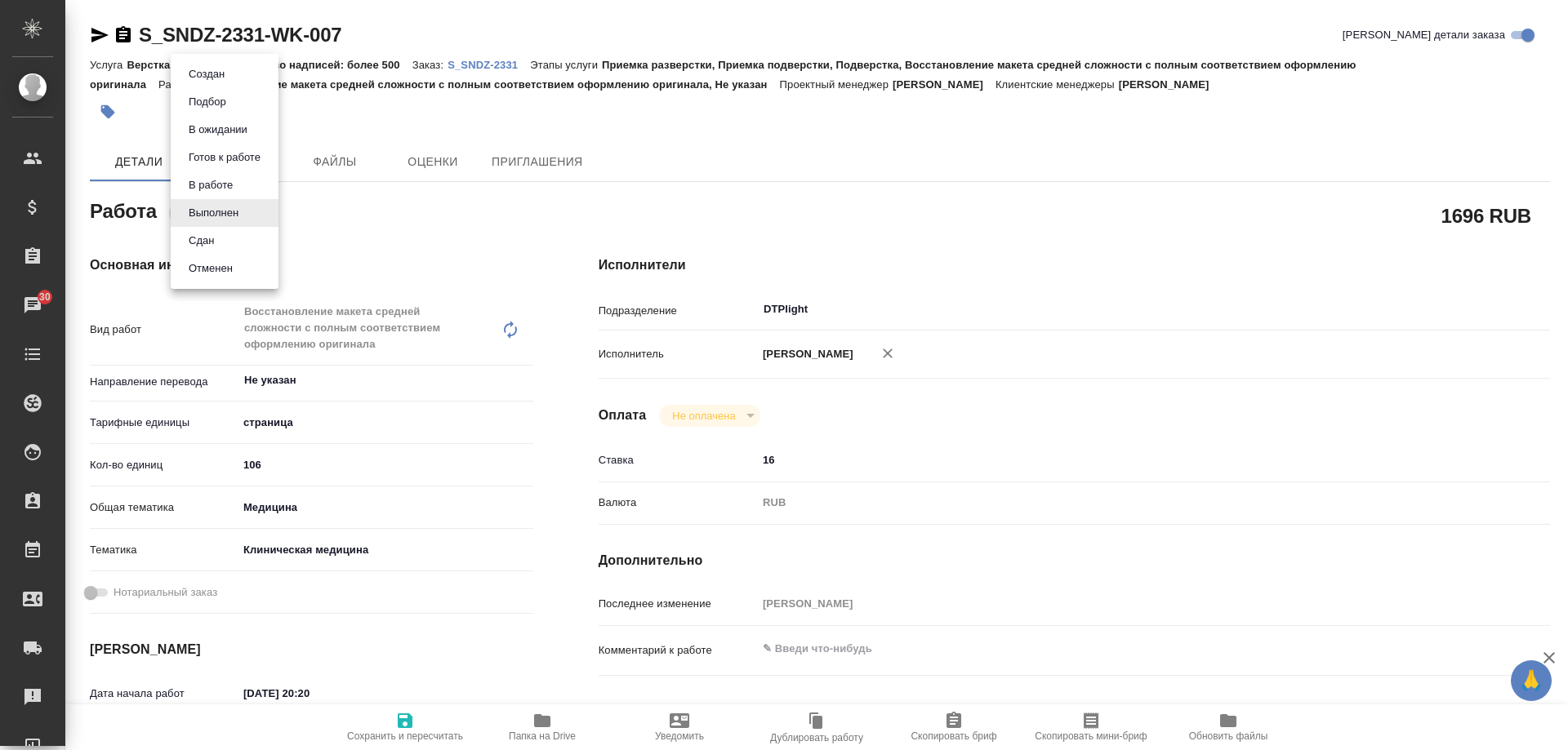
click at [222, 217] on body "🙏 .cls-1 fill:#fff; AWATERA Arsenyeva Vera Клиенты Спецификации Заказы 30 Чаты …" at bounding box center [784, 375] width 1568 height 750
click at [214, 236] on button "Сдан" at bounding box center [202, 241] width 35 height 18
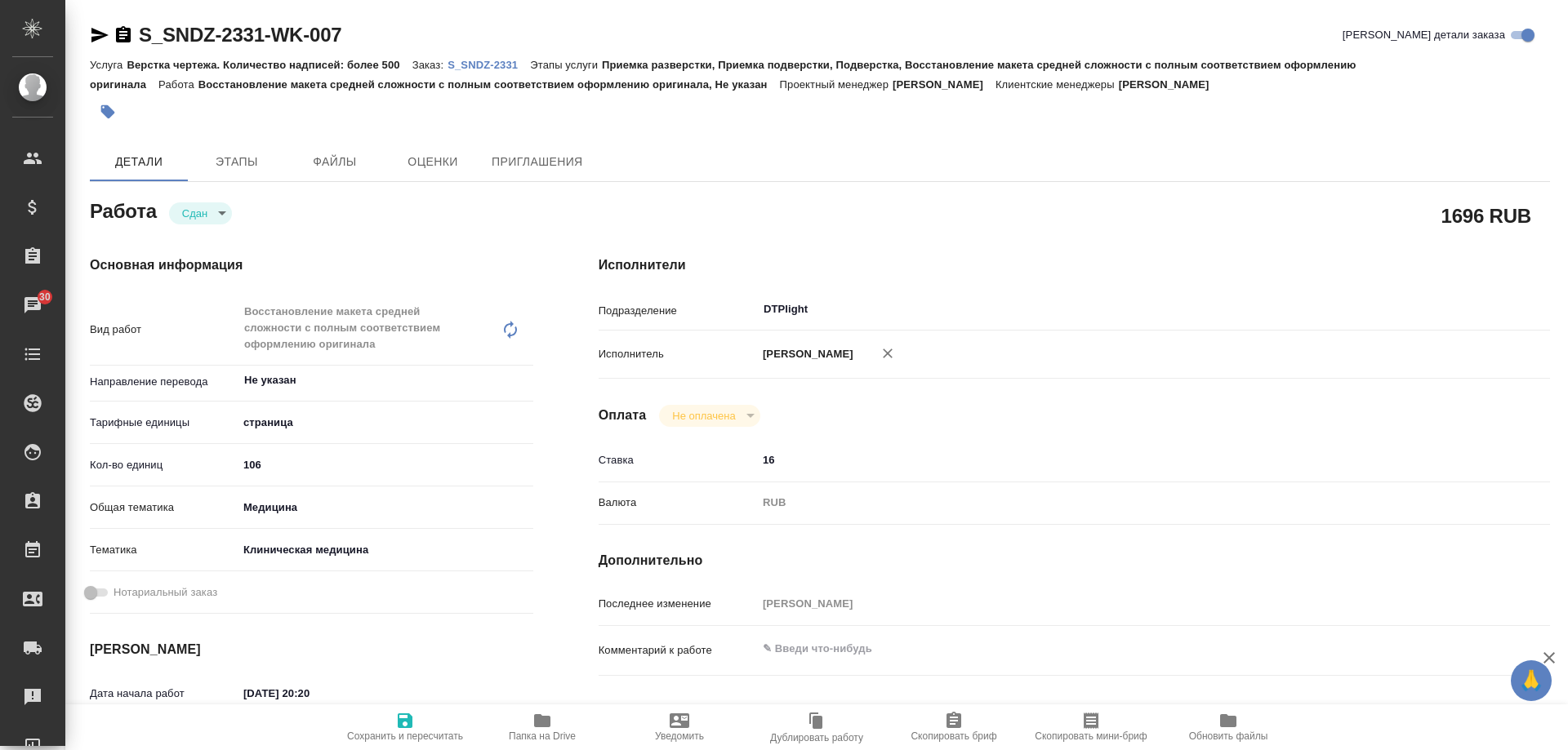
click at [507, 68] on p "S_SNDZ-2331" at bounding box center [489, 65] width 82 height 13
type textarea "x"
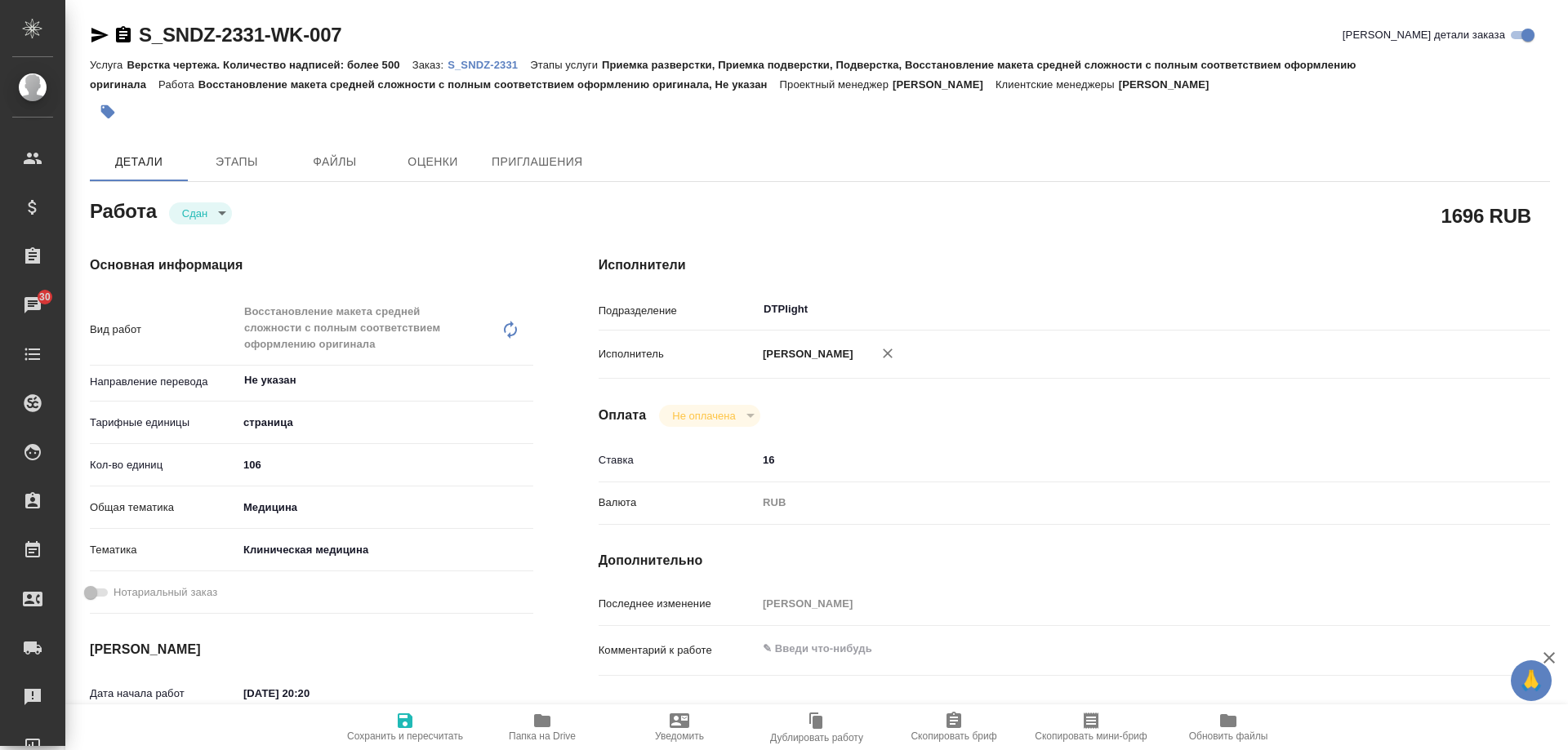
type textarea "x"
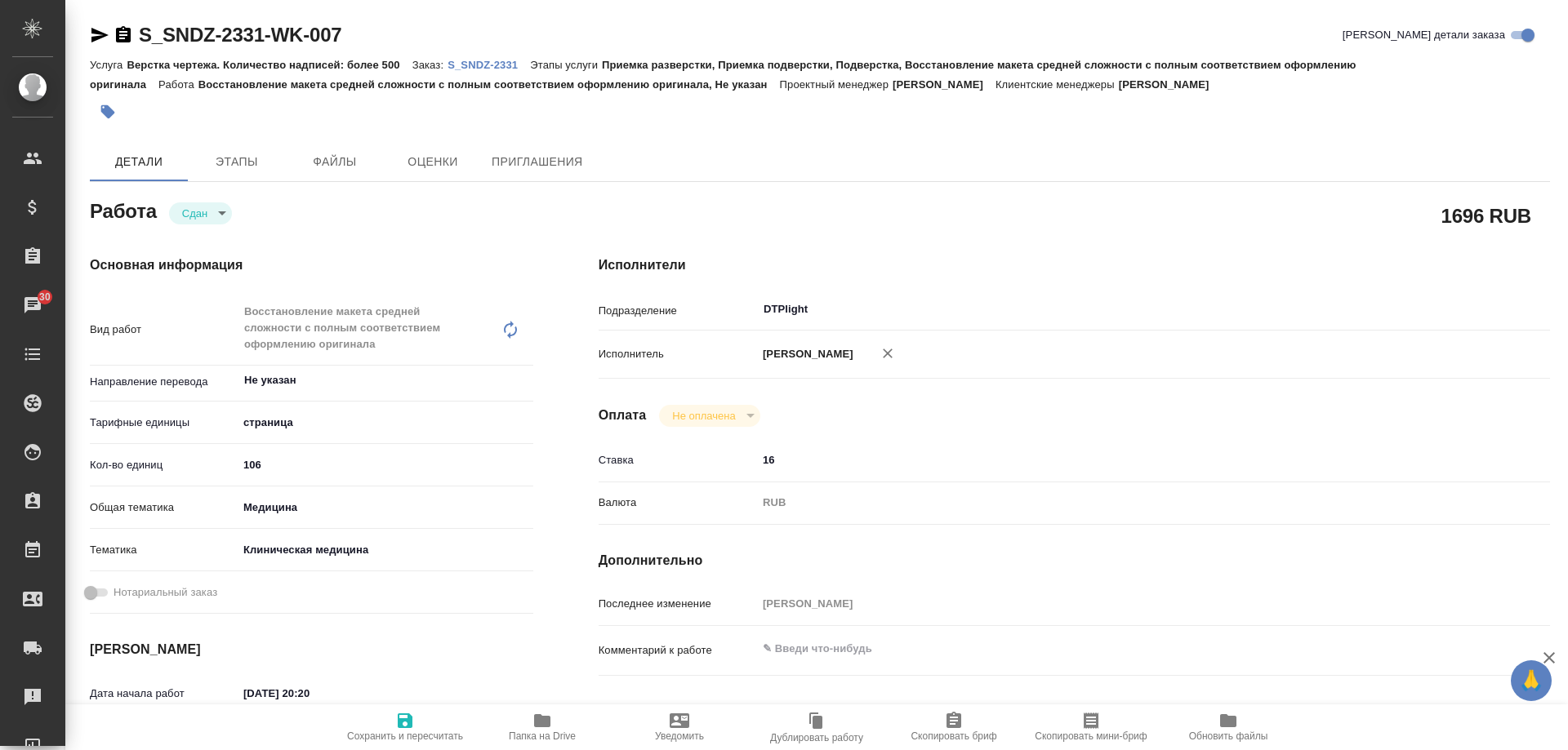
type textarea "x"
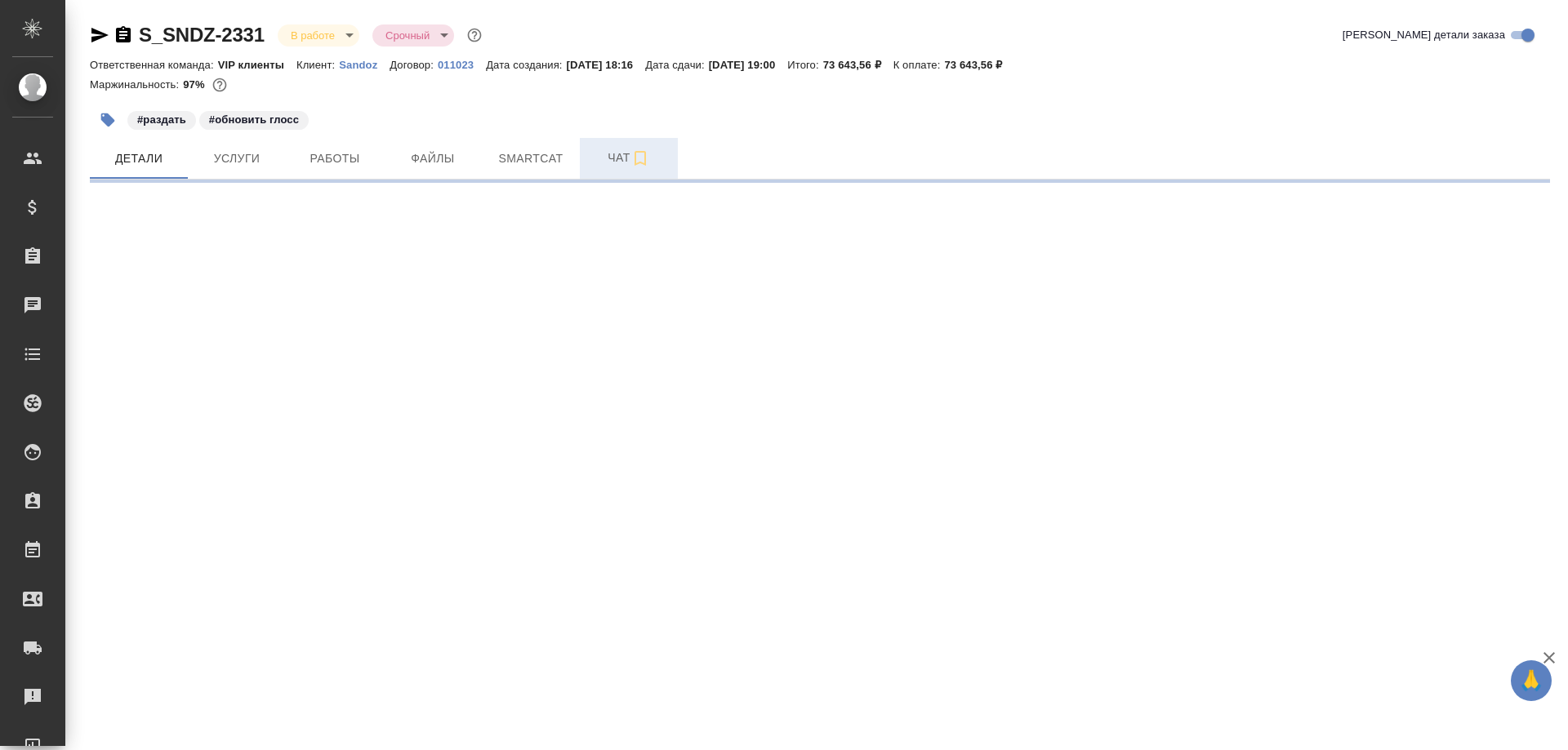
select select "RU"
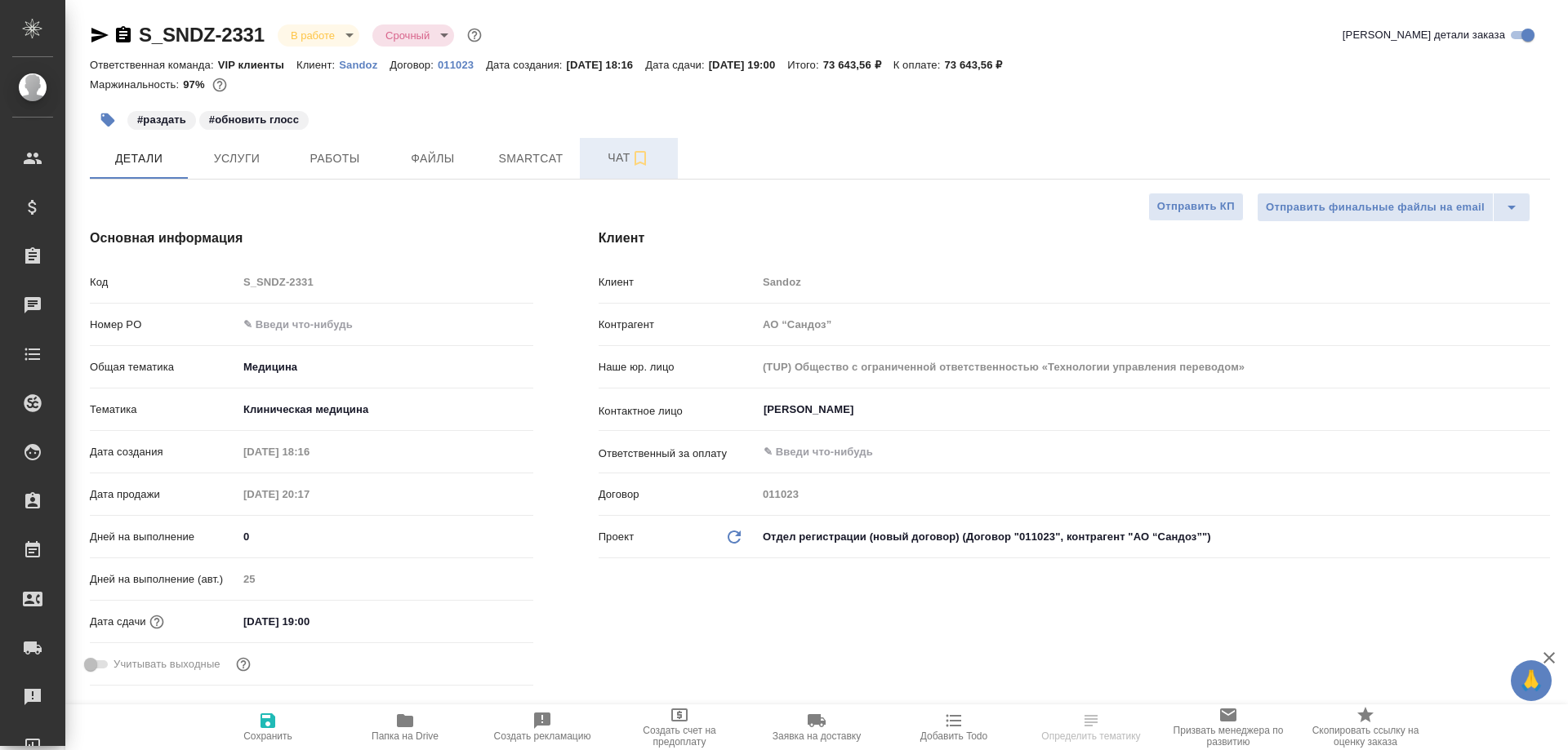
click at [622, 167] on span "Чат" at bounding box center [629, 158] width 78 height 21
type textarea "x"
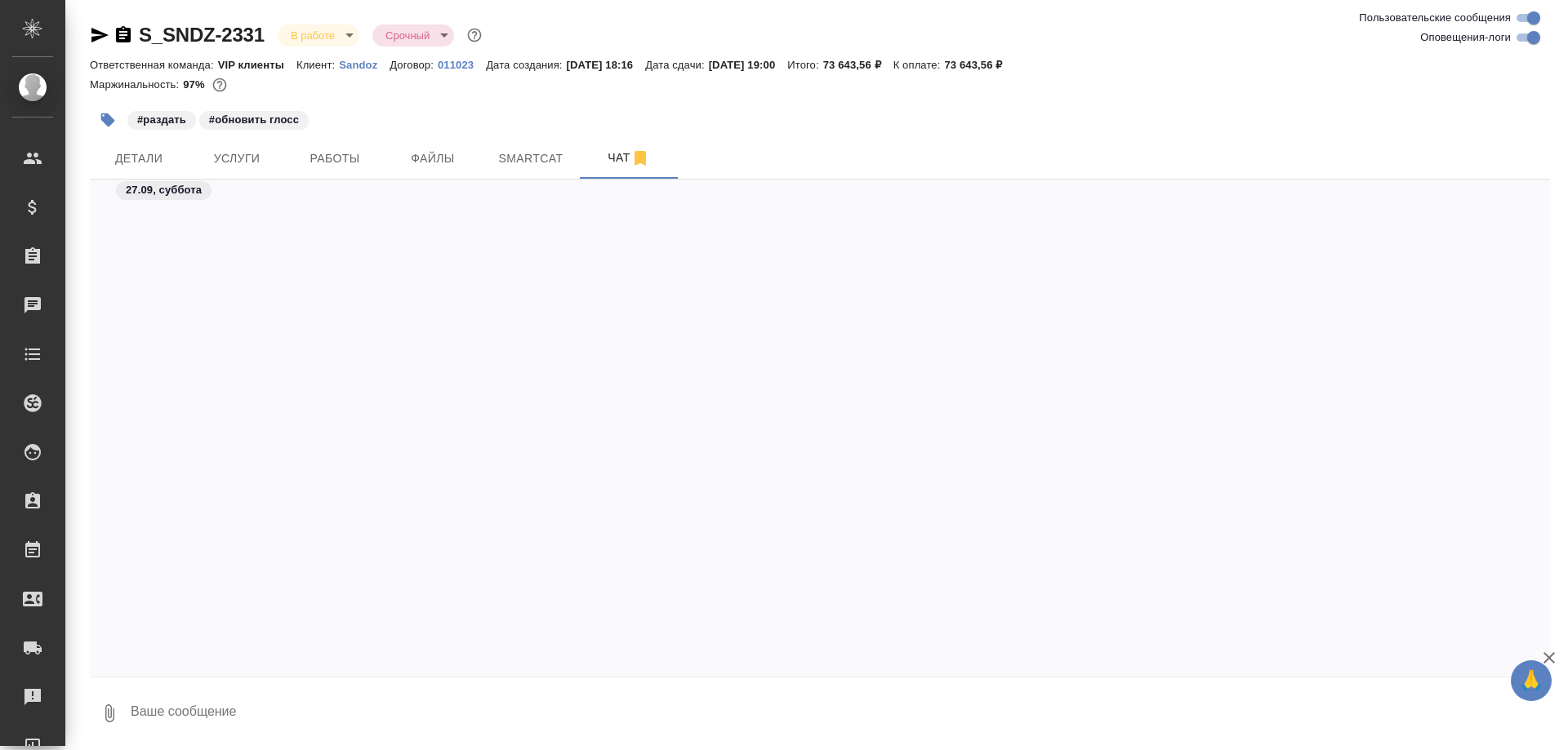
scroll to position [11409, 0]
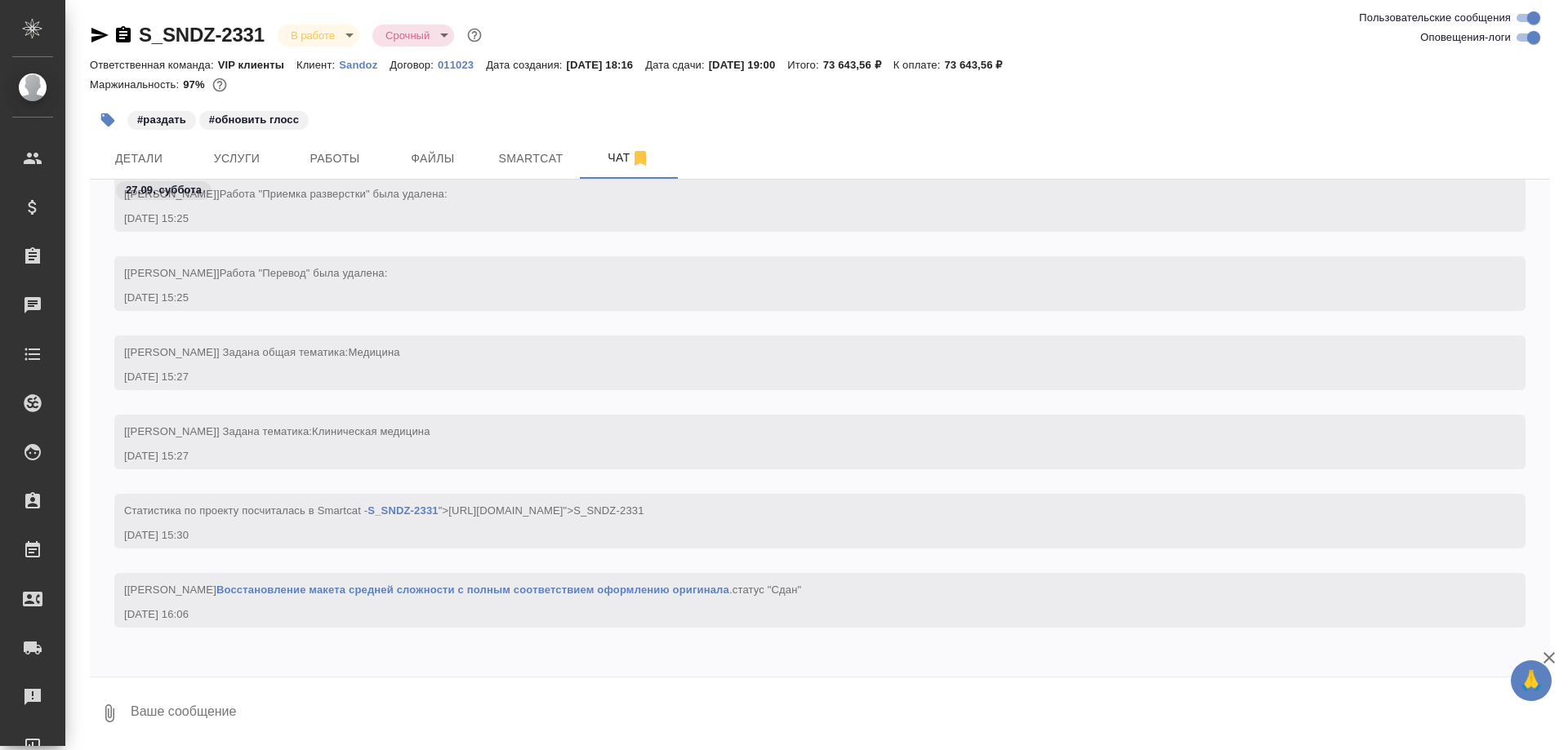
click at [425, 713] on textarea at bounding box center [839, 714] width 1421 height 56
paste textarea "https://drive.awatera.com/apps/files/files/10520231?dir=/Shares/Sandoz/Orders/S…"
type textarea "https://drive.awatera.com/apps/files/files/10520231?dir=/Shares/Sandoz/Orders/S…"
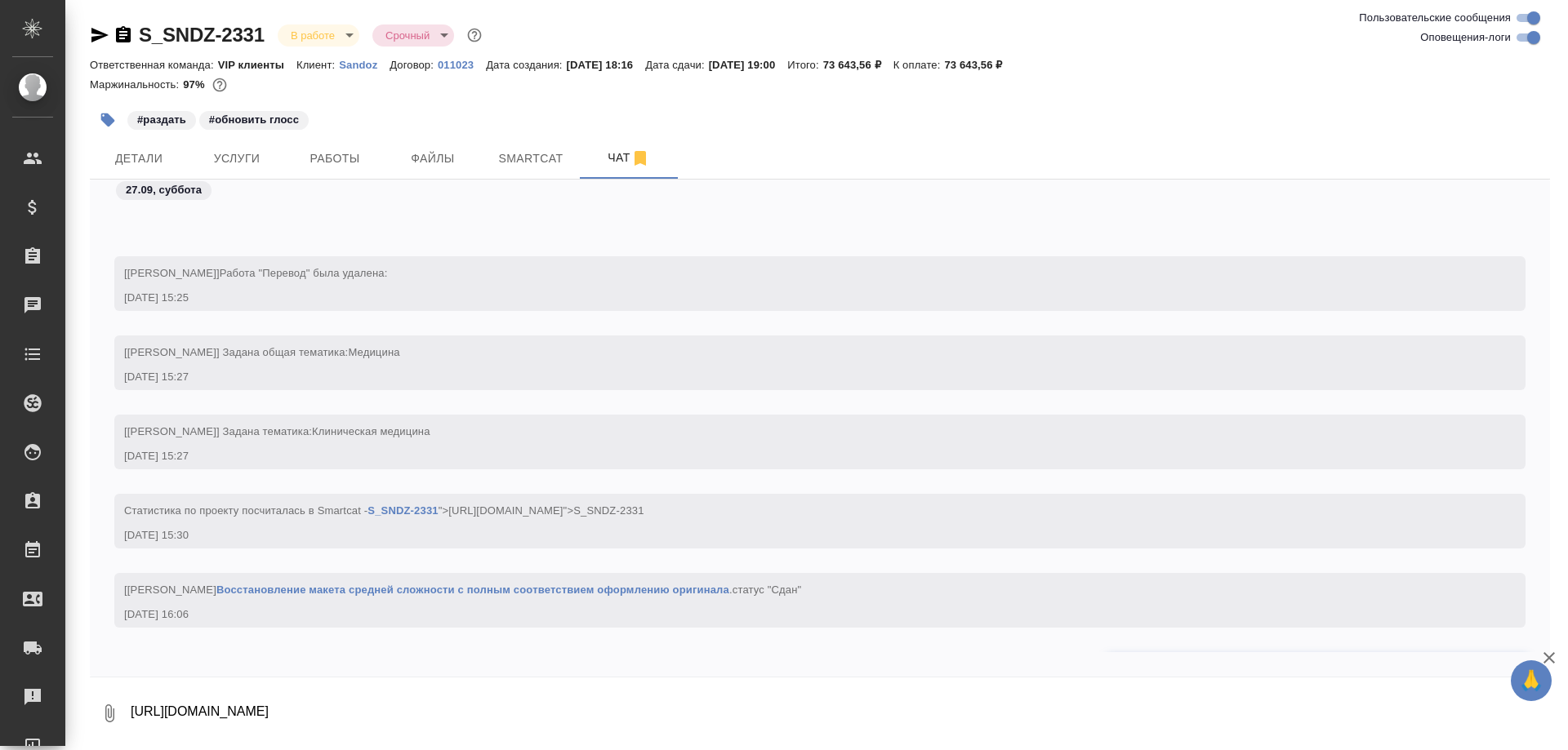
scroll to position [11488, 0]
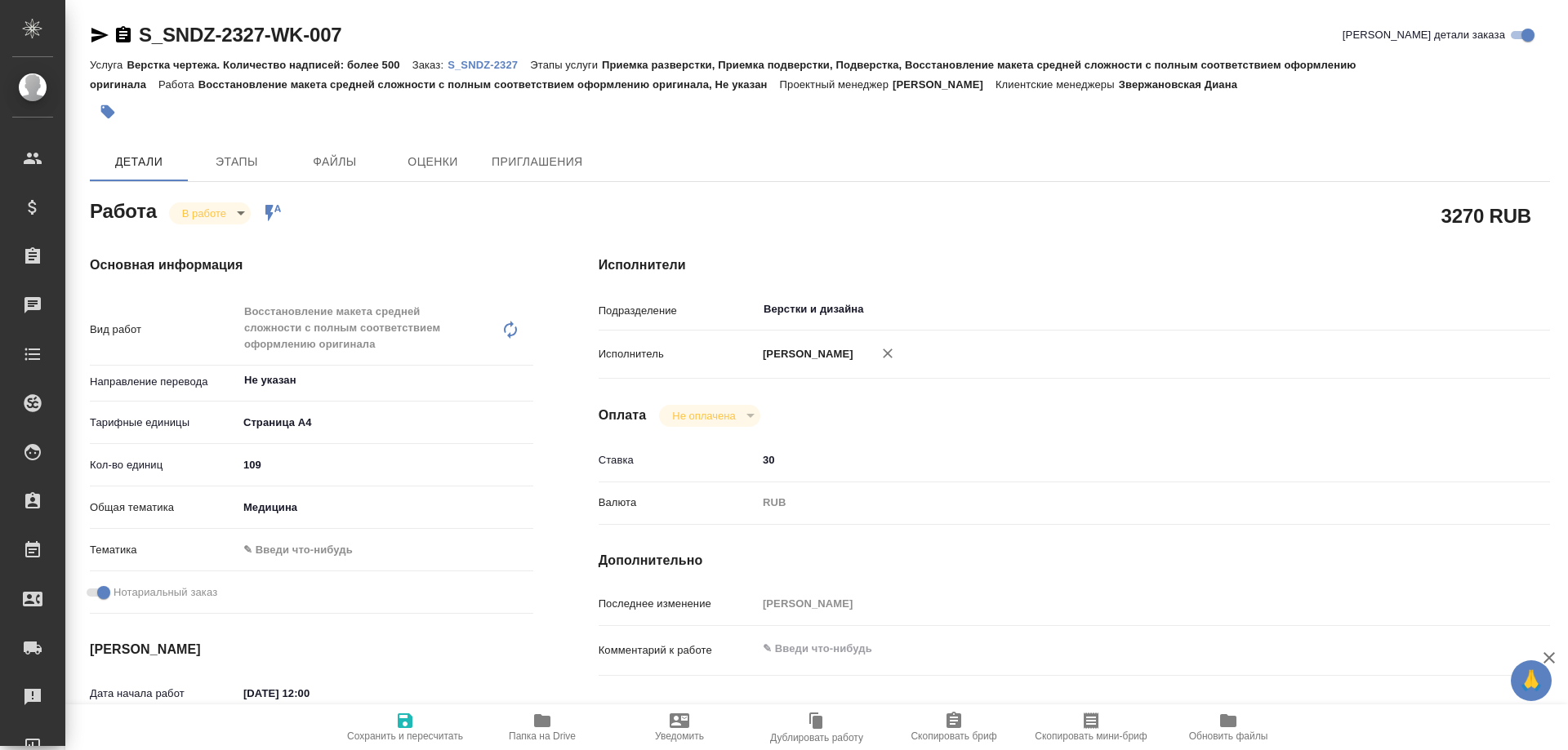
type textarea "x"
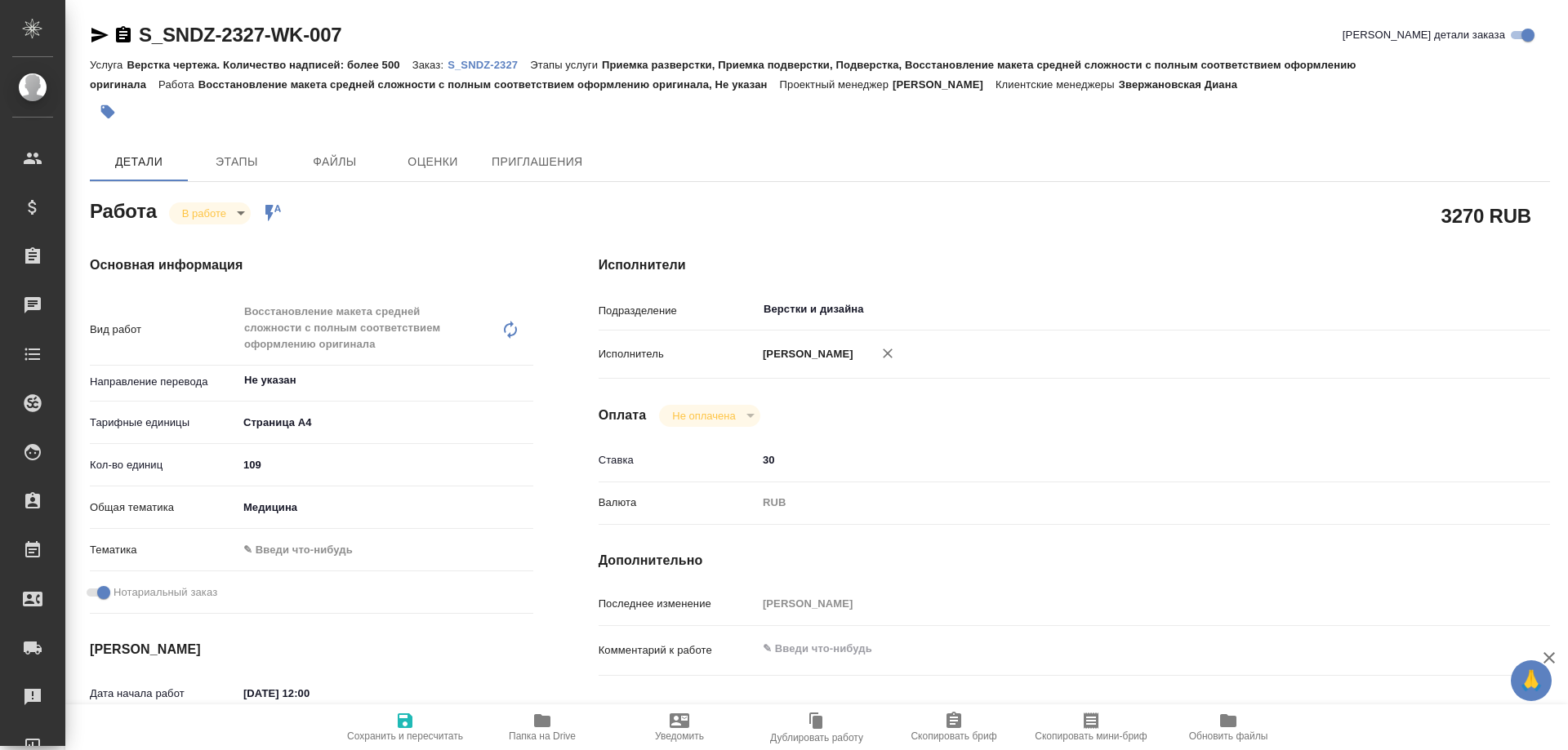
type textarea "x"
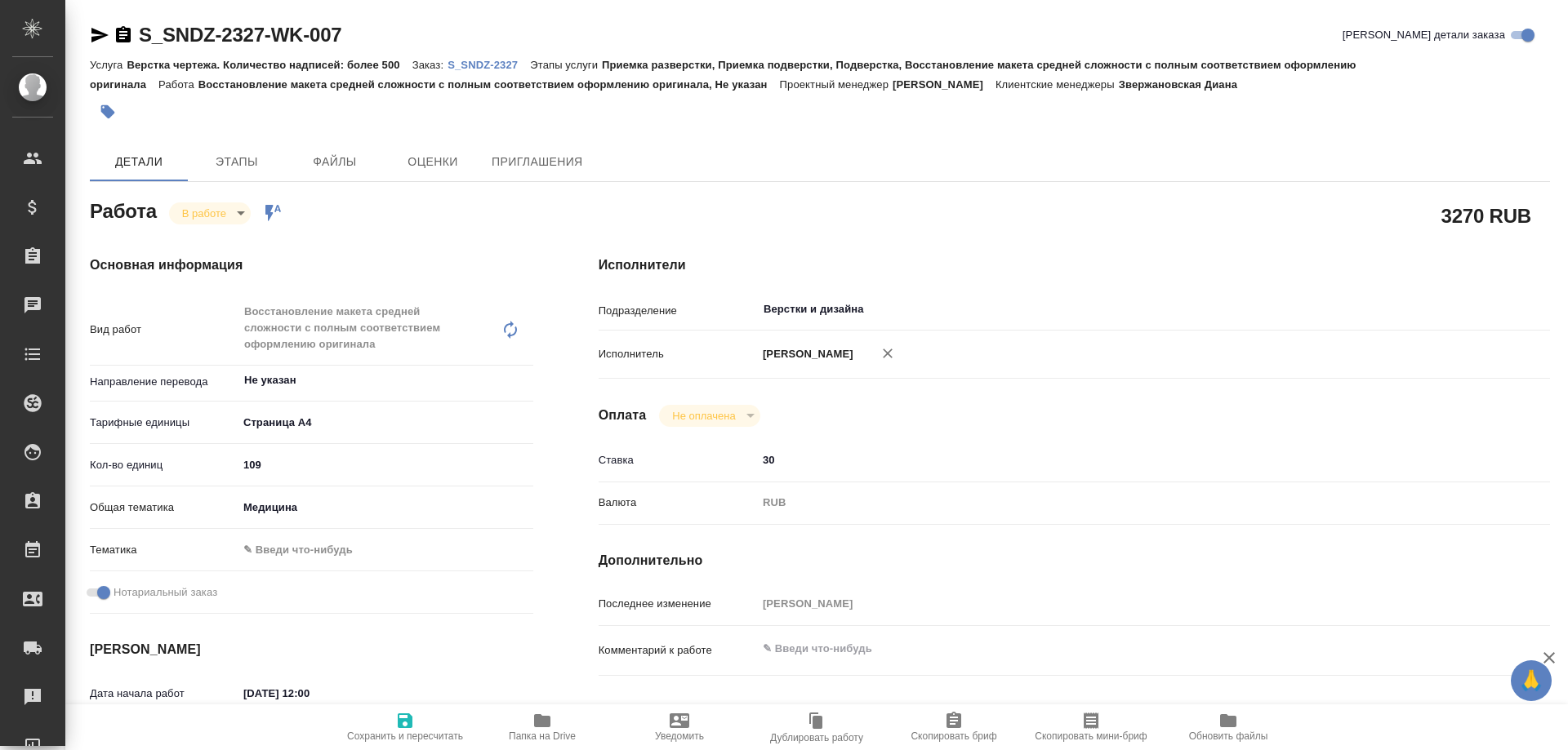
type textarea "x"
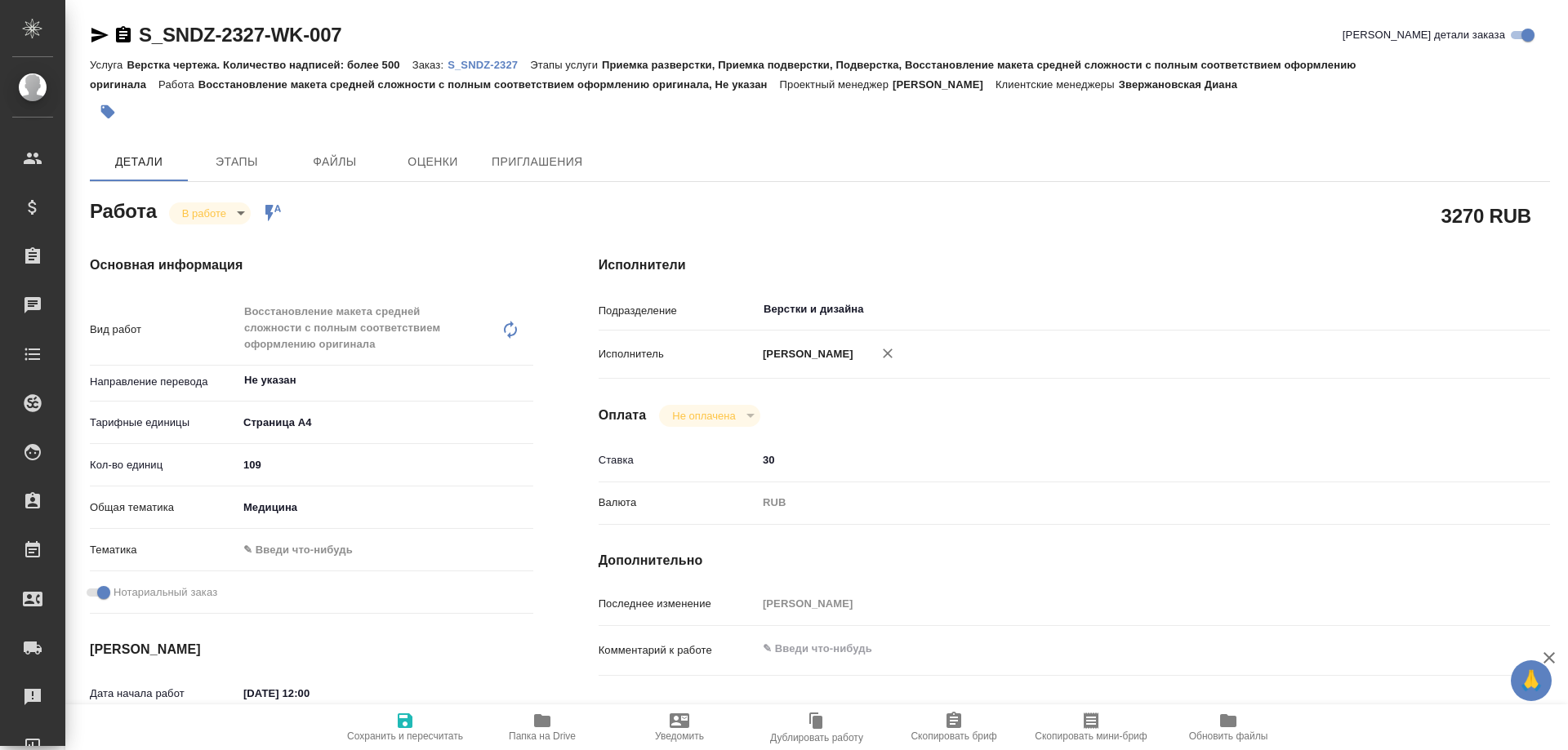
type textarea "x"
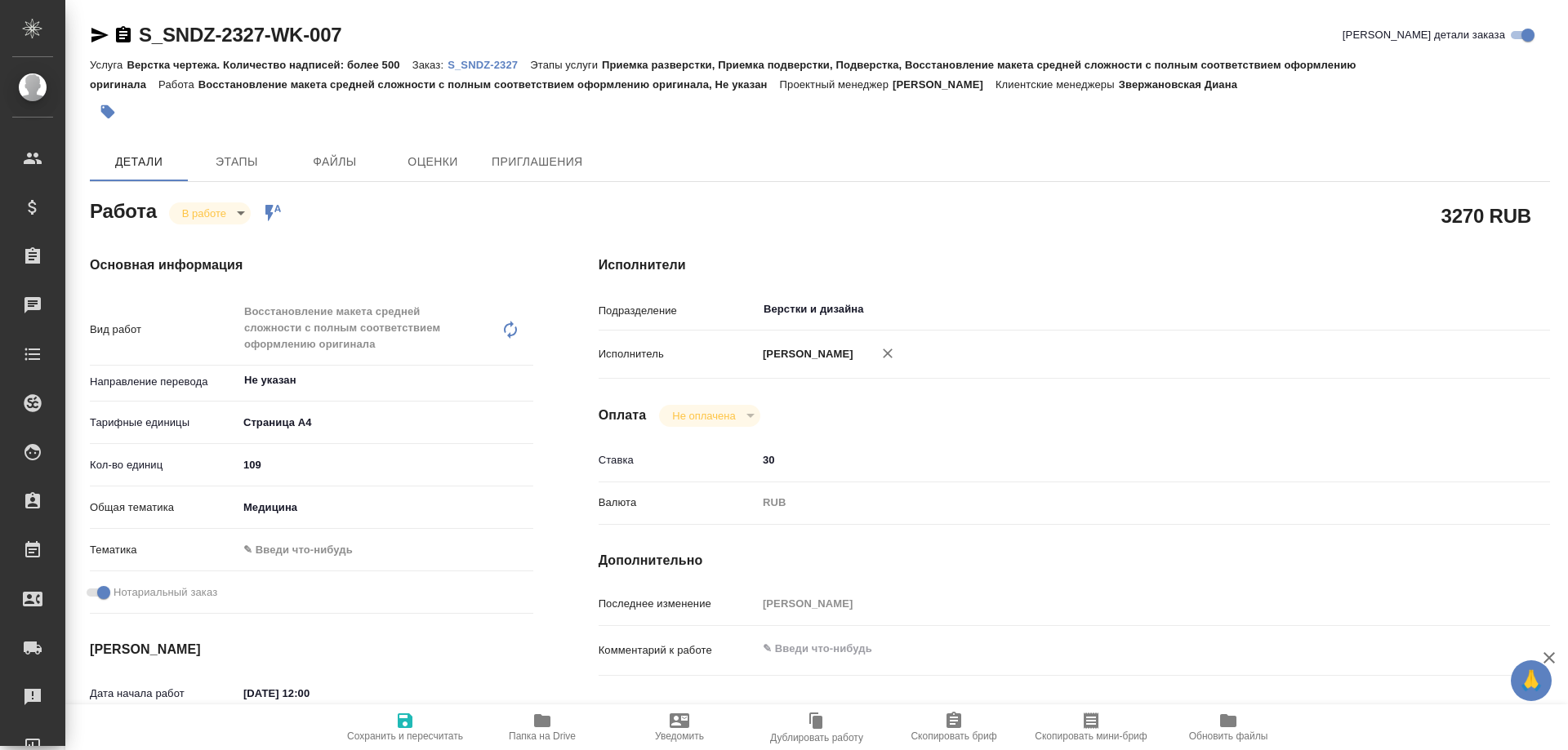
type textarea "x"
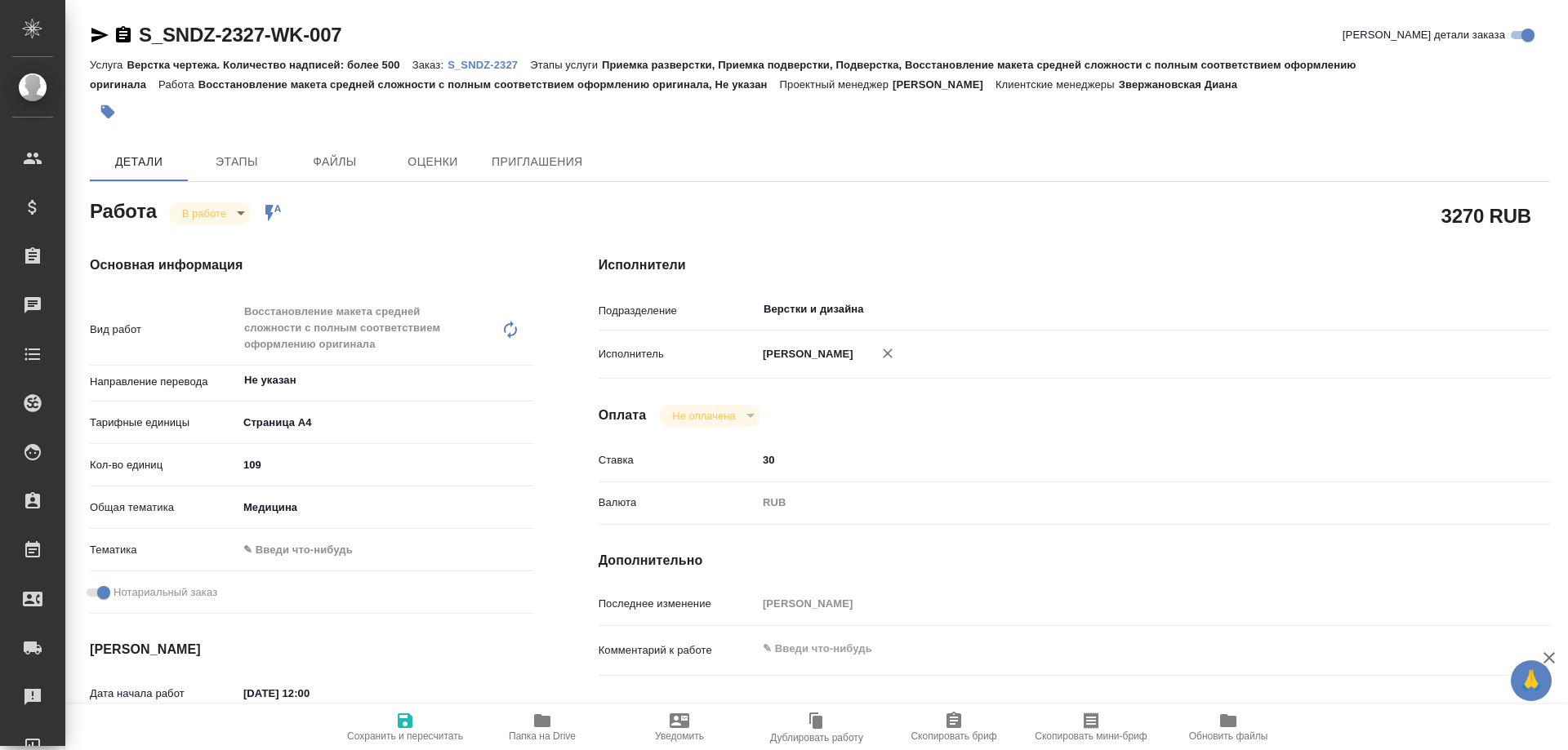
click at [561, 730] on span "Папка на Drive" at bounding box center [543, 736] width 67 height 12
type textarea "x"
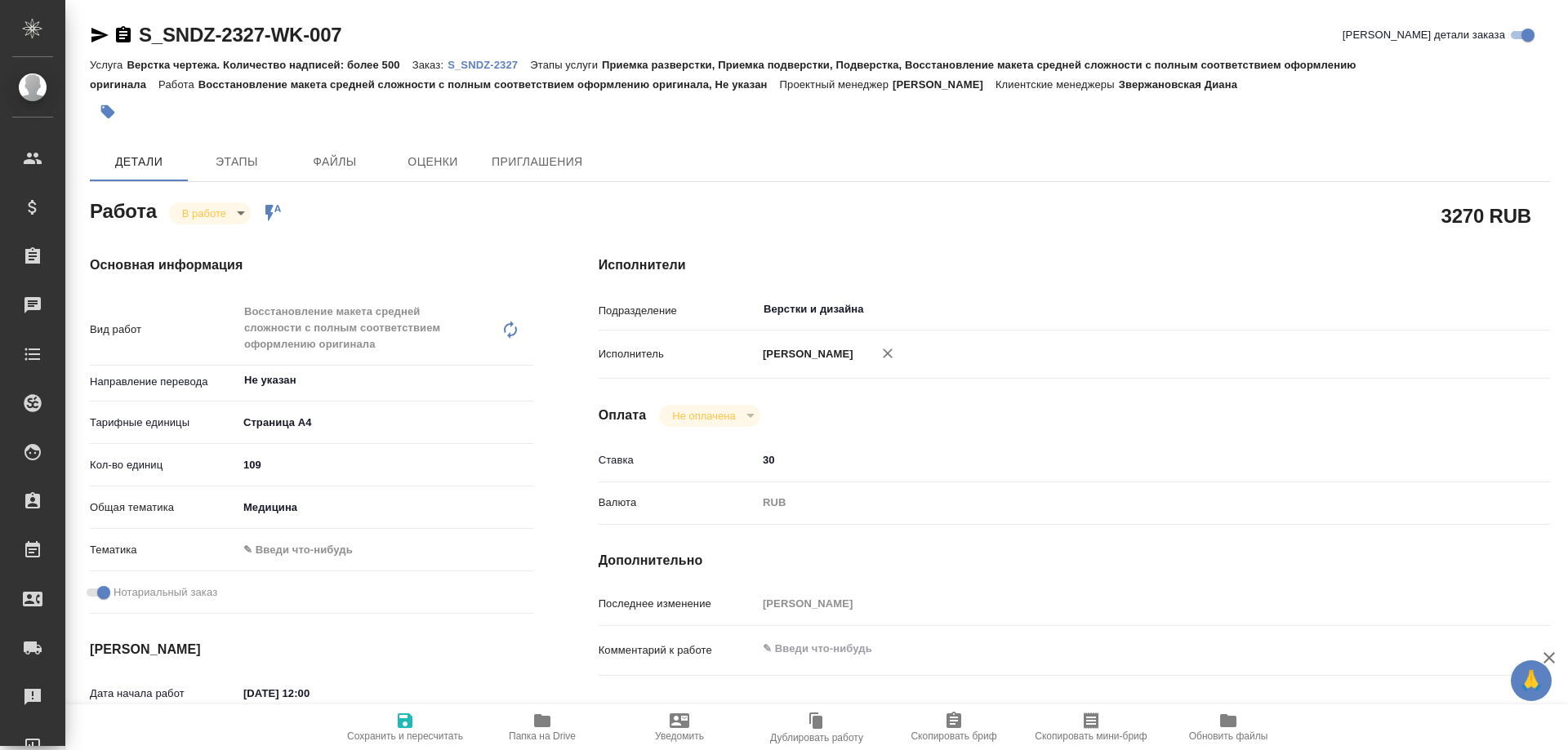
type textarea "x"
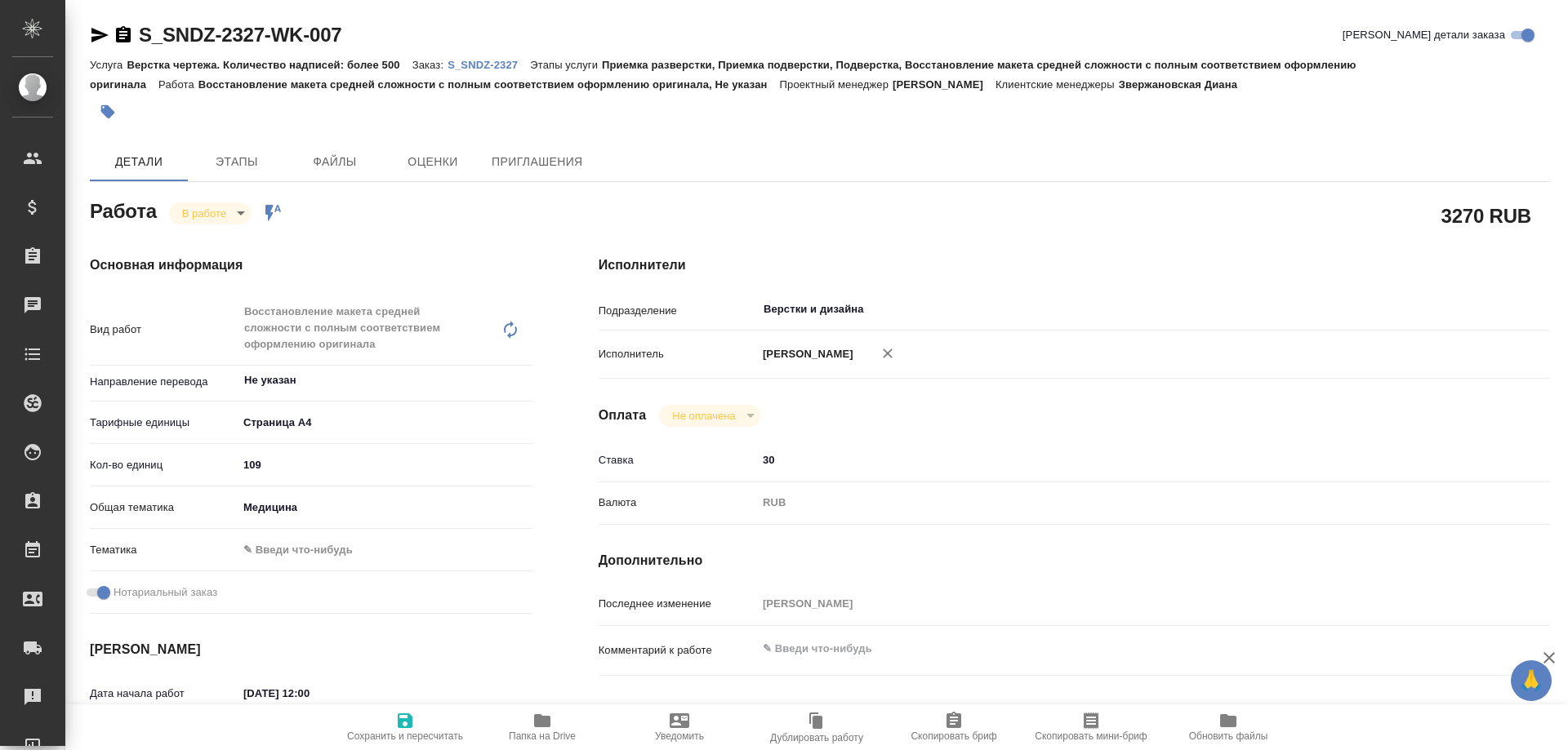
type textarea "x"
click at [490, 68] on p "S_SNDZ-2327" at bounding box center [489, 65] width 82 height 13
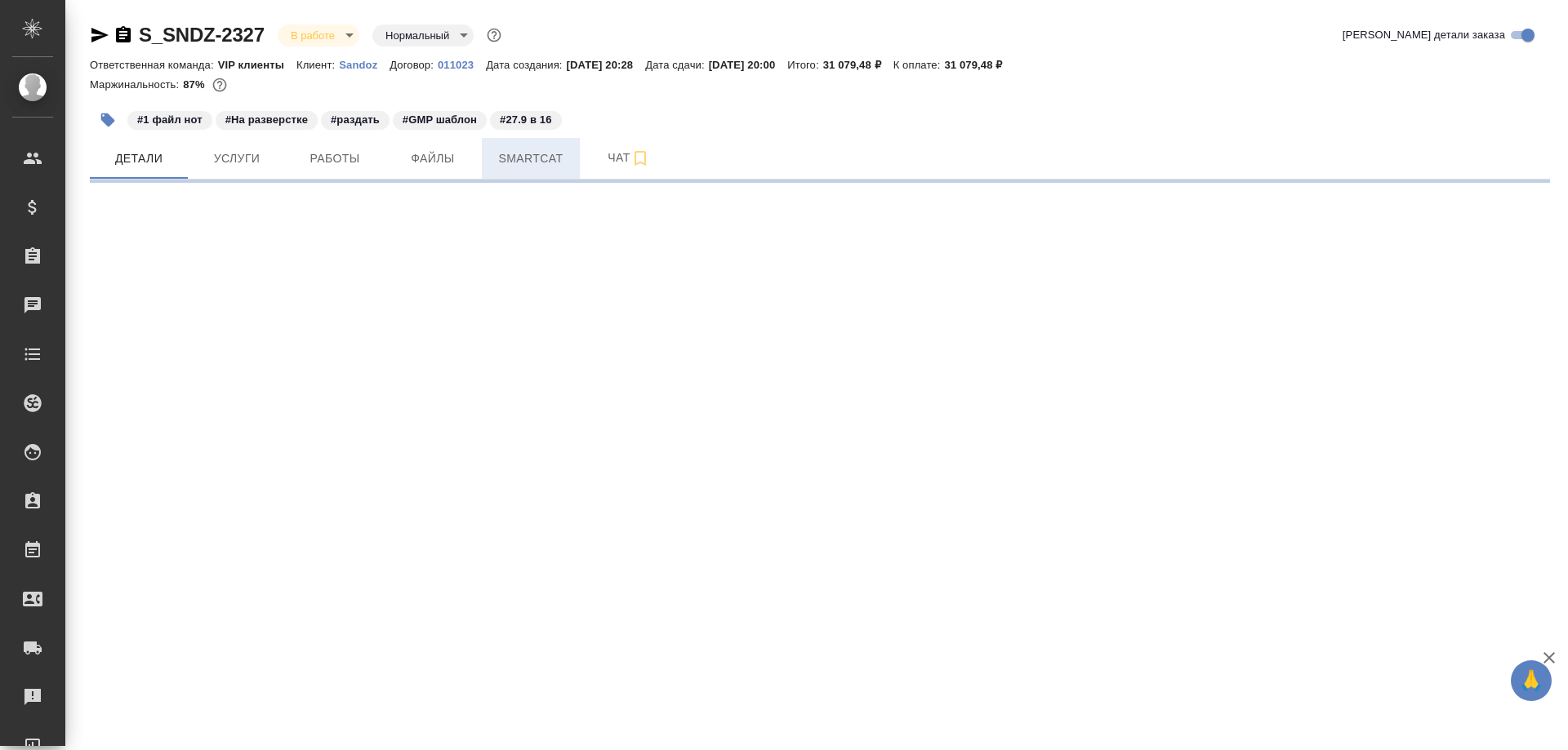
select select "RU"
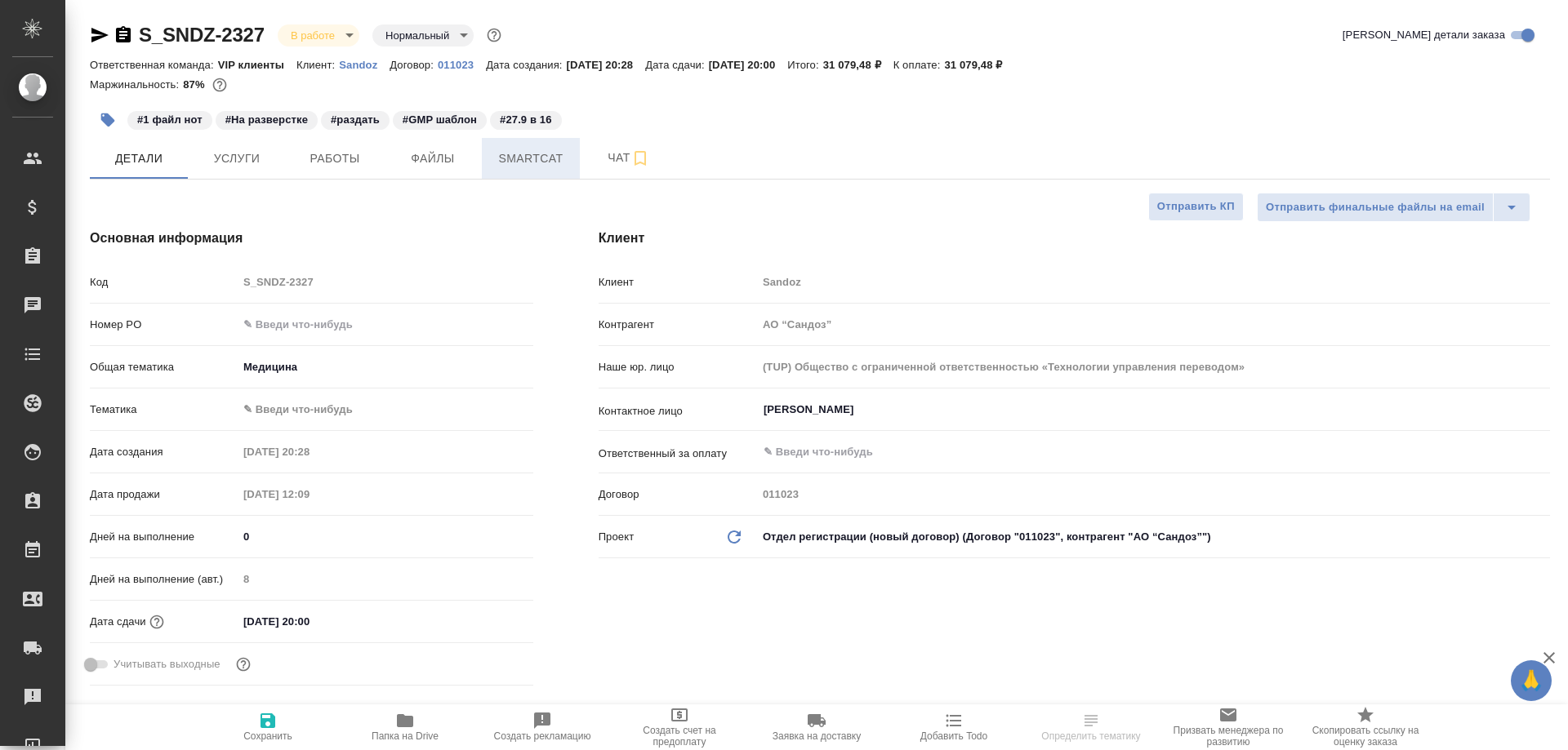
type textarea "x"
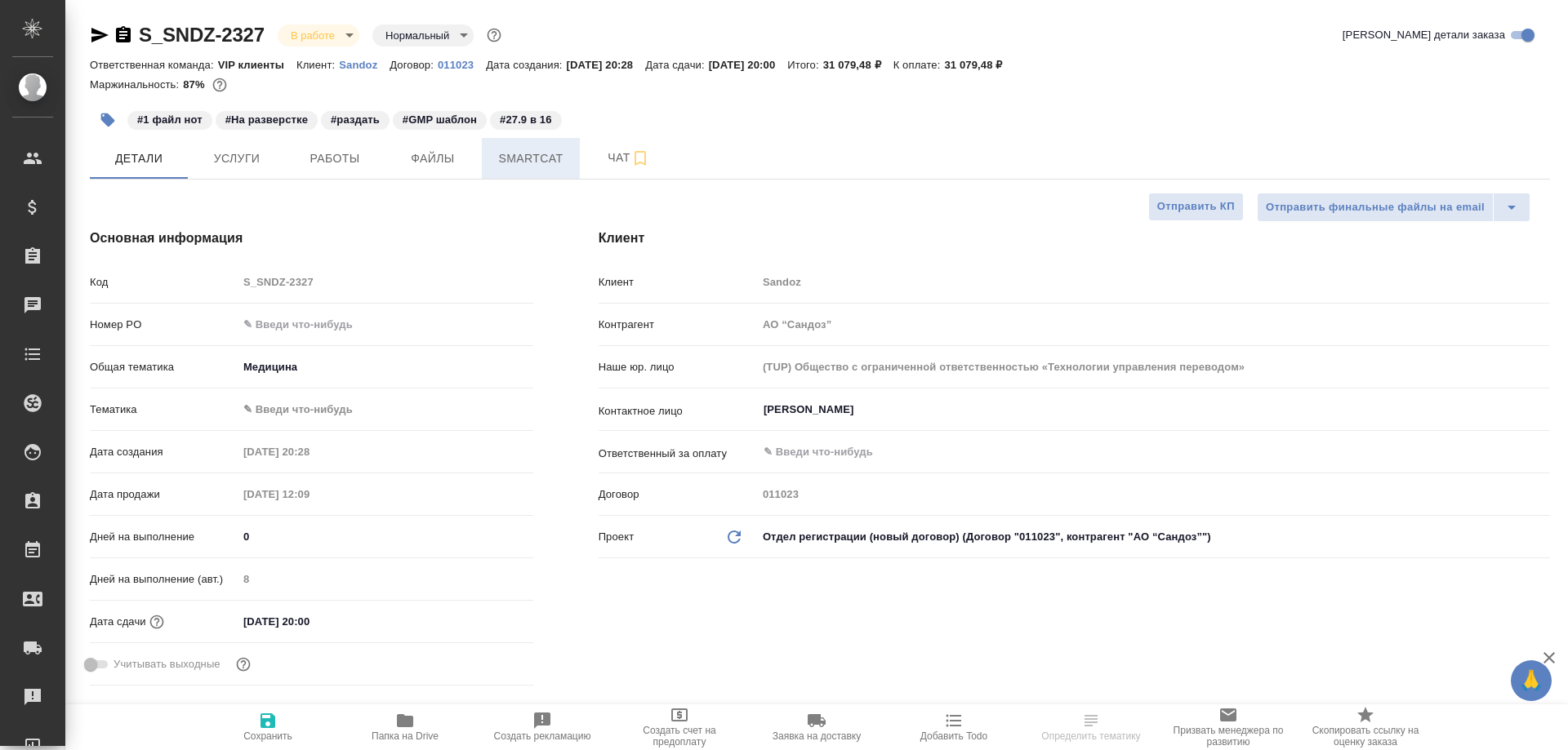
type textarea "x"
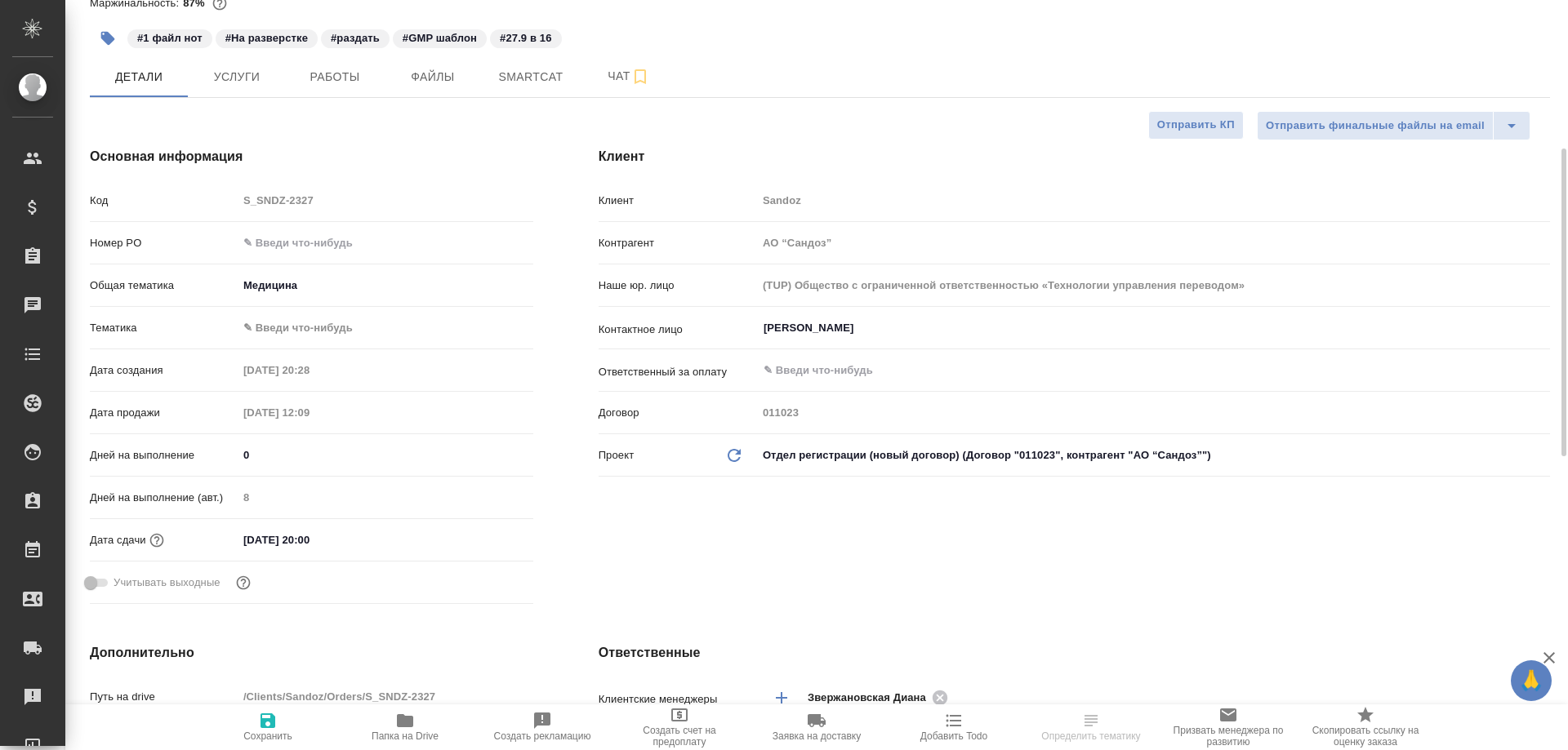
type textarea "x"
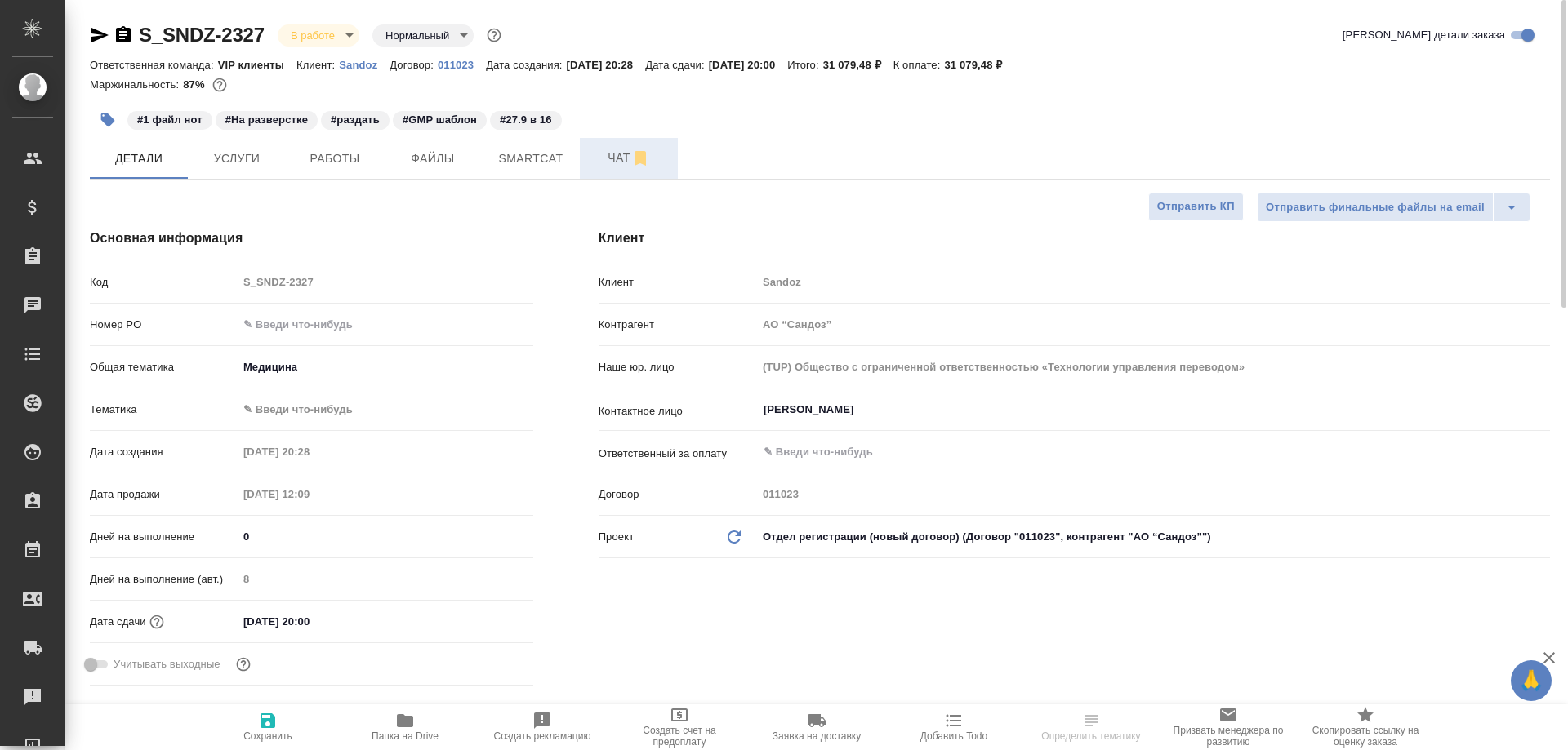
click at [619, 145] on button "Чат" at bounding box center [629, 159] width 98 height 41
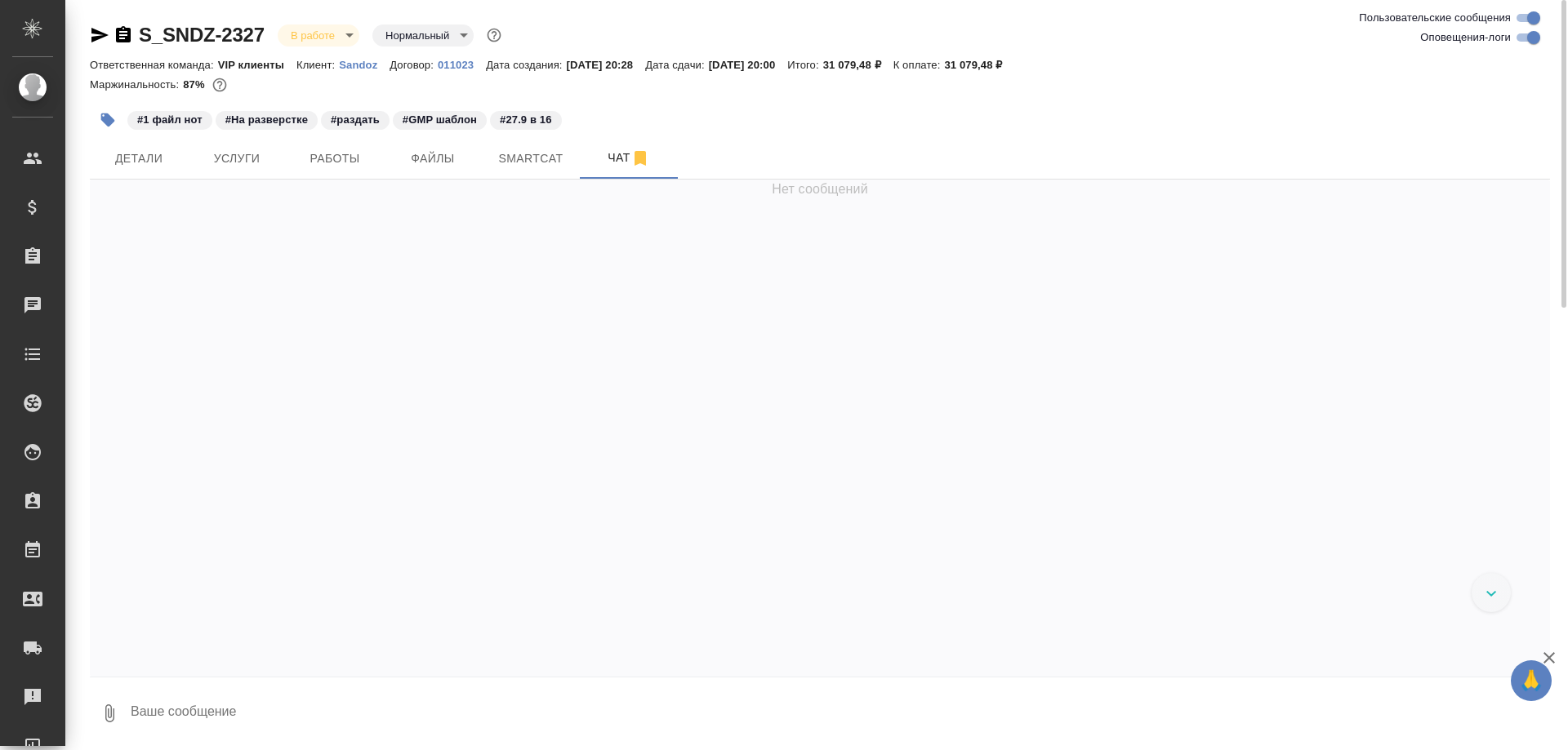
click at [266, 714] on textarea at bounding box center [839, 714] width 1421 height 56
type textarea "W"
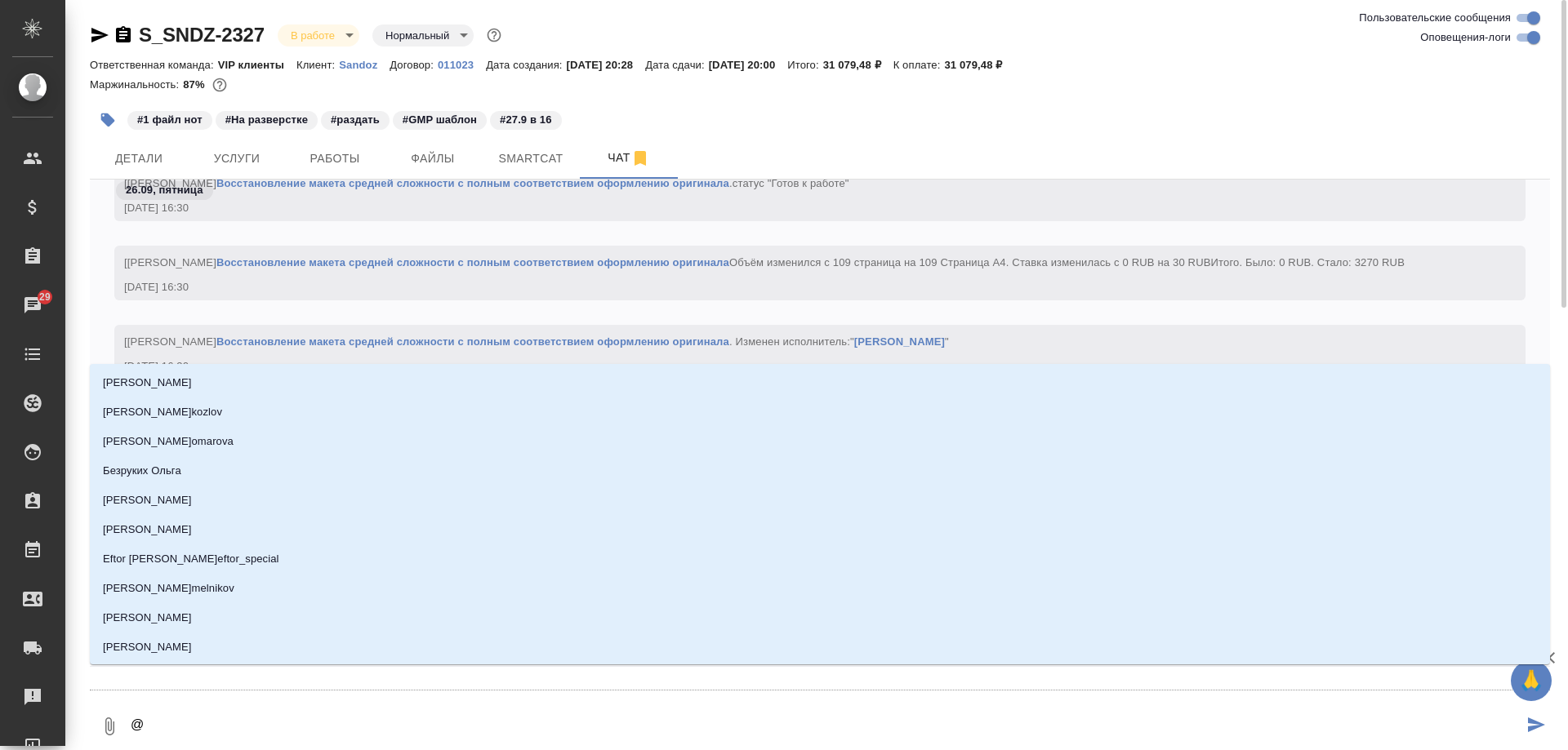
type textarea "@г"
type input "г"
type textarea "@го"
type input "го"
type textarea "@гор"
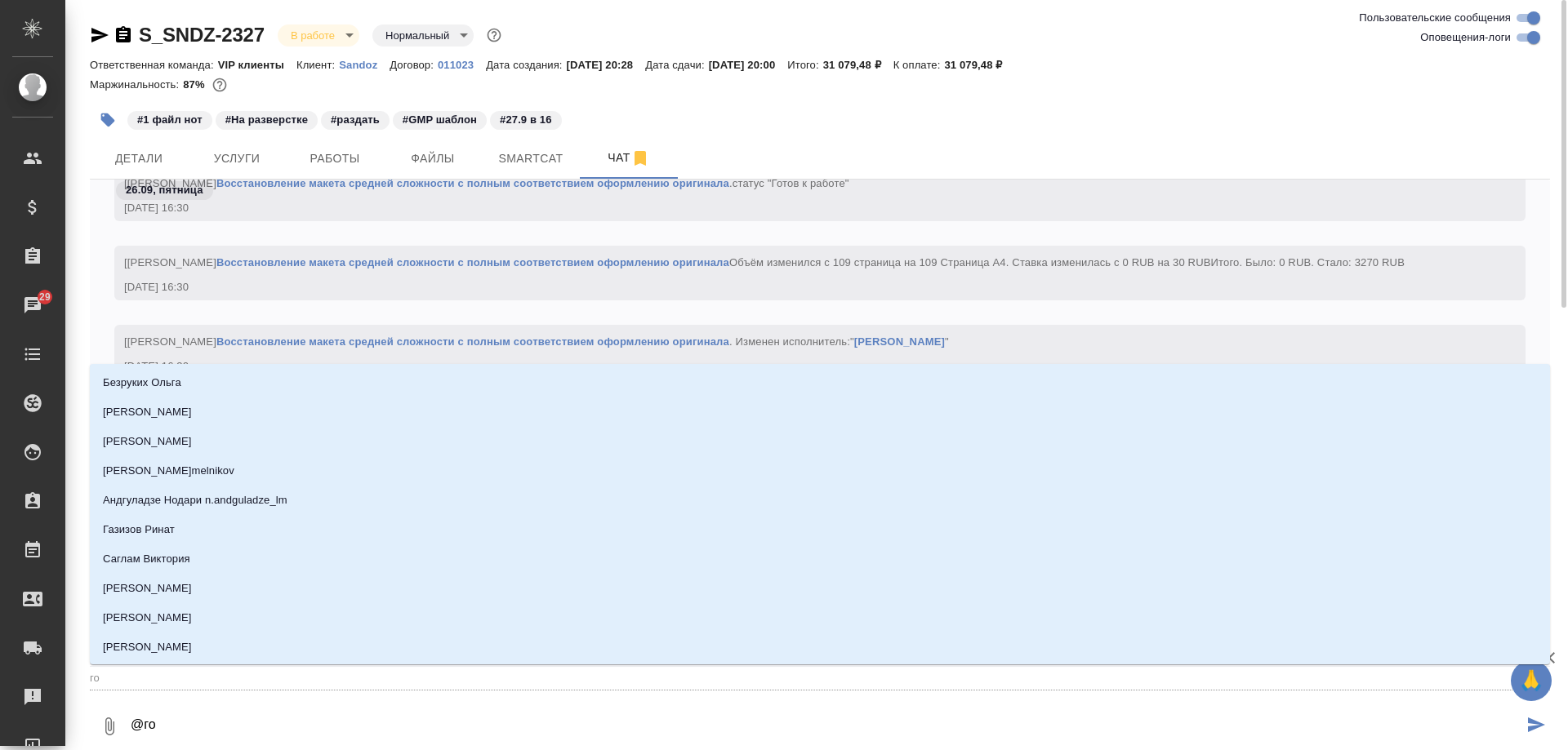
type input "гор"
type textarea "@горш"
type input "горш"
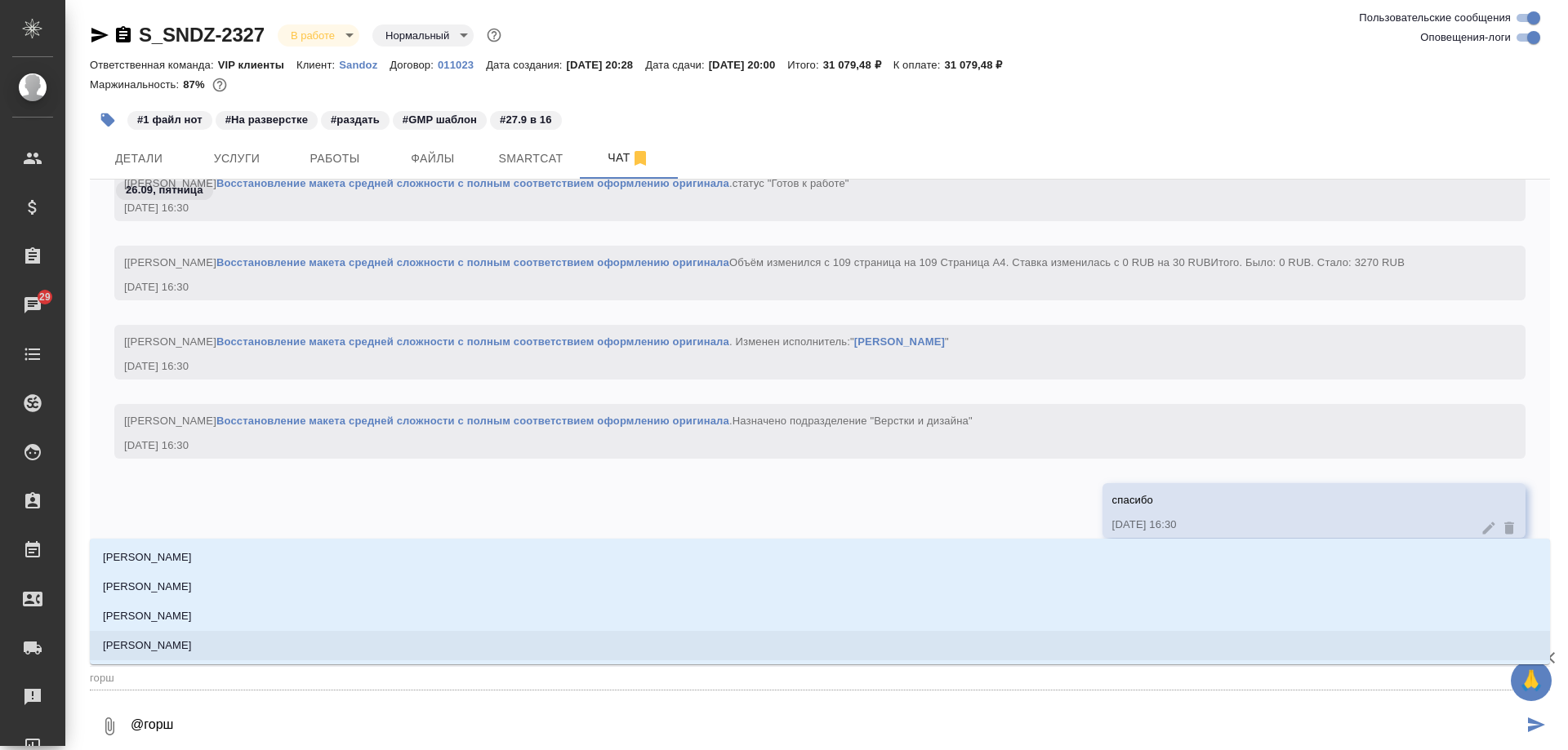
click at [296, 643] on li "[PERSON_NAME]" at bounding box center [820, 646] width 1460 height 29
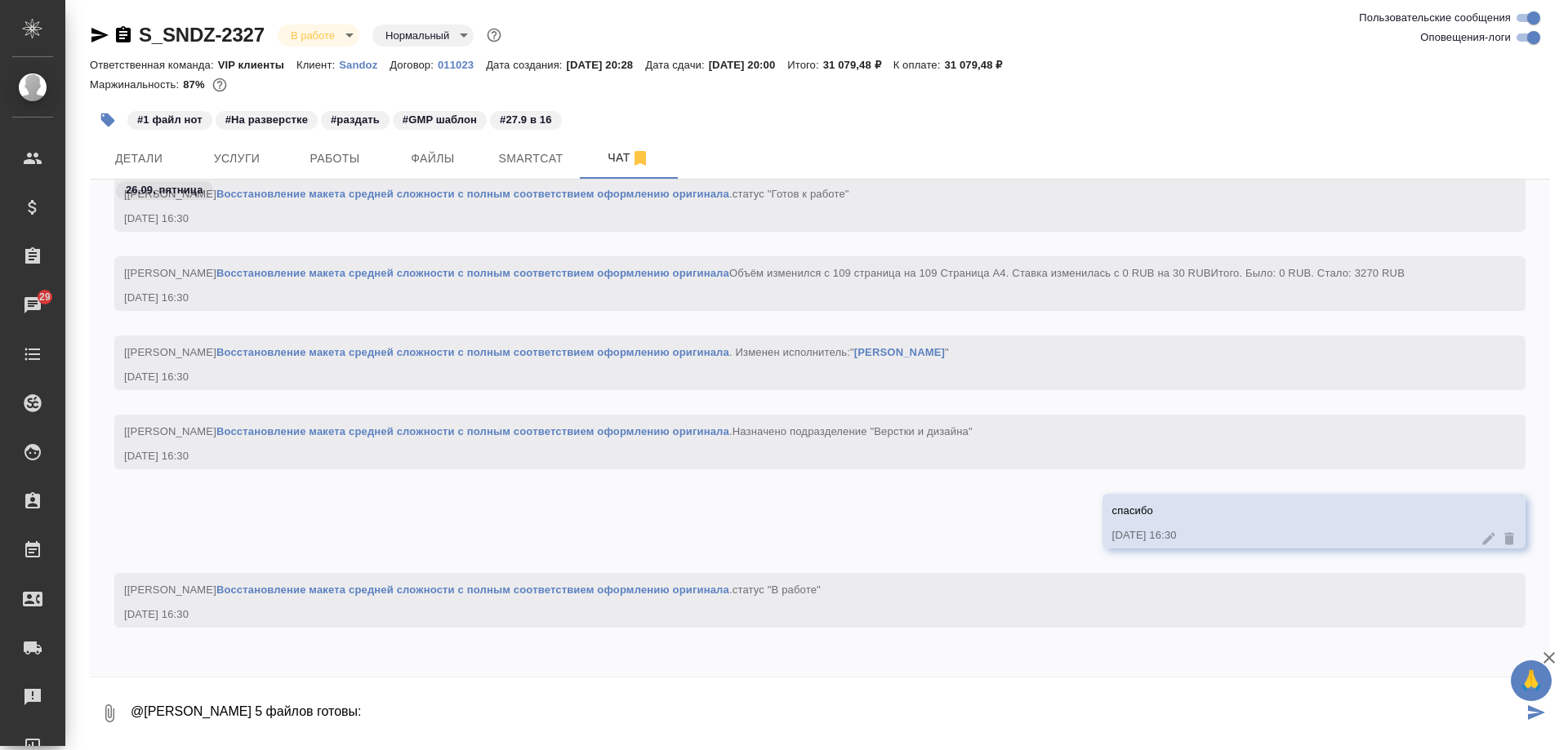
paste textarea "[URL][DOMAIN_NAME]"
type textarea "@[PERSON_NAME] 5 файлов готовы: [URL][DOMAIN_NAME] остаток чуть позже вышлю"
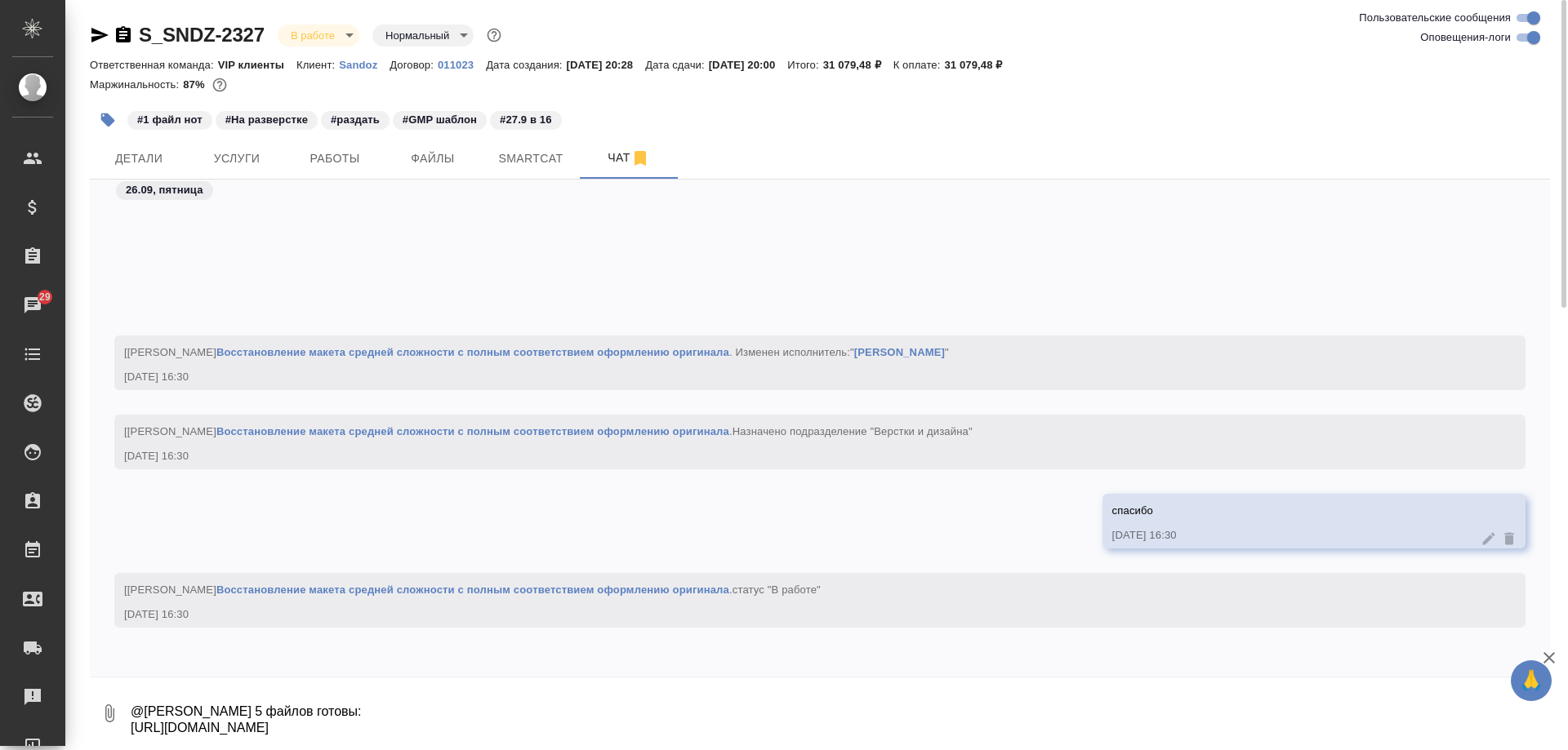
scroll to position [10611, 0]
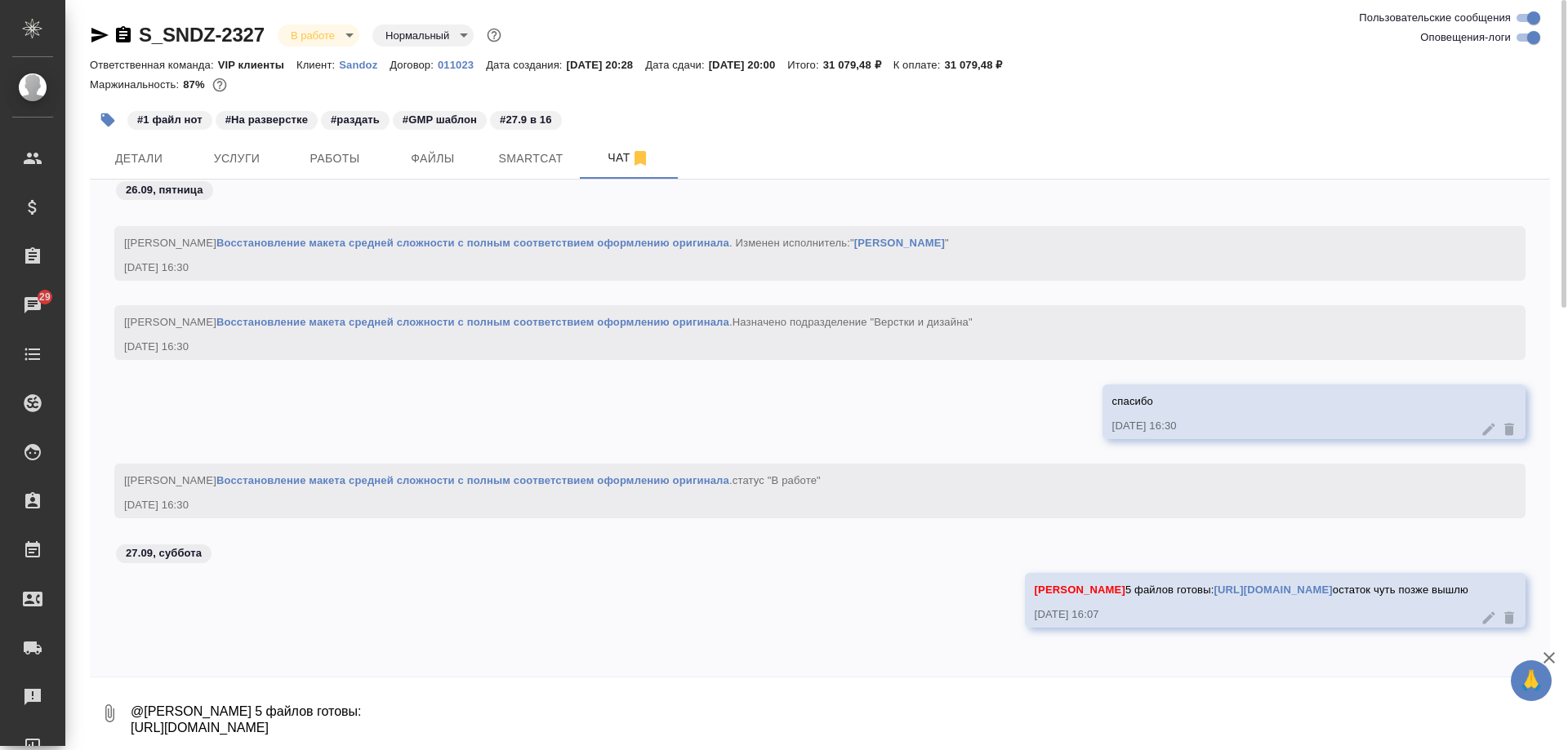
click at [1213, 584] on link "[URL][DOMAIN_NAME]" at bounding box center [1272, 589] width 119 height 13
click at [1483, 621] on icon at bounding box center [1489, 618] width 13 height 13
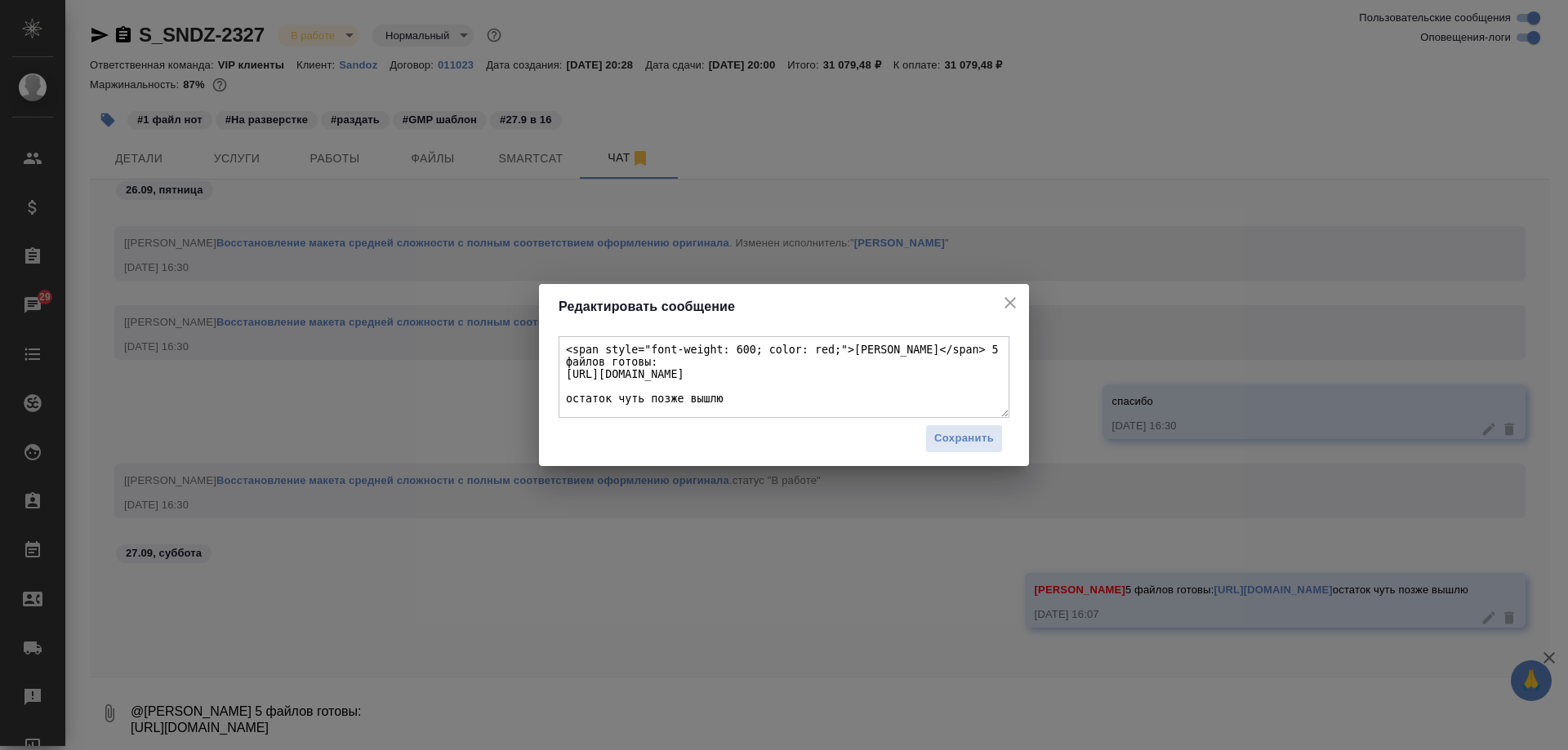
click at [991, 350] on textarea "<span style="font-weight: 600; color: red;">[PERSON_NAME]</span> 5 файлов готов…" at bounding box center [784, 377] width 451 height 81
type textarea "<span style="font-weight: 600; color: red;">[PERSON_NAME]</span> бОльшая часть …"
click at [992, 438] on span "Сохранить" at bounding box center [964, 439] width 60 height 19
